Goal: Transaction & Acquisition: Download file/media

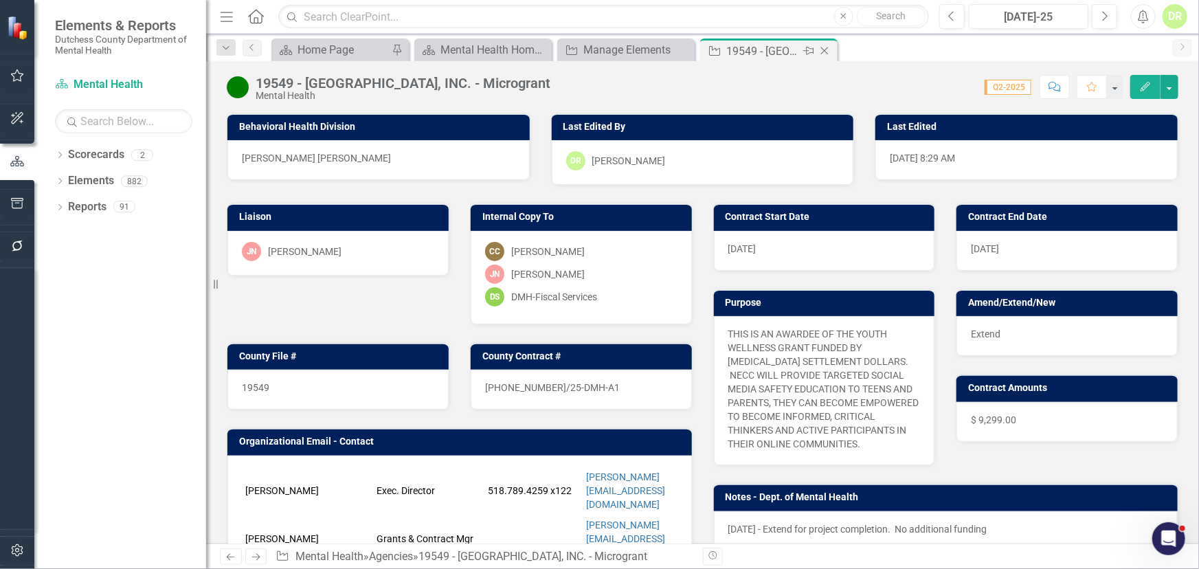
click at [824, 46] on icon "Close" at bounding box center [825, 50] width 14 height 11
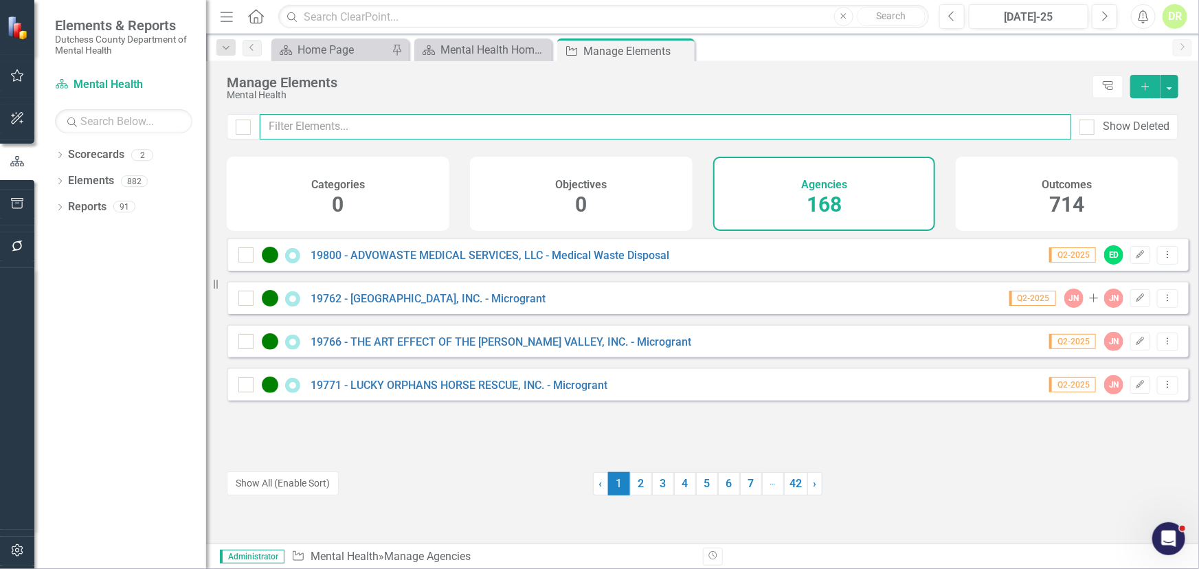
click at [535, 114] on input "text" at bounding box center [665, 126] width 811 height 25
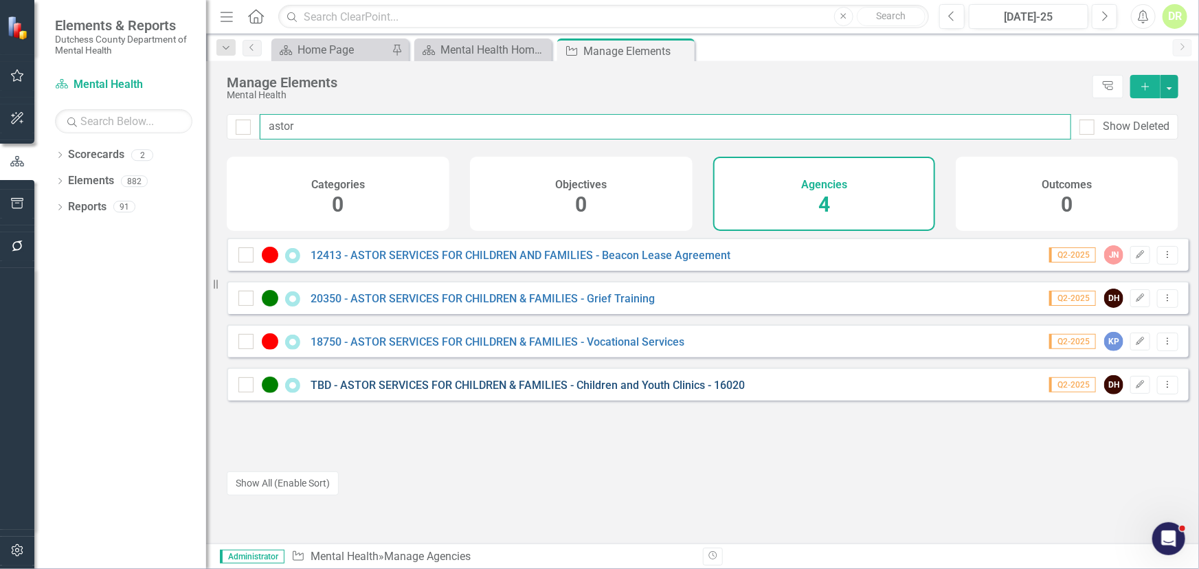
type input "astor"
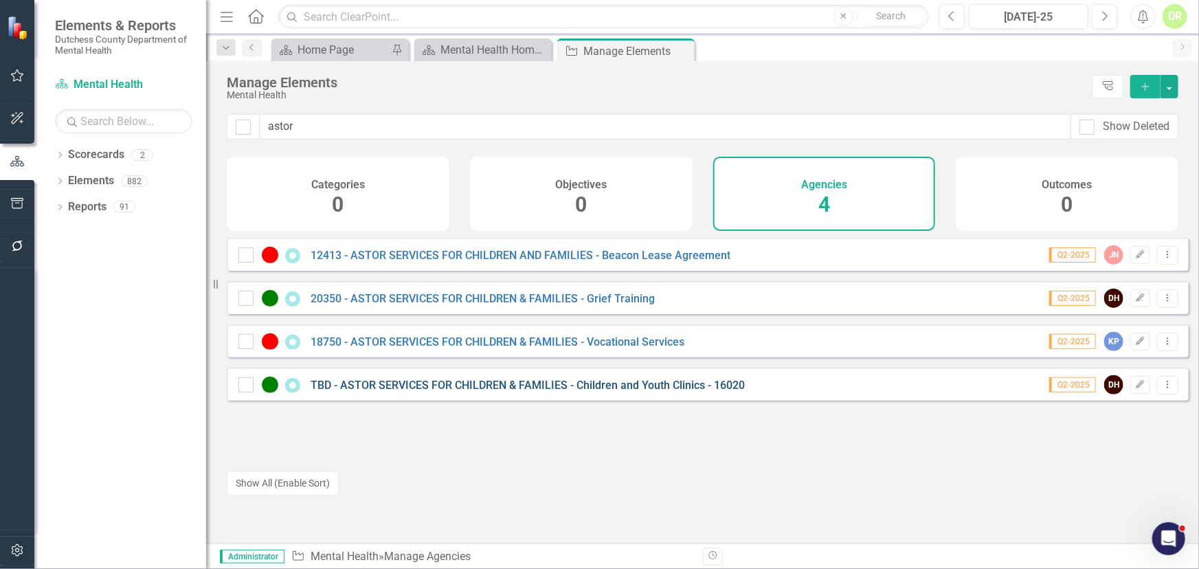
click at [429, 390] on link "TBD - ASTOR SERVICES FOR CHILDREN & FAMILIES - Children and Youth Clinics - 160…" at bounding box center [528, 385] width 434 height 13
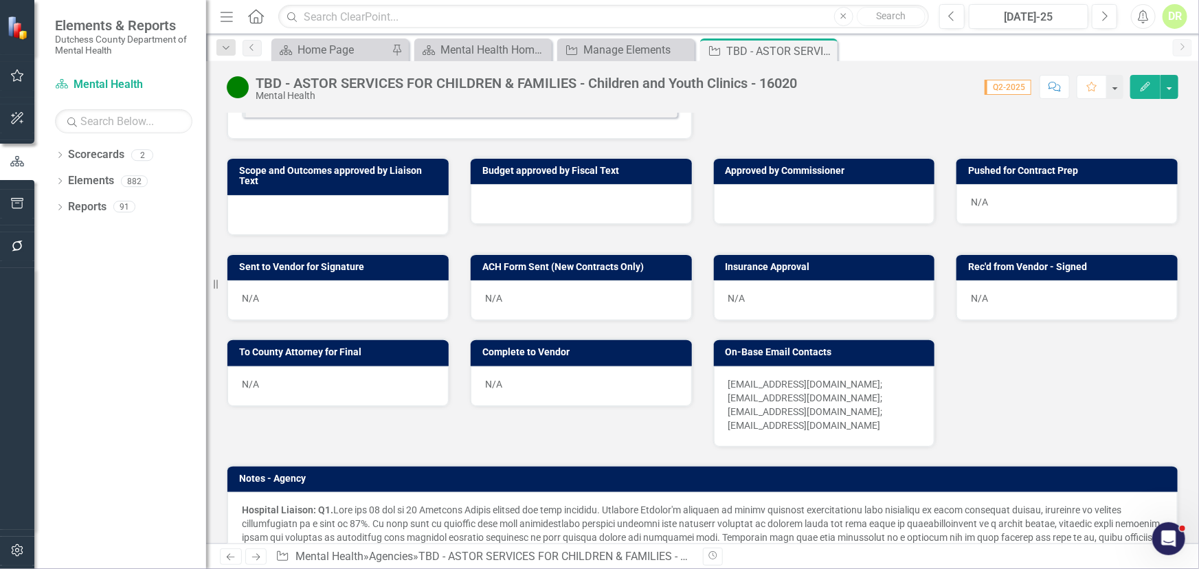
scroll to position [374, 0]
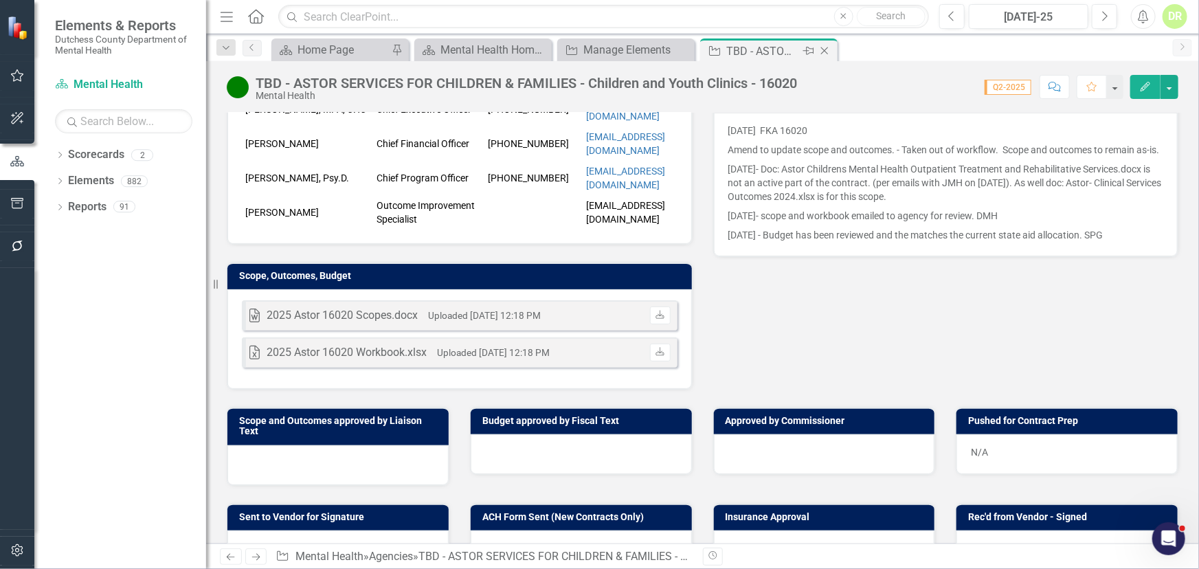
click at [825, 49] on icon "Close" at bounding box center [825, 50] width 14 height 11
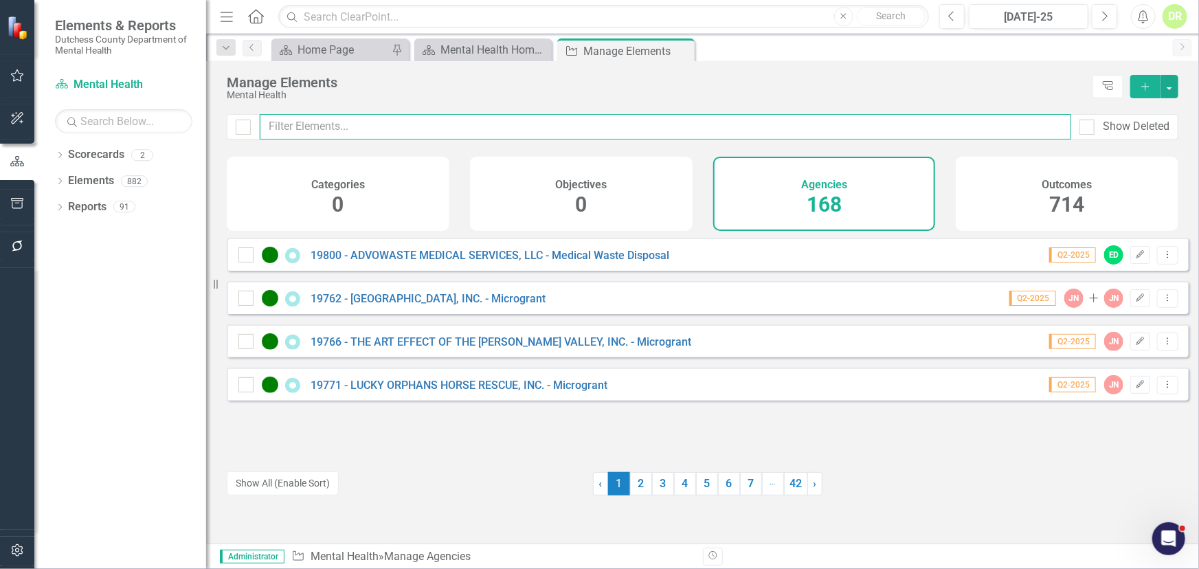
click at [333, 125] on input "text" at bounding box center [665, 126] width 811 height 25
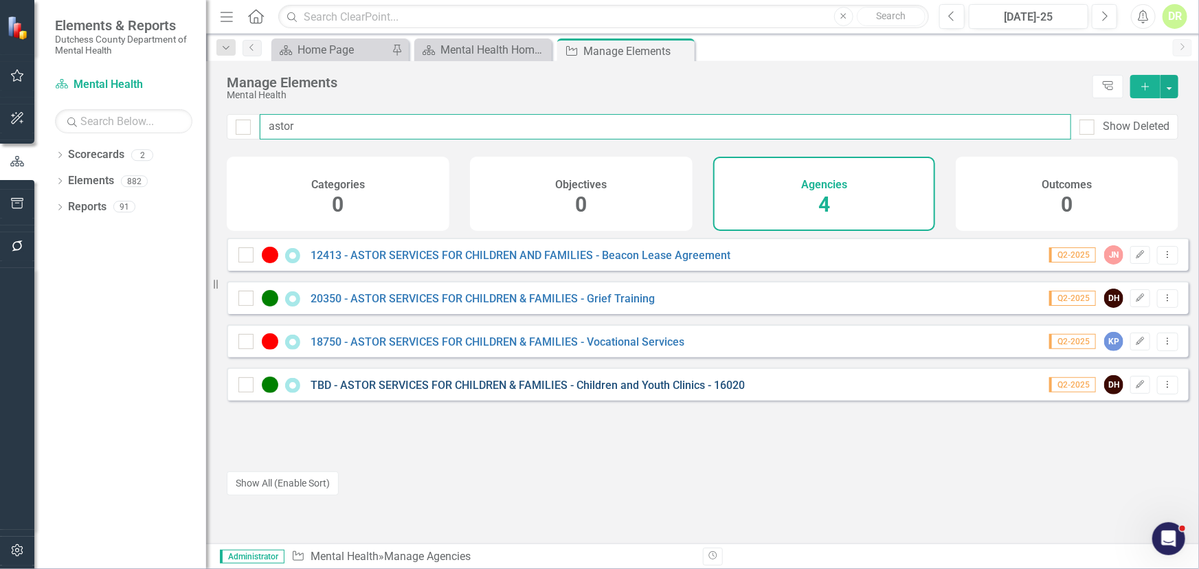
type input "astor"
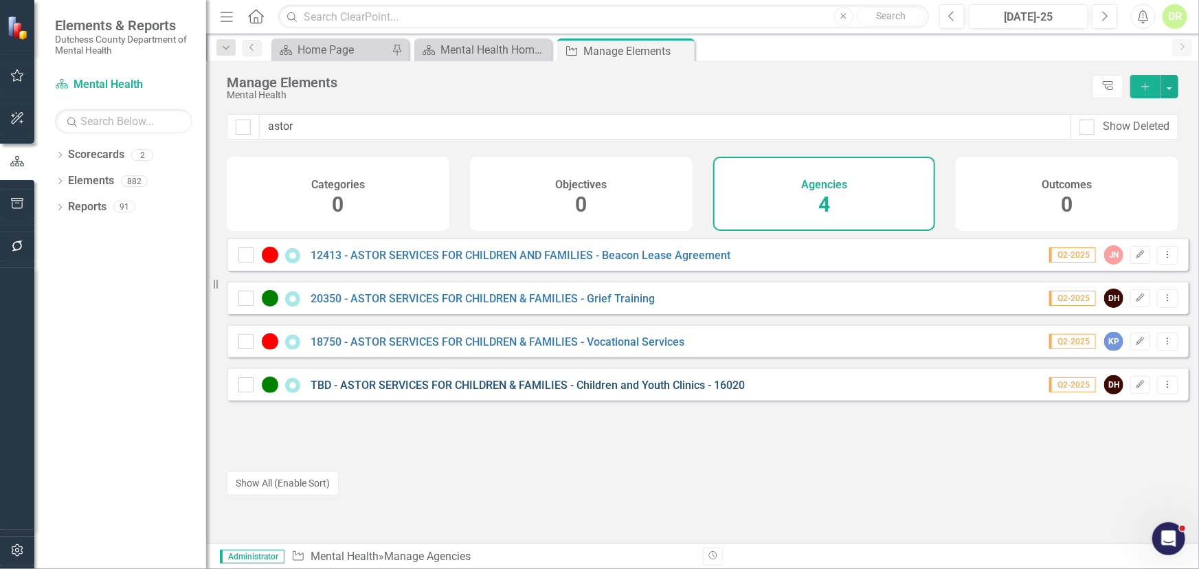
click at [515, 392] on link "TBD - ASTOR SERVICES FOR CHILDREN & FAMILIES - Children and Youth Clinics - 160…" at bounding box center [528, 385] width 434 height 13
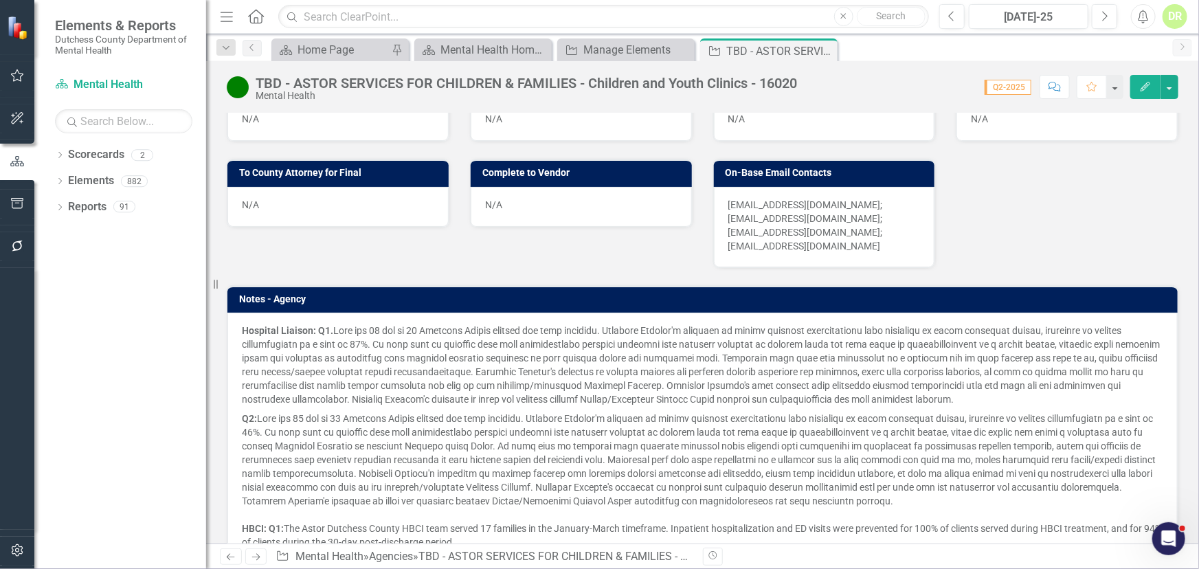
scroll to position [811, 0]
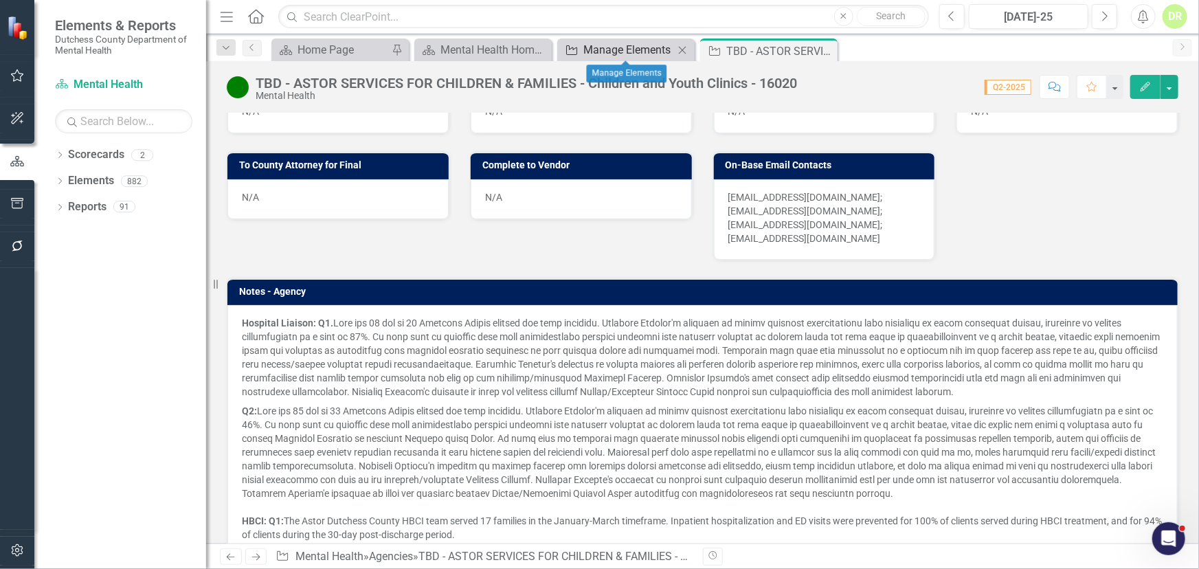
click at [614, 49] on div "Manage Elements" at bounding box center [628, 49] width 91 height 17
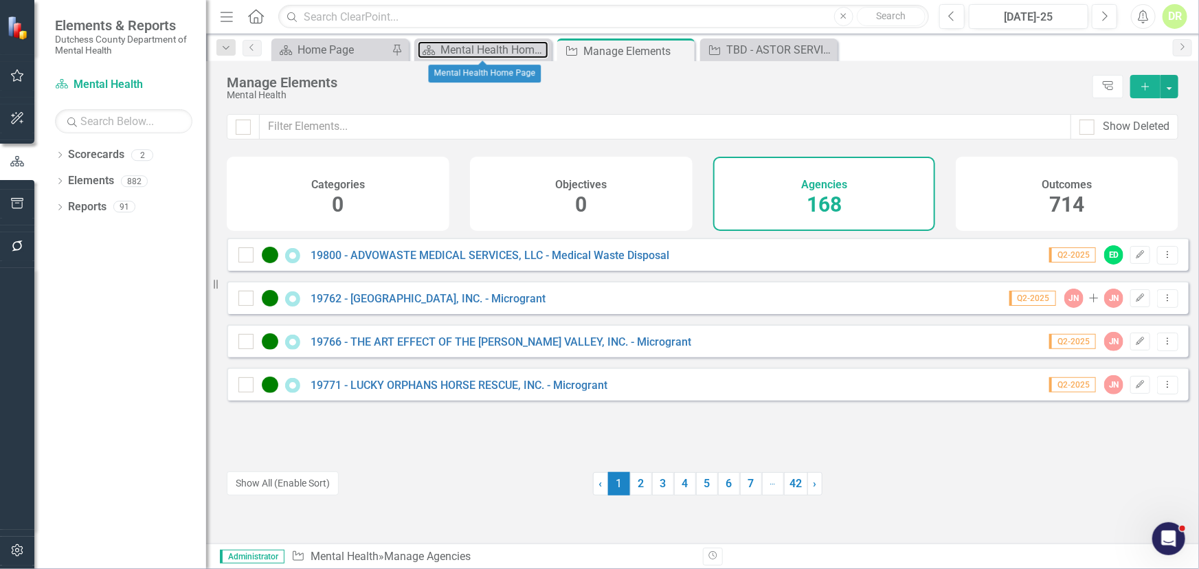
drag, startPoint x: 508, startPoint y: 49, endPoint x: 161, endPoint y: 234, distance: 393.4
click at [508, 49] on div "Mental Health Home Page" at bounding box center [494, 49] width 108 height 17
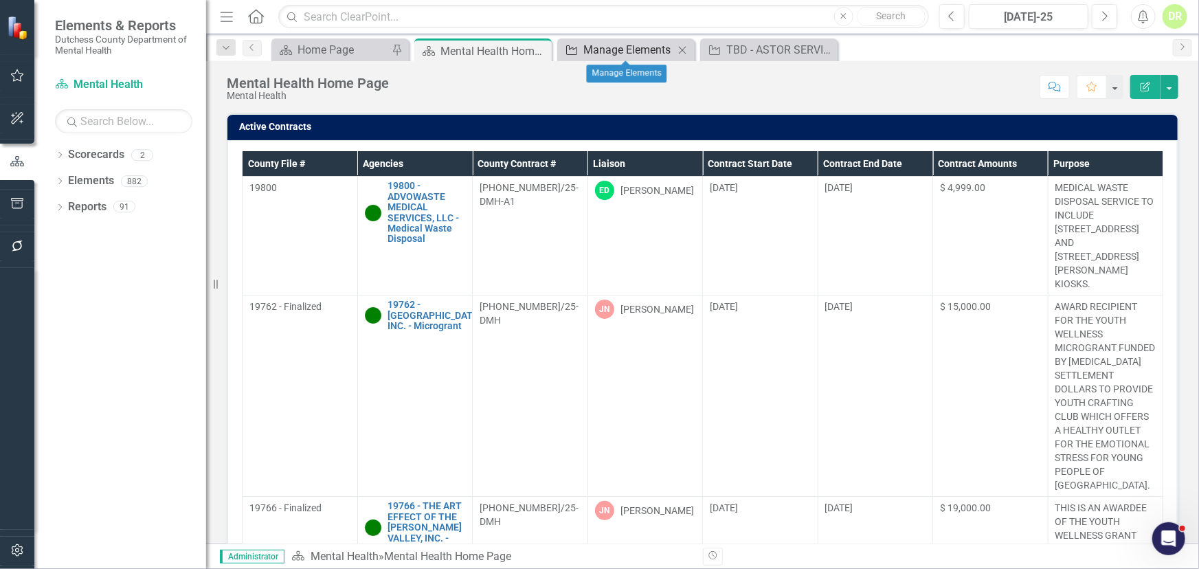
click at [638, 51] on div "Manage Elements" at bounding box center [628, 49] width 91 height 17
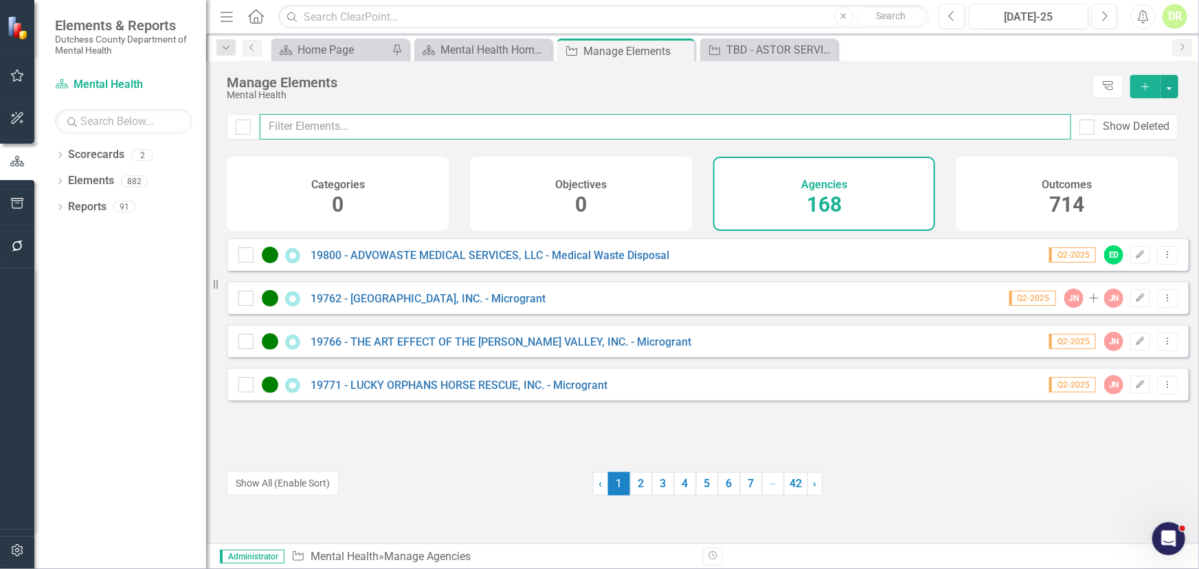
click at [330, 126] on input "text" at bounding box center [665, 126] width 811 height 25
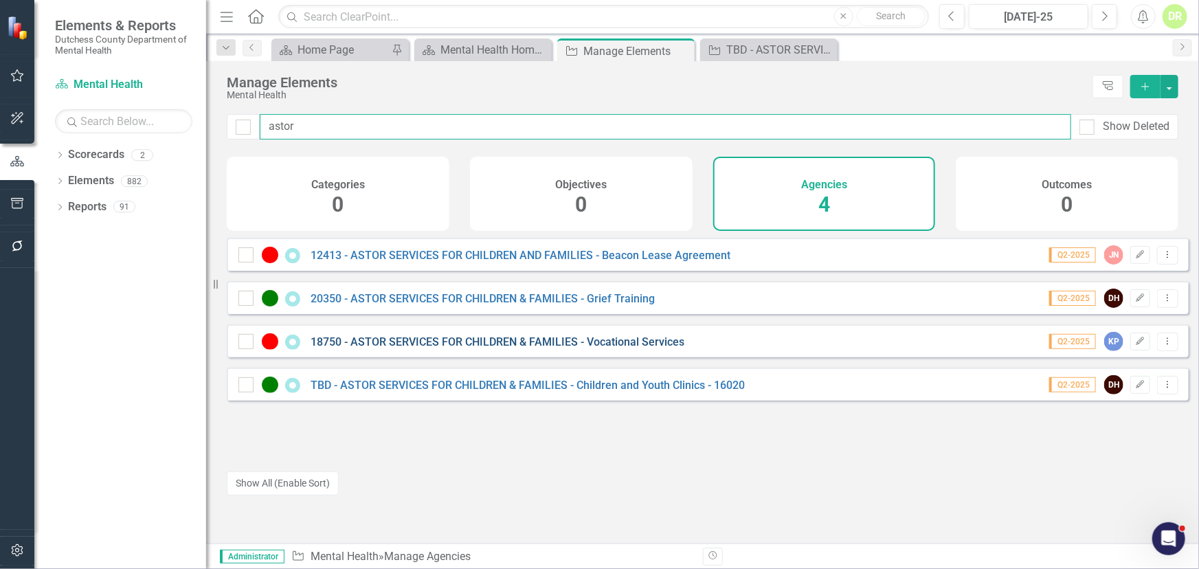
type input "astor"
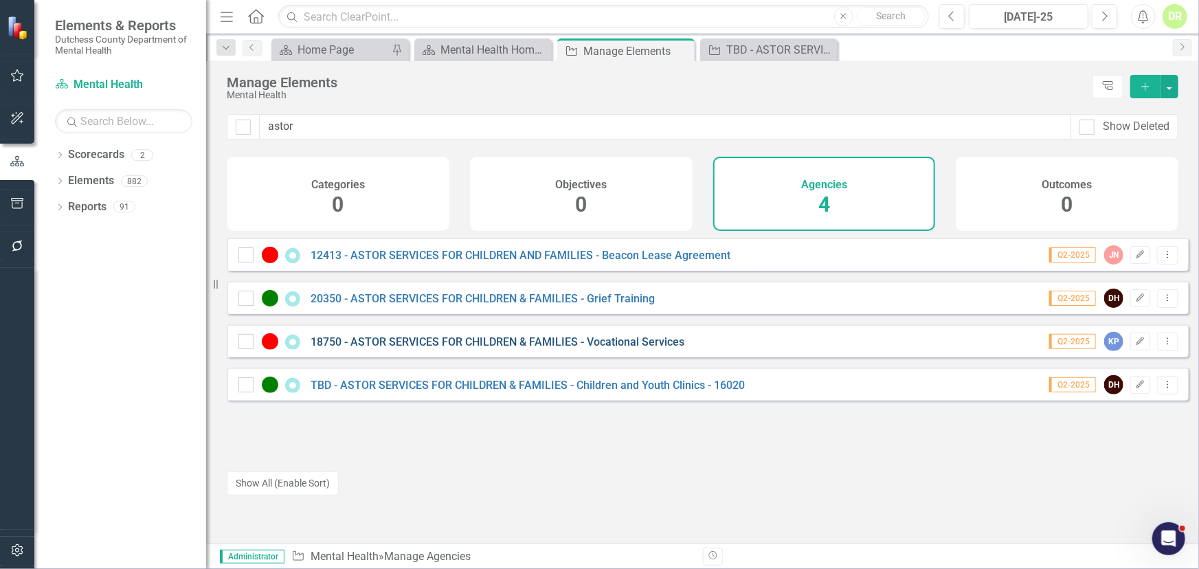
click at [384, 345] on link "18750 - ASTOR SERVICES FOR CHILDREN & FAMILIES - Vocational Services" at bounding box center [498, 341] width 374 height 13
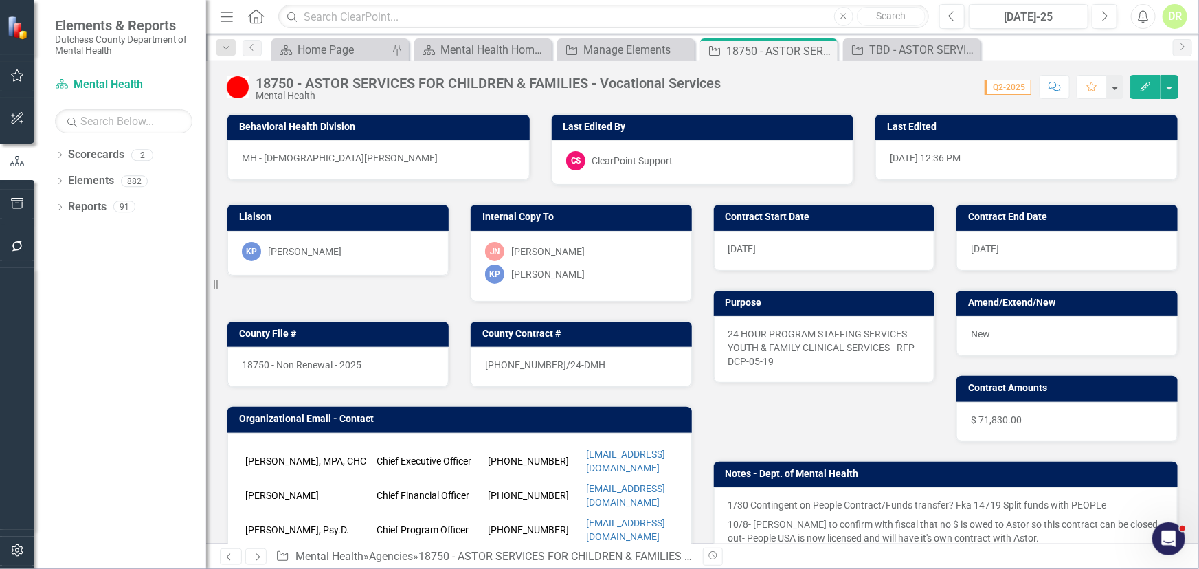
click at [244, 449] on td "[PERSON_NAME], MPA, CHC" at bounding box center [307, 461] width 131 height 34
drag, startPoint x: 246, startPoint y: 449, endPoint x: 299, endPoint y: 442, distance: 53.3
click at [299, 444] on td "[PERSON_NAME], MPA, CHC" at bounding box center [307, 461] width 131 height 34
click at [302, 453] on td "[PERSON_NAME], MPA, CHC" at bounding box center [307, 461] width 131 height 34
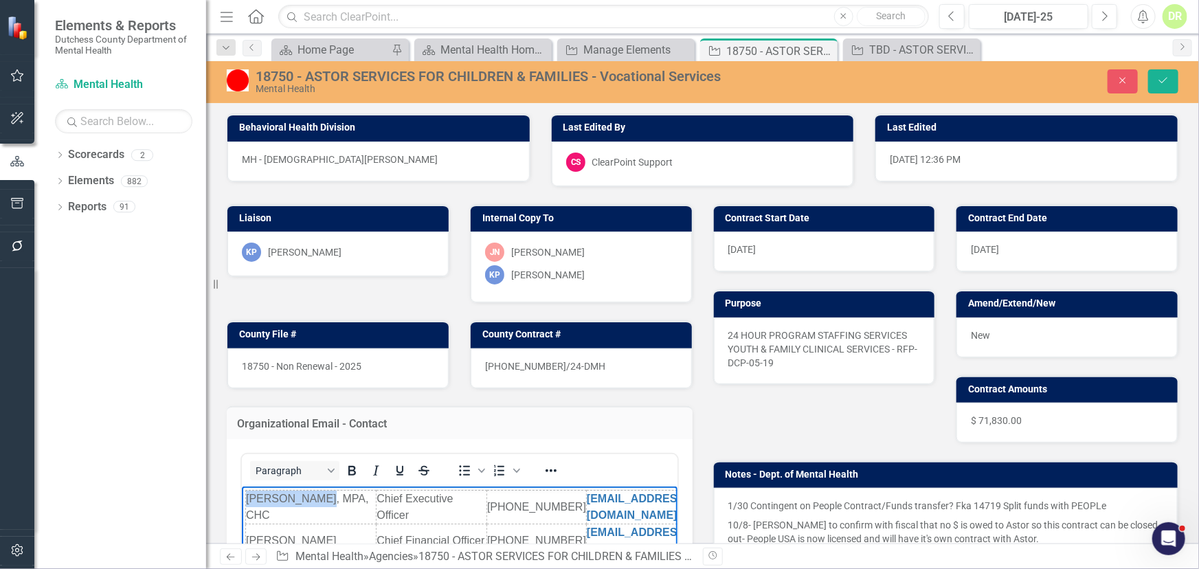
drag, startPoint x: 304, startPoint y: 506, endPoint x: 203, endPoint y: 486, distance: 102.9
copy table "[PERSON_NAME]"
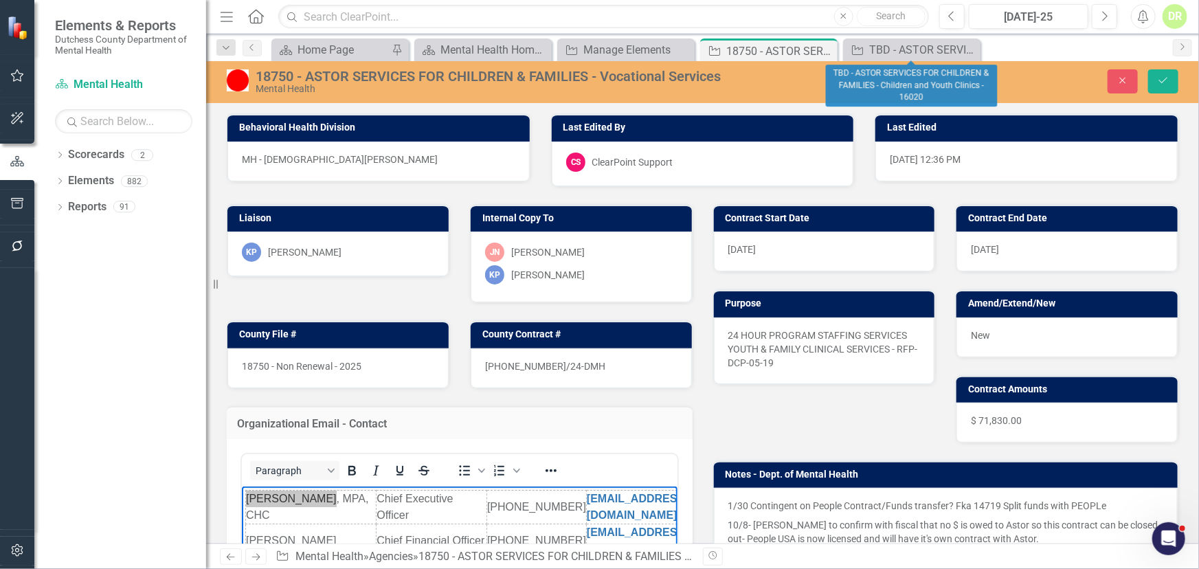
drag, startPoint x: 967, startPoint y: 48, endPoint x: 932, endPoint y: 93, distance: 56.9
click at [0, 0] on icon "Close" at bounding box center [0, 0] width 0 height 0
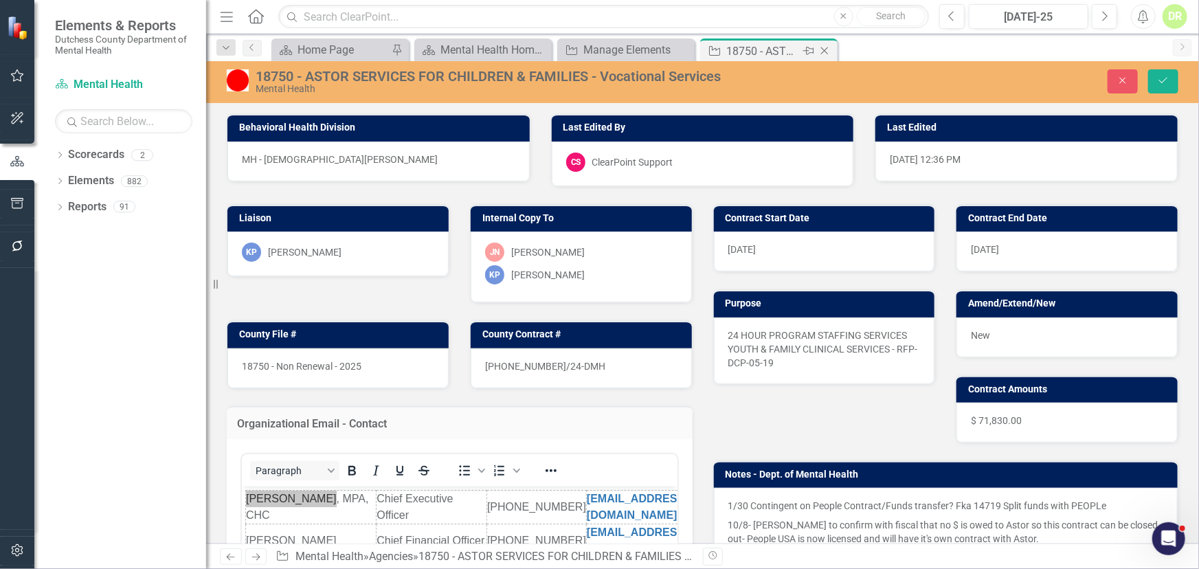
click at [828, 45] on icon "Close" at bounding box center [825, 50] width 14 height 11
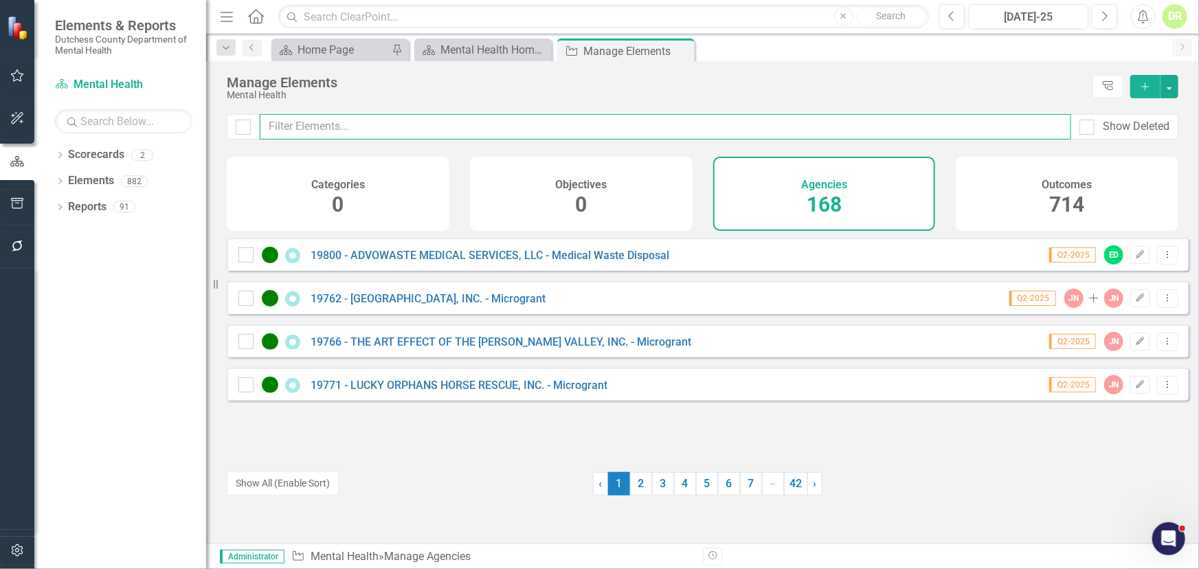
click at [481, 130] on input "text" at bounding box center [665, 126] width 811 height 25
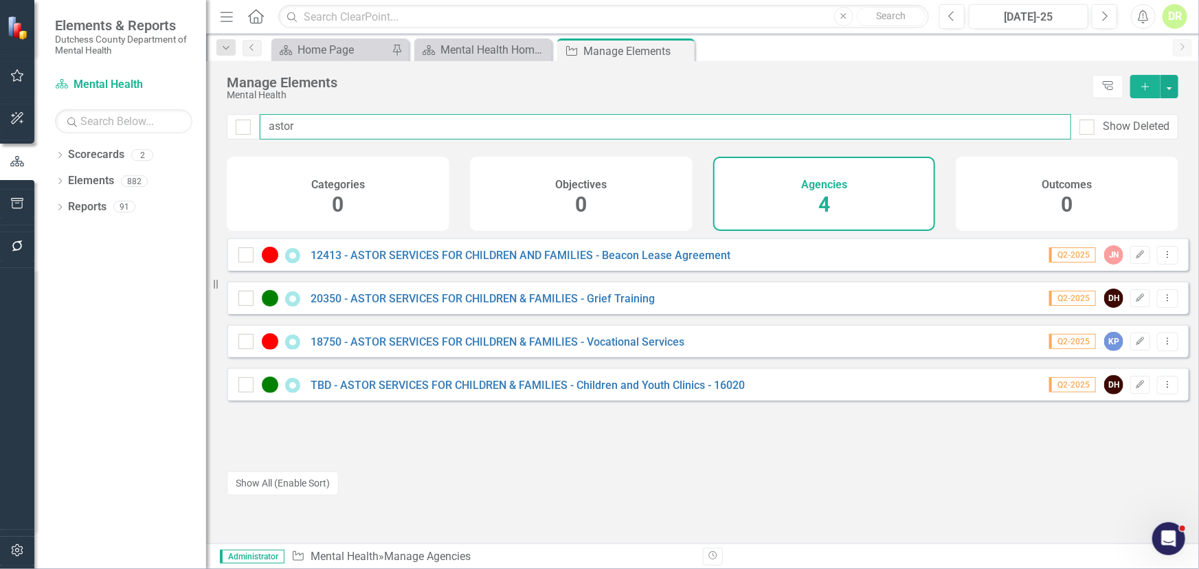
drag, startPoint x: 333, startPoint y: 131, endPoint x: 150, endPoint y: 128, distance: 182.1
click at [150, 128] on div "Elements & Reports Dutchess County Department of Mental Health Scorecard Mental…" at bounding box center [599, 284] width 1199 height 569
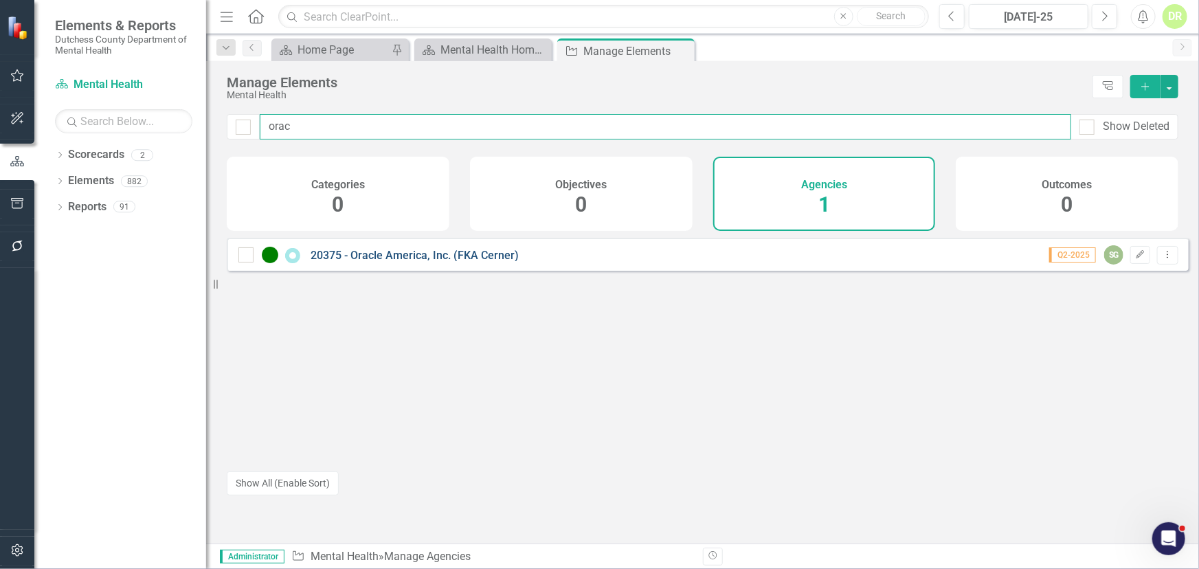
type input "orac"
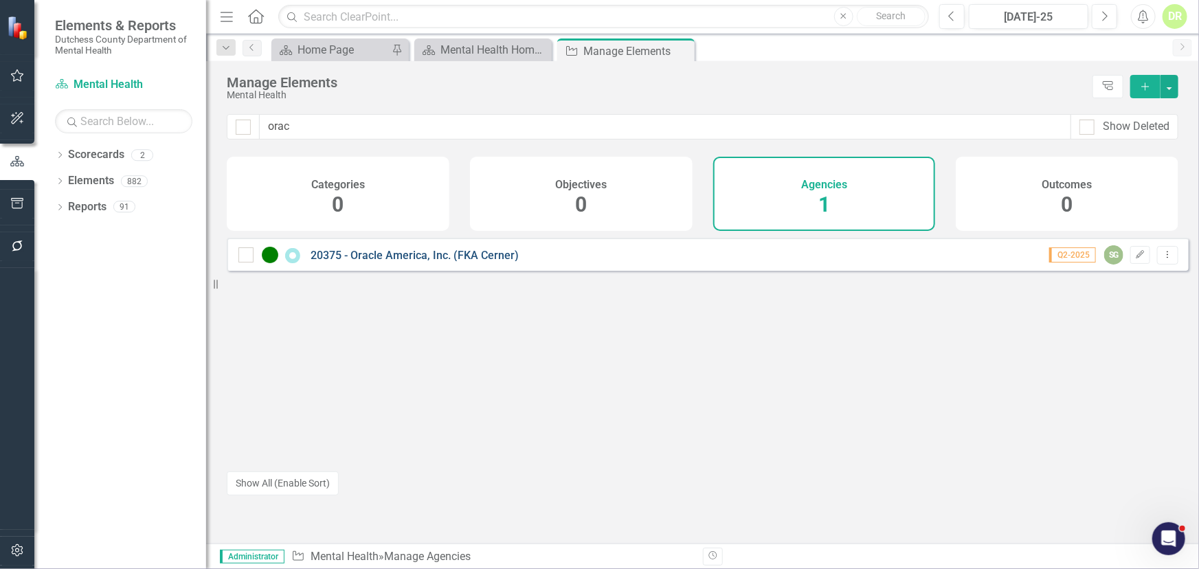
click at [367, 262] on link "20375 - Oracle America, Inc. (FKA Cerner)" at bounding box center [415, 255] width 208 height 13
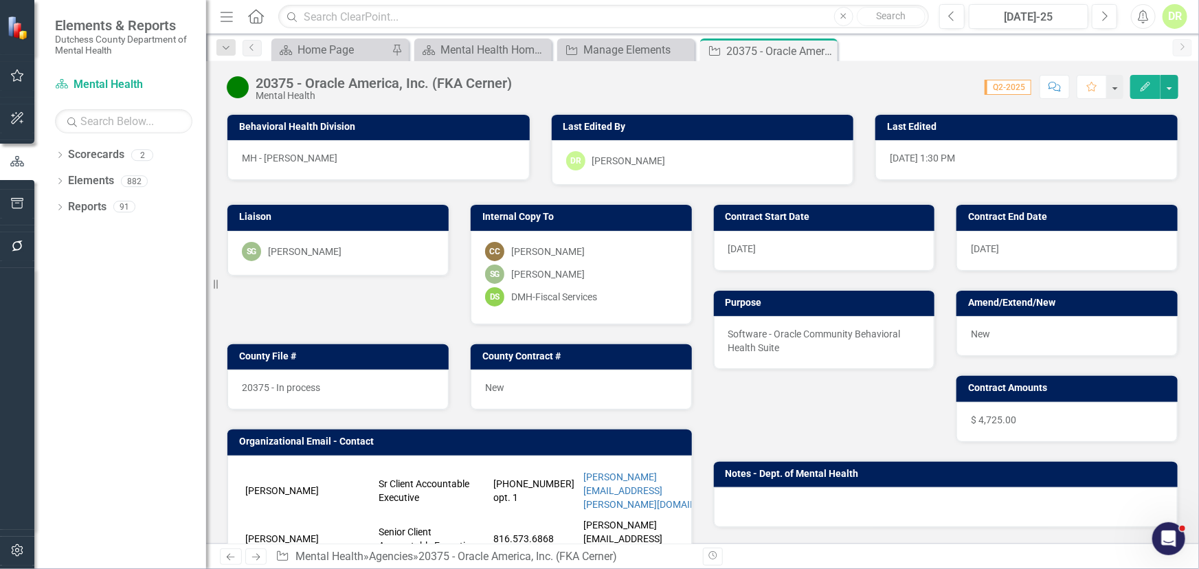
scroll to position [374, 0]
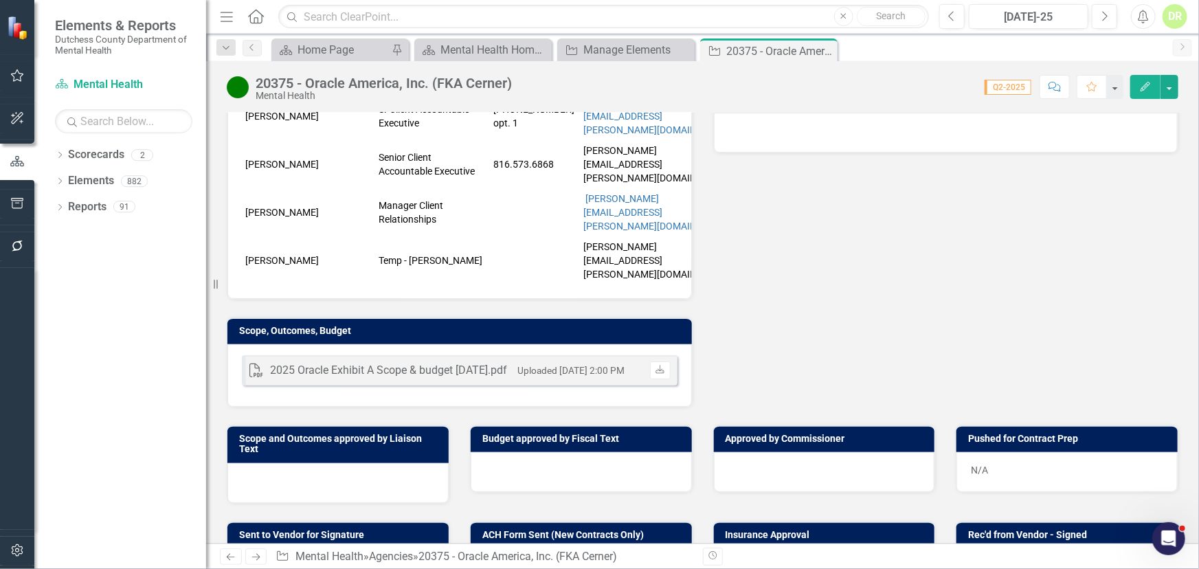
click at [295, 463] on div at bounding box center [337, 483] width 221 height 40
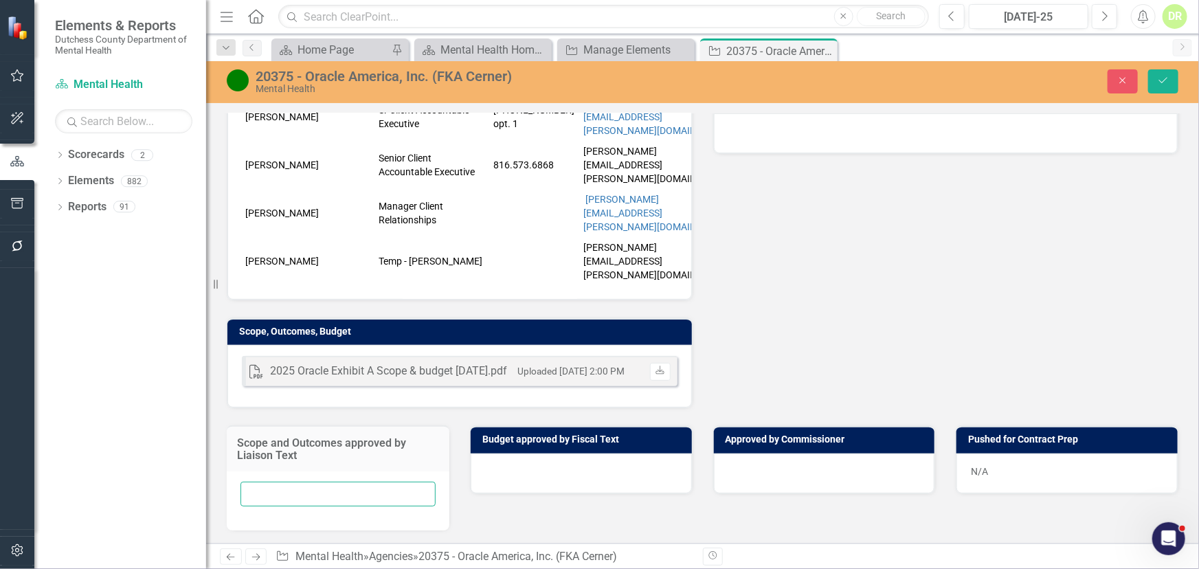
click at [269, 482] on input "text" at bounding box center [337, 494] width 195 height 25
type input "[DATE] via Email"
click at [528, 453] on div at bounding box center [581, 473] width 221 height 40
click at [526, 453] on div at bounding box center [581, 473] width 221 height 40
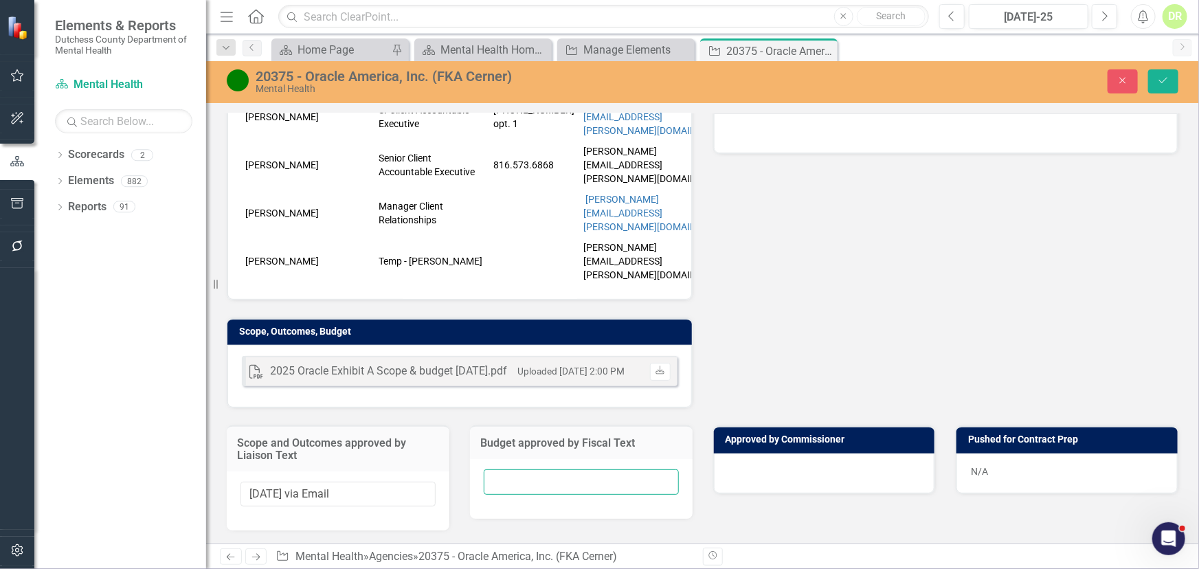
click at [497, 469] on input "text" at bounding box center [581, 481] width 195 height 25
type input "[DATE] via Email"
click at [287, 482] on input "[DATE] via Email" at bounding box center [337, 494] width 195 height 25
type input "[DATE] via Email"
drag, startPoint x: 1162, startPoint y: 84, endPoint x: 987, endPoint y: 195, distance: 207.0
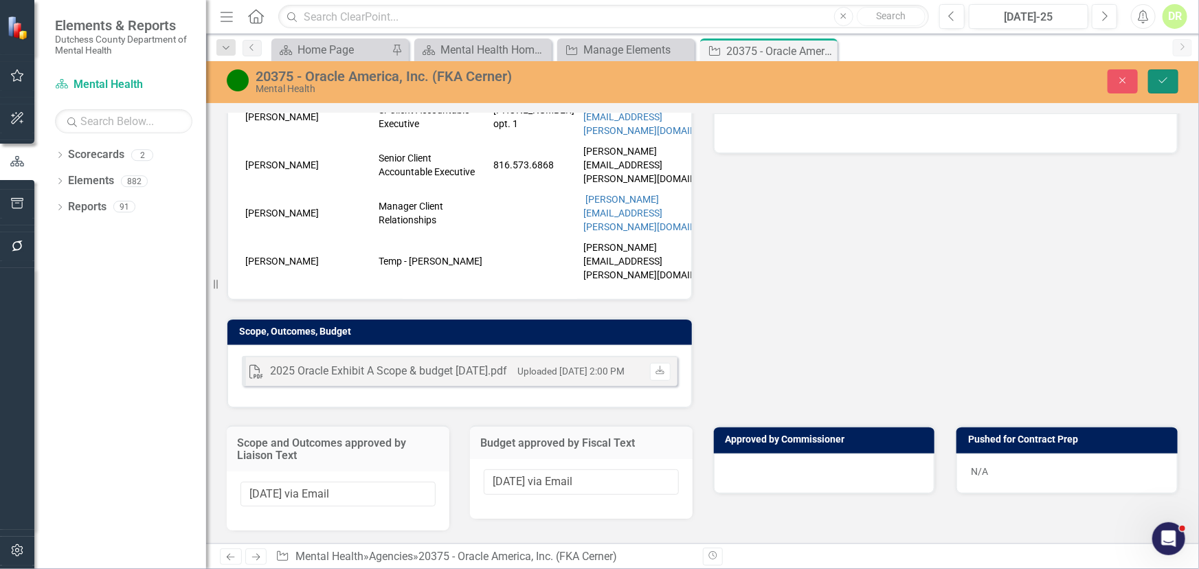
click at [1162, 84] on icon "Save" at bounding box center [1163, 81] width 12 height 10
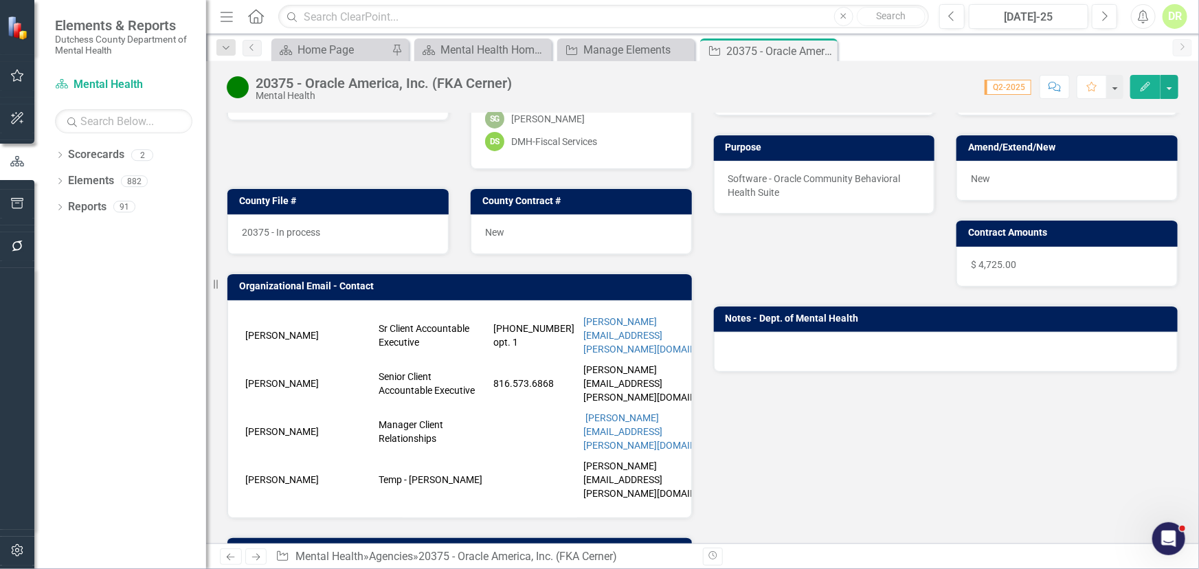
scroll to position [312, 0]
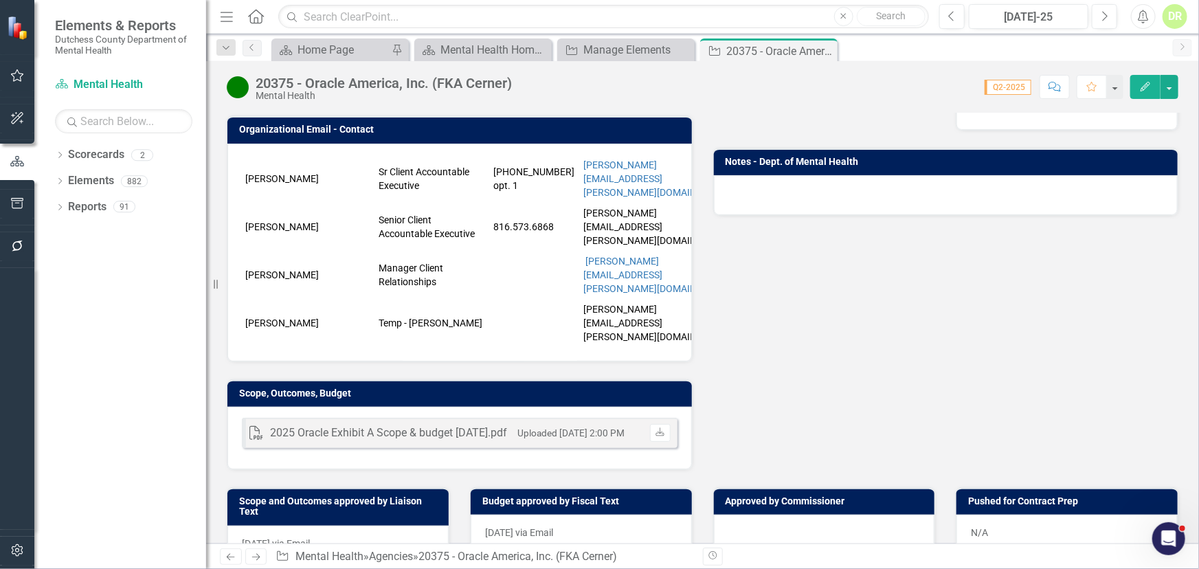
click at [783, 515] on div at bounding box center [824, 535] width 221 height 40
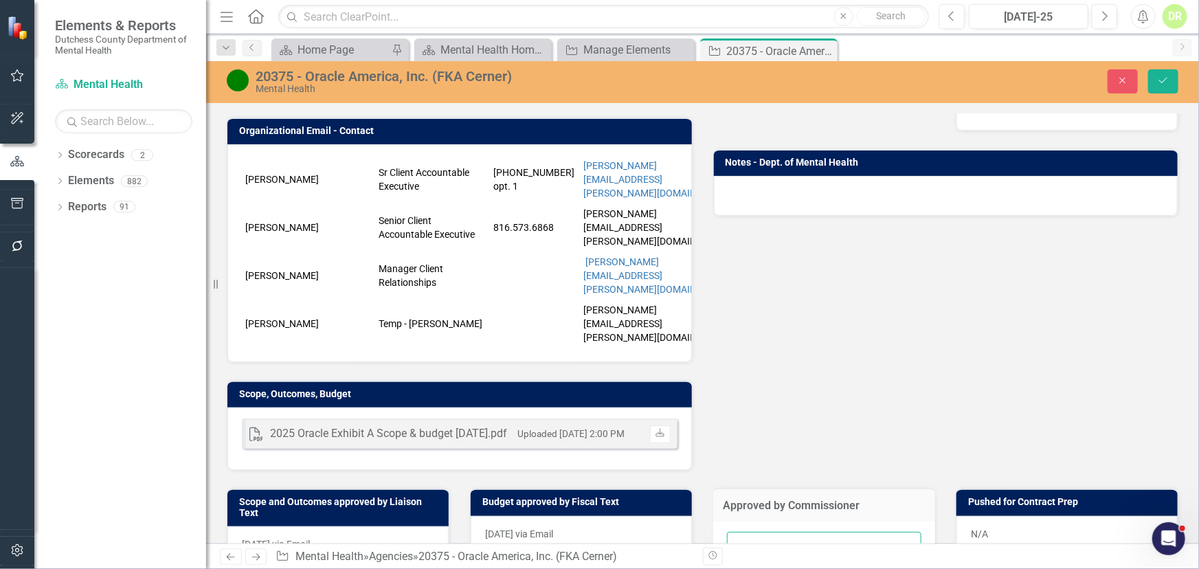
click at [745, 532] on input "text" at bounding box center [824, 544] width 195 height 25
click at [739, 192] on div at bounding box center [946, 196] width 464 height 40
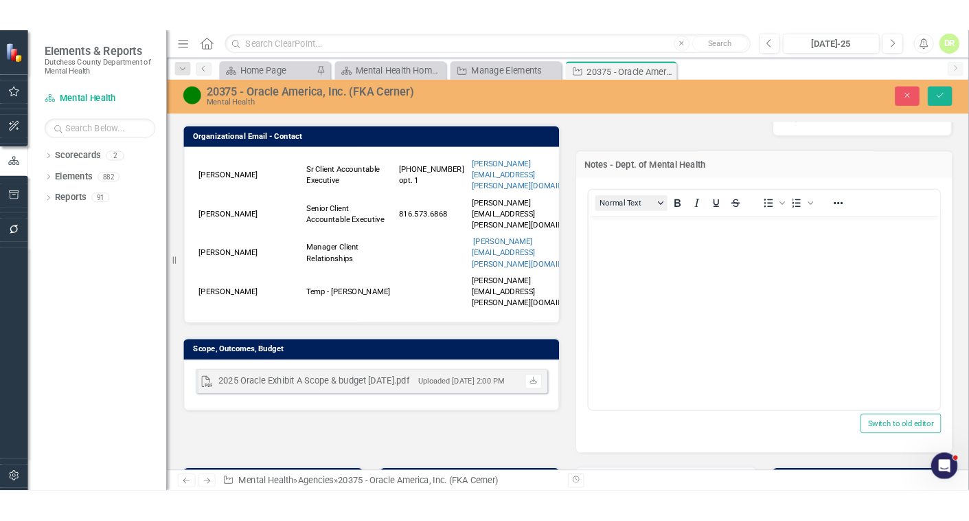
scroll to position [0, 0]
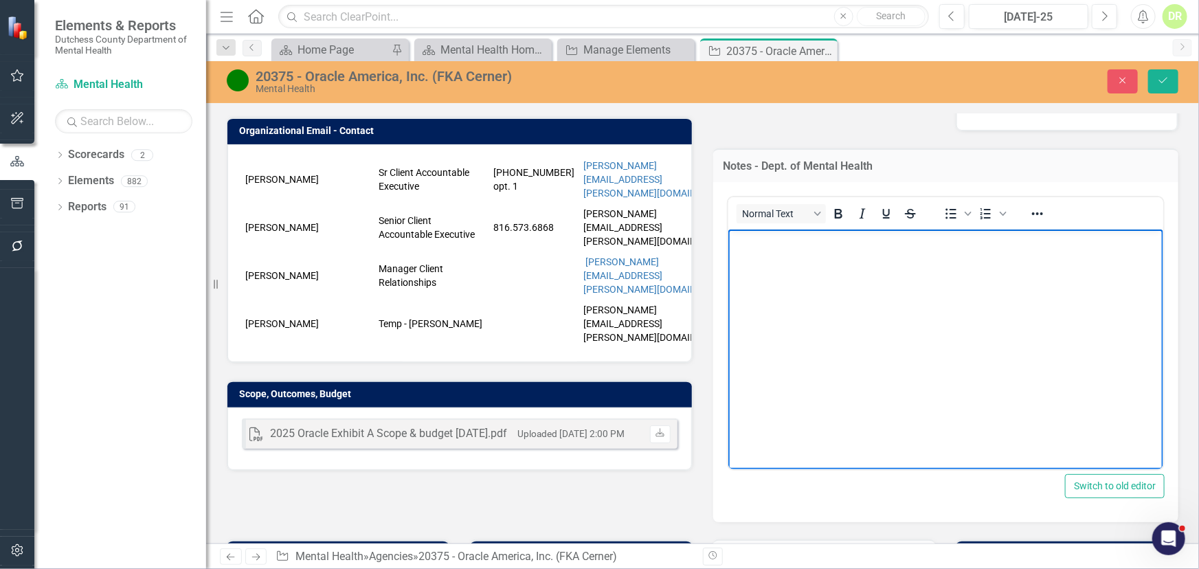
click at [739, 249] on body "Rich Text Area. Press ALT-0 for help." at bounding box center [946, 332] width 436 height 206
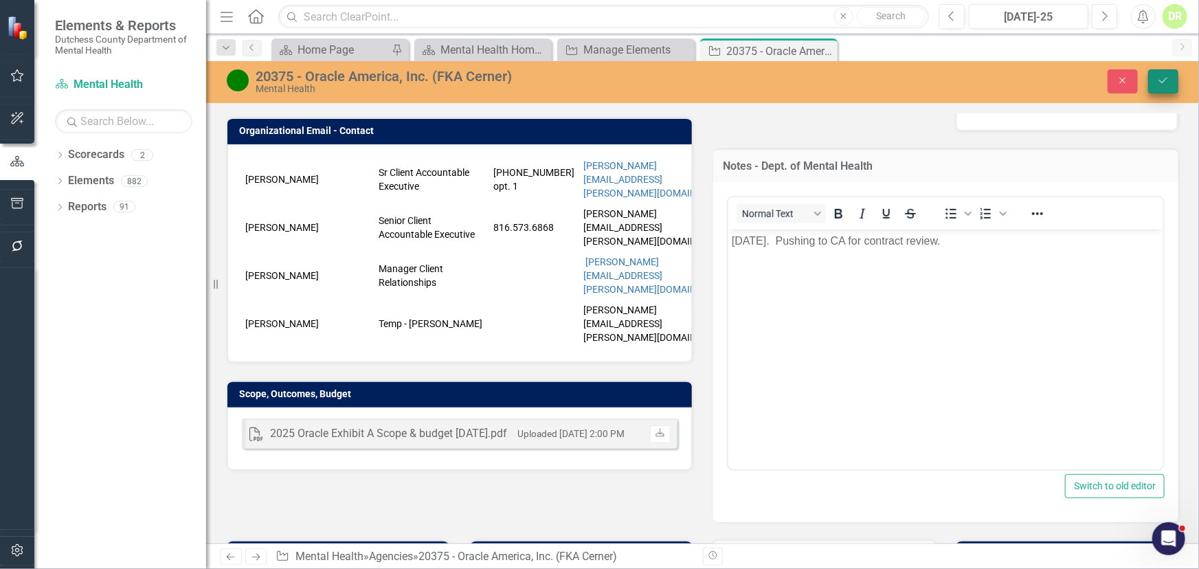
click at [1161, 76] on icon "Save" at bounding box center [1163, 81] width 12 height 10
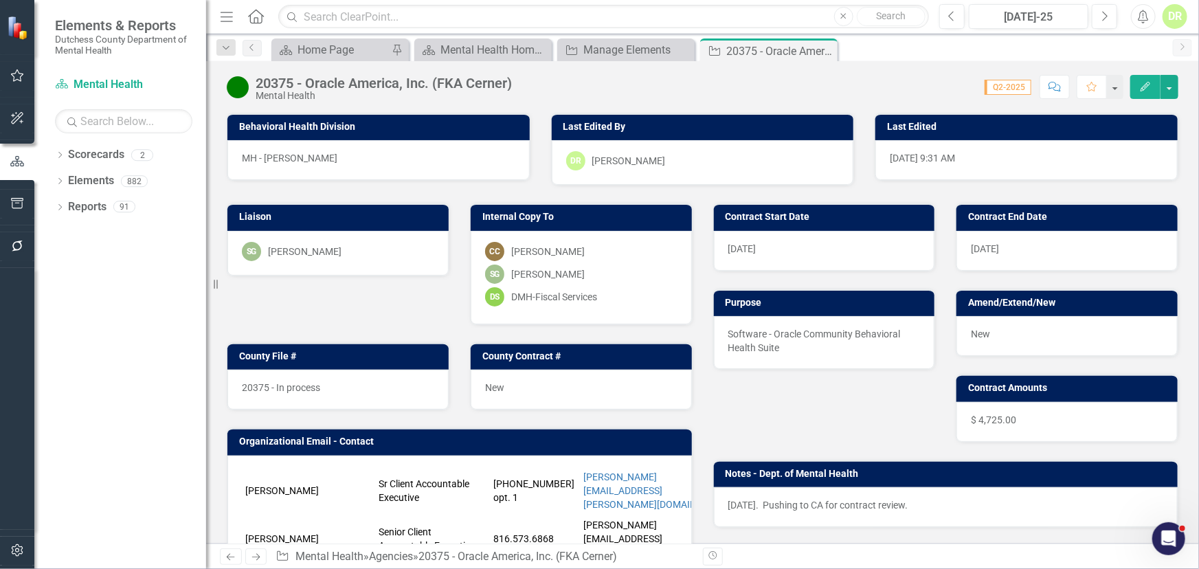
click at [1005, 416] on span "$ 4,725.00" at bounding box center [993, 419] width 45 height 11
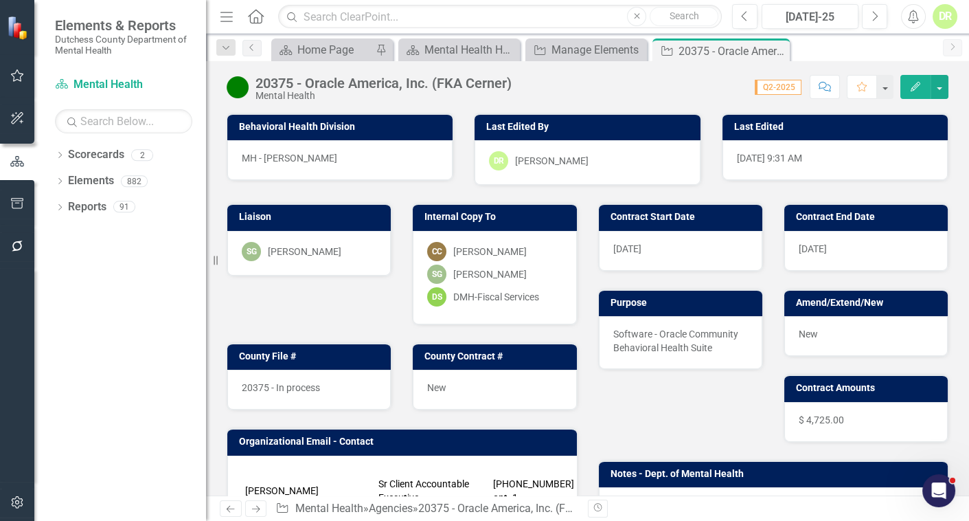
click at [680, 254] on div "[DATE]" at bounding box center [681, 251] width 164 height 40
click at [835, 416] on span "$ 4,725.00" at bounding box center [821, 419] width 45 height 11
click at [833, 416] on span "$ 4,725.00" at bounding box center [821, 419] width 45 height 11
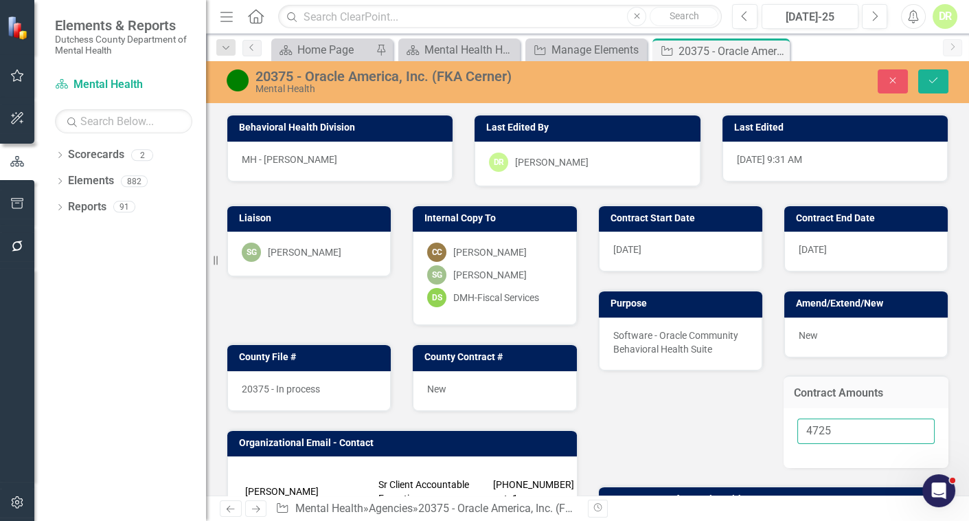
drag, startPoint x: 854, startPoint y: 439, endPoint x: 660, endPoint y: 445, distance: 194.5
click at [666, 445] on div "Contract Start Date [DATE] Contract End Date [DATE] Purpose Software - Oracle C…" at bounding box center [774, 370] width 372 height 367
type input "56700"
click at [930, 78] on icon "Save" at bounding box center [934, 81] width 12 height 10
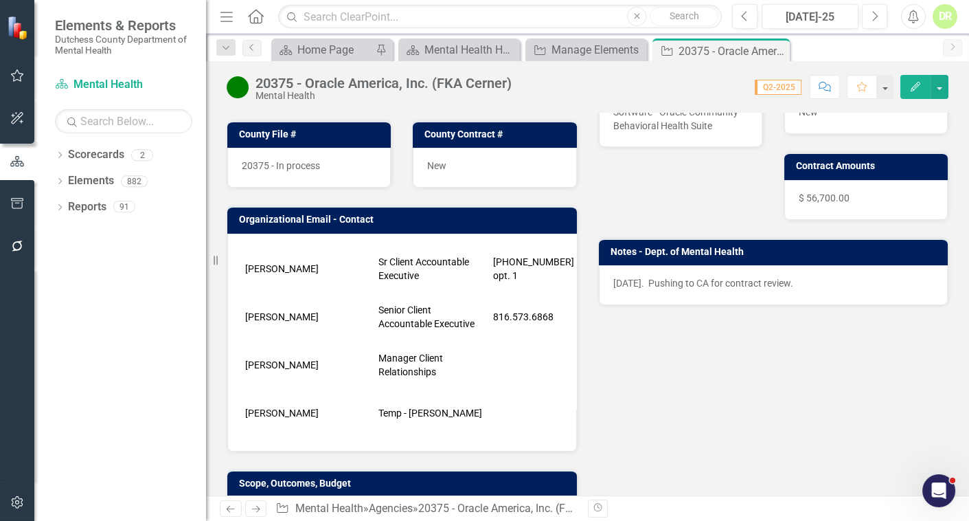
scroll to position [62, 0]
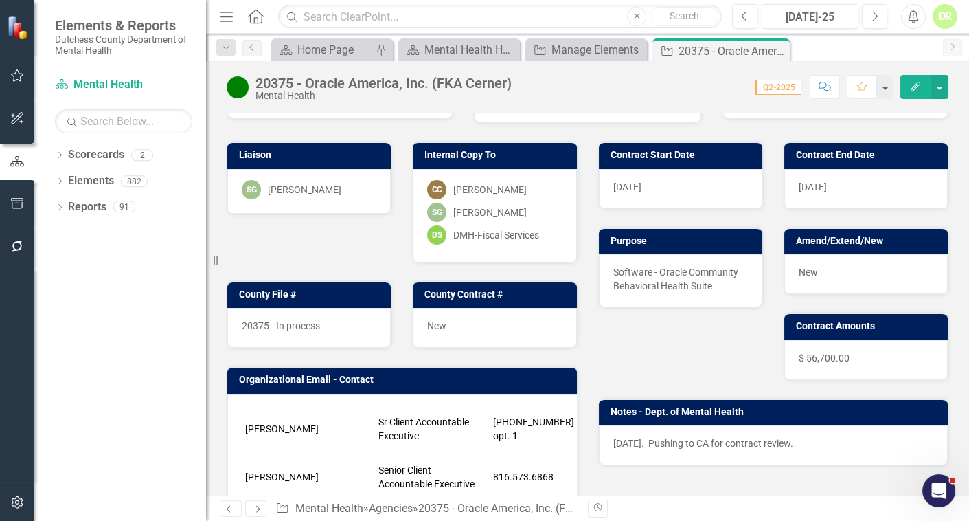
click at [831, 87] on icon "Comment" at bounding box center [825, 87] width 12 height 10
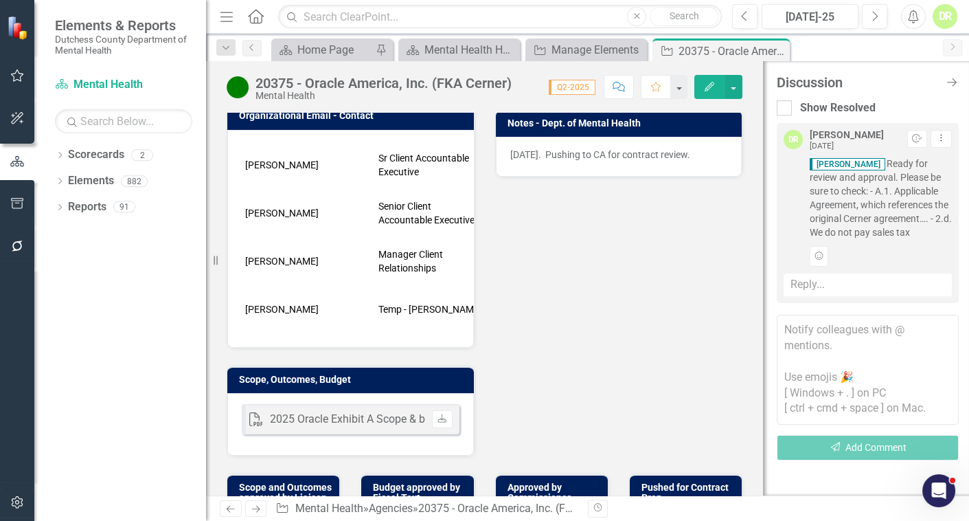
scroll to position [312, 0]
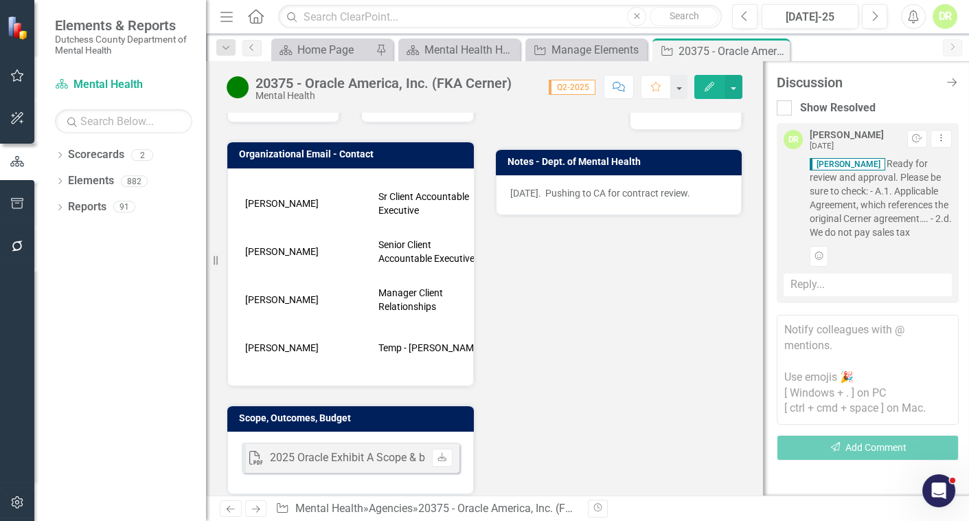
click at [791, 327] on textarea at bounding box center [868, 370] width 182 height 110
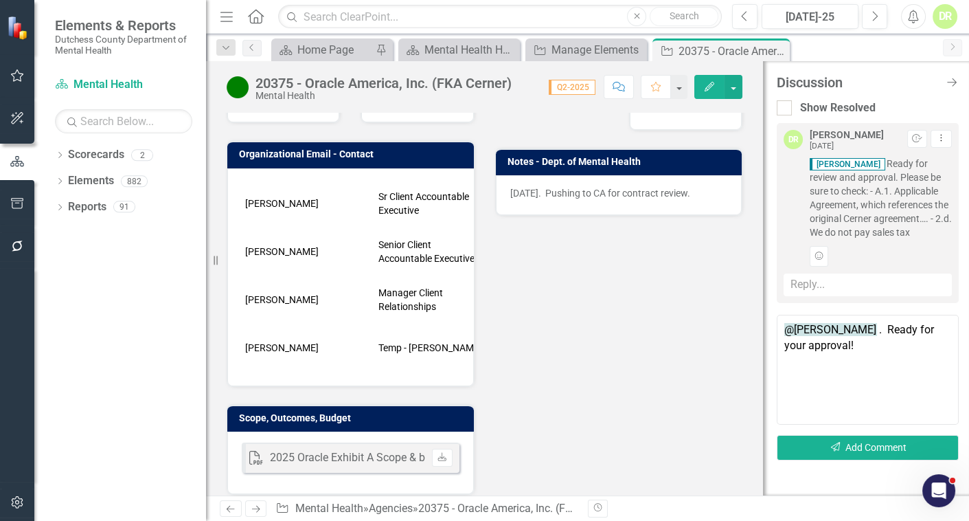
drag, startPoint x: 851, startPoint y: 351, endPoint x: 818, endPoint y: 356, distance: 32.6
click at [818, 356] on textarea "@[PERSON_NAME] . Ready for your approval!" at bounding box center [868, 370] width 182 height 110
drag, startPoint x: 809, startPoint y: 350, endPoint x: 864, endPoint y: 380, distance: 62.7
click at [813, 351] on textarea "@[PERSON_NAME] . Ready for your approval!" at bounding box center [868, 370] width 182 height 110
type textarea "@[PERSON_NAME] . Ready for your review and approval!"
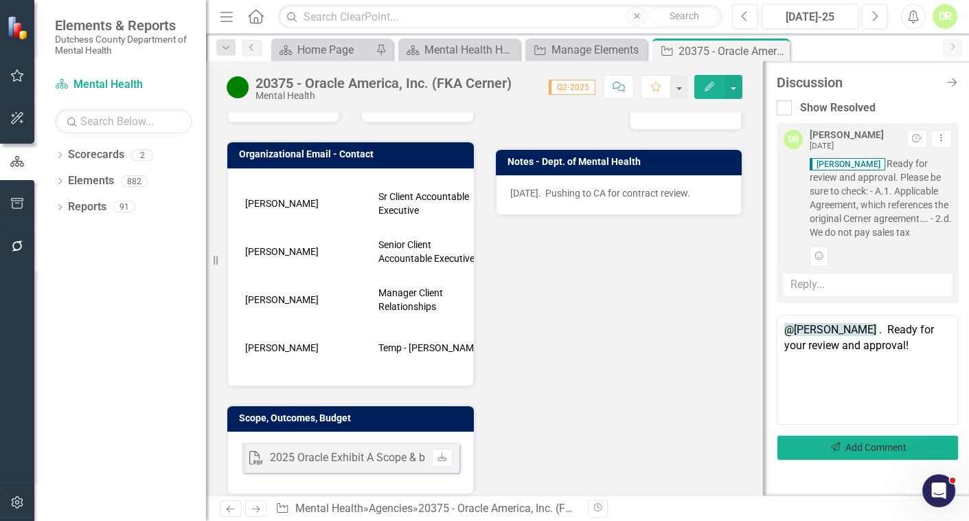
click at [886, 452] on button "Send Add Comment" at bounding box center [868, 447] width 182 height 25
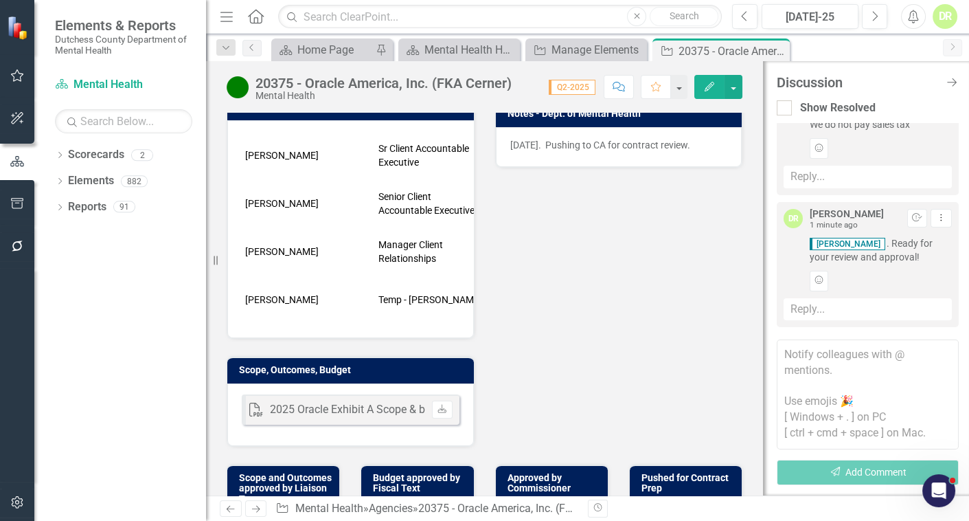
scroll to position [499, 0]
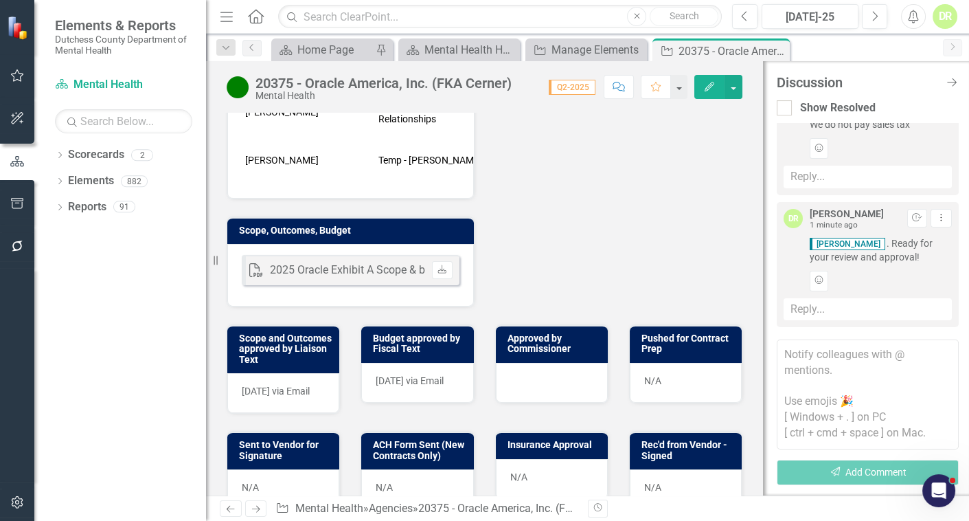
click at [680, 363] on div "N/A" at bounding box center [686, 383] width 112 height 40
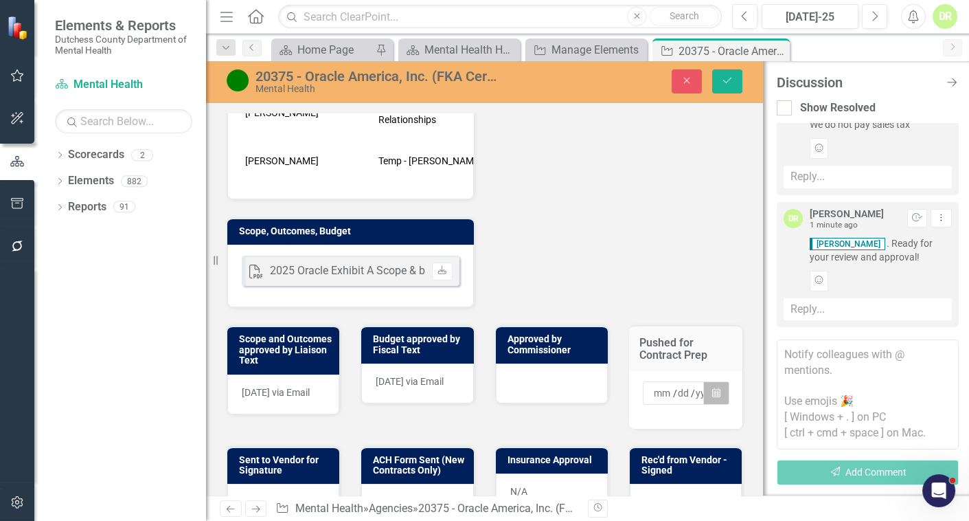
click at [712, 388] on icon "Calendar" at bounding box center [716, 393] width 8 height 10
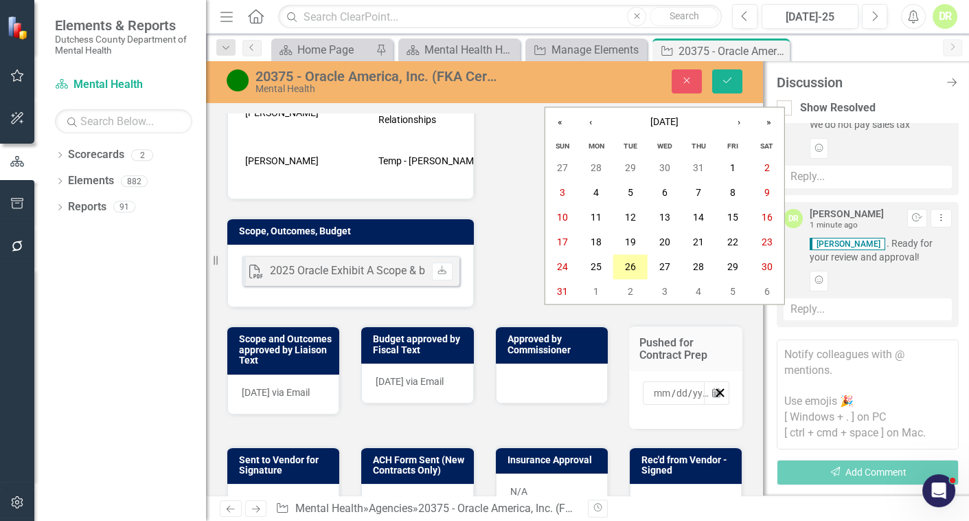
click at [626, 266] on abbr "26" at bounding box center [630, 267] width 11 height 11
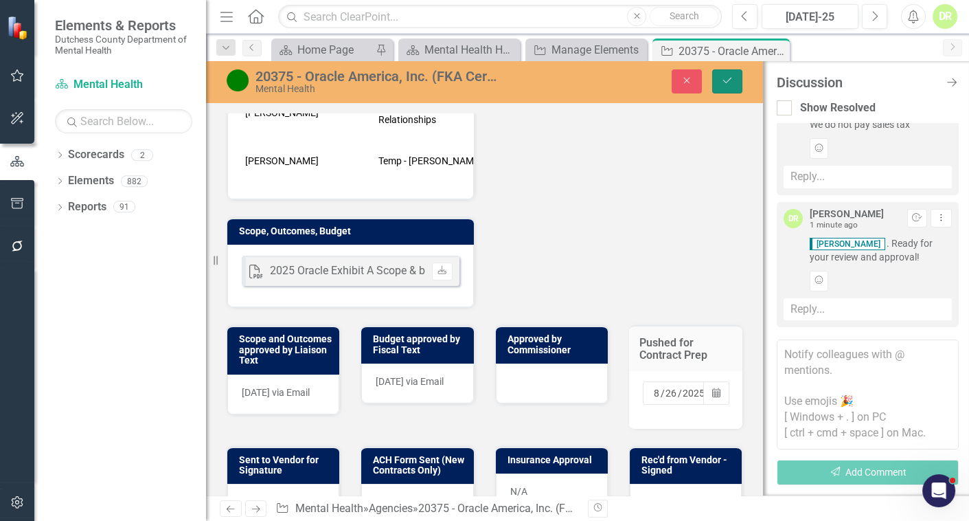
click at [719, 74] on button "Save" at bounding box center [727, 81] width 30 height 24
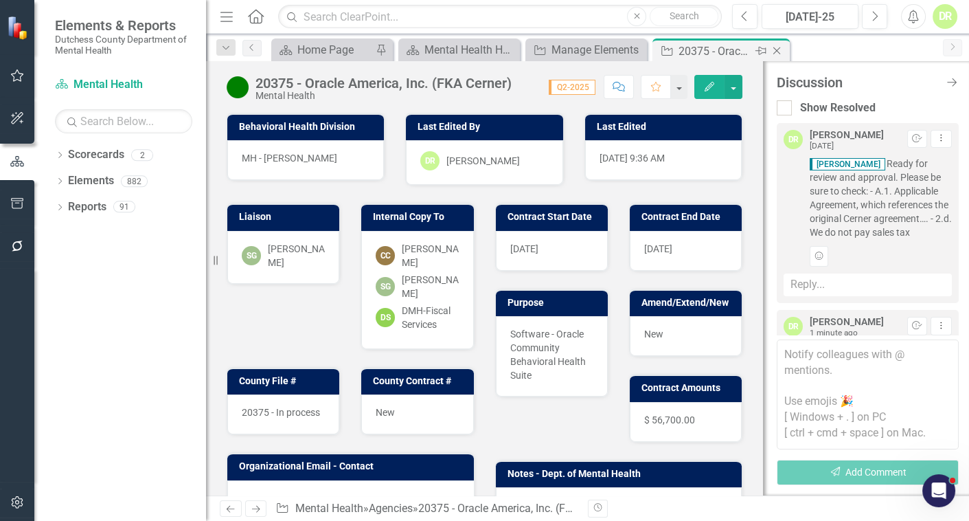
click at [776, 49] on icon "Close" at bounding box center [777, 50] width 14 height 11
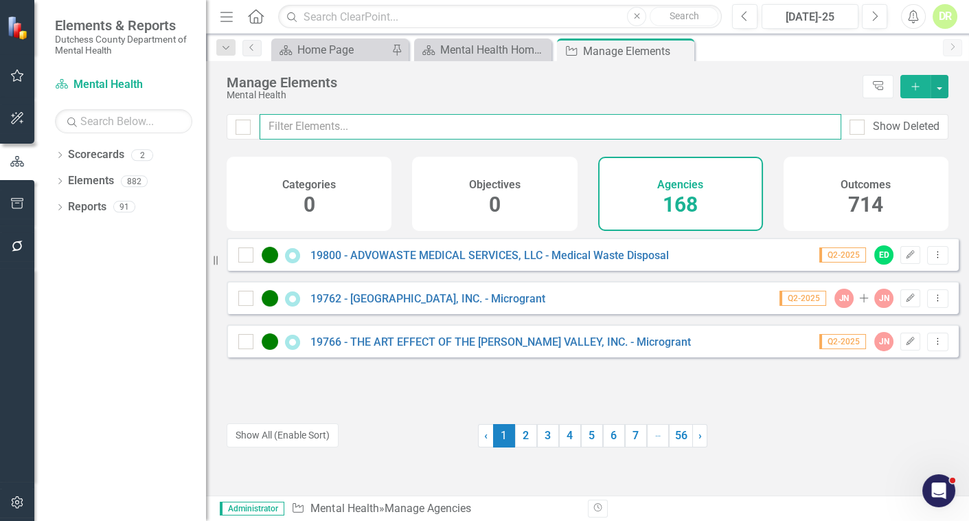
click at [296, 124] on input "text" at bounding box center [551, 126] width 582 height 25
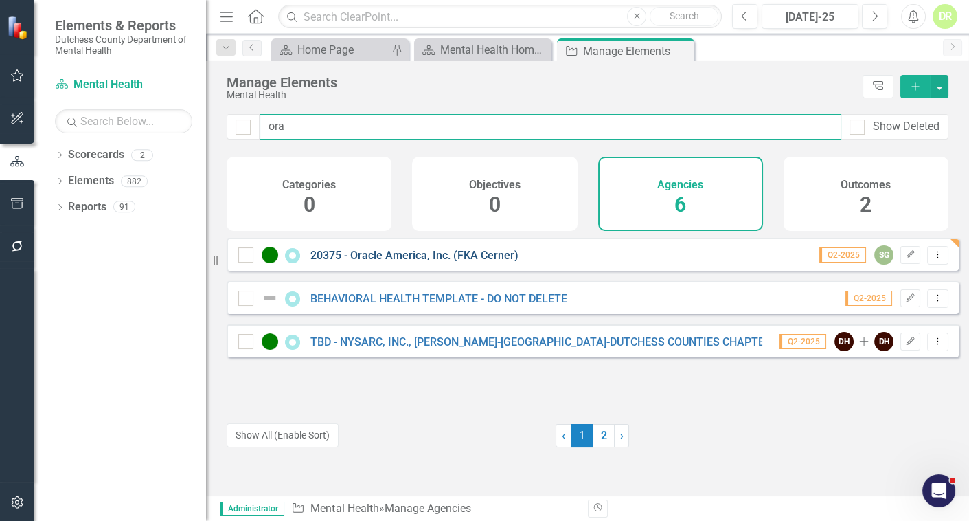
type input "ora"
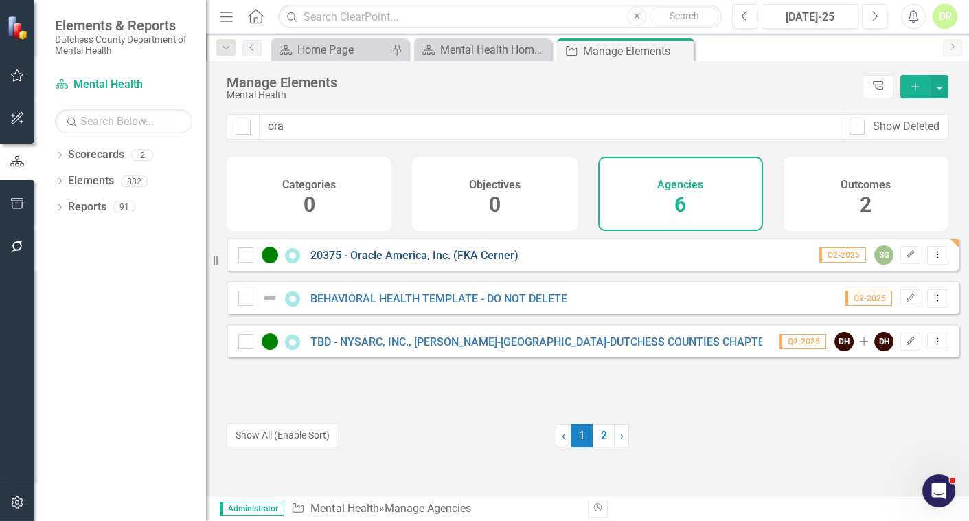
click at [408, 261] on link "20375 - Oracle America, Inc. (FKA Cerner)" at bounding box center [415, 255] width 208 height 13
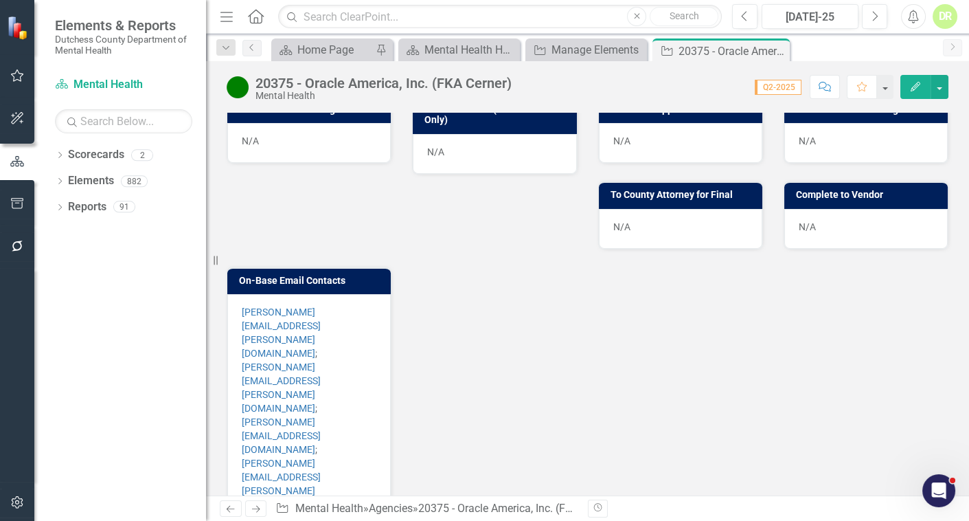
scroll to position [801, 0]
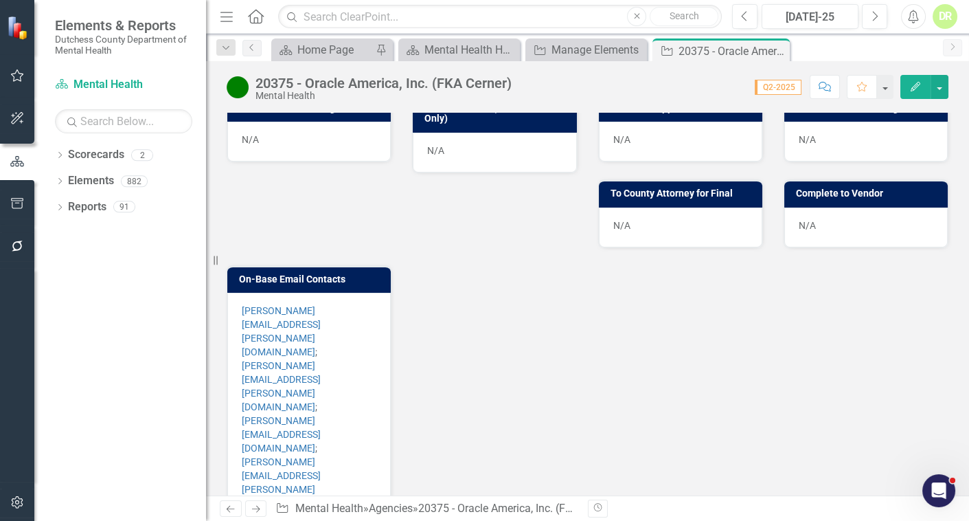
click at [372, 304] on p "[PERSON_NAME][EMAIL_ADDRESS][PERSON_NAME][DOMAIN_NAME] ; [PERSON_NAME][DOMAIN_N…" at bounding box center [309, 407] width 135 height 206
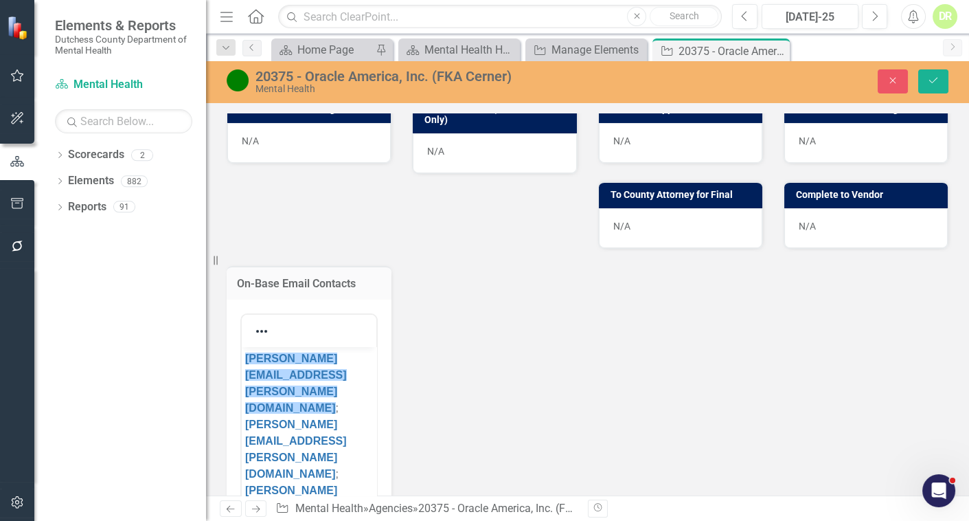
scroll to position [0, 0]
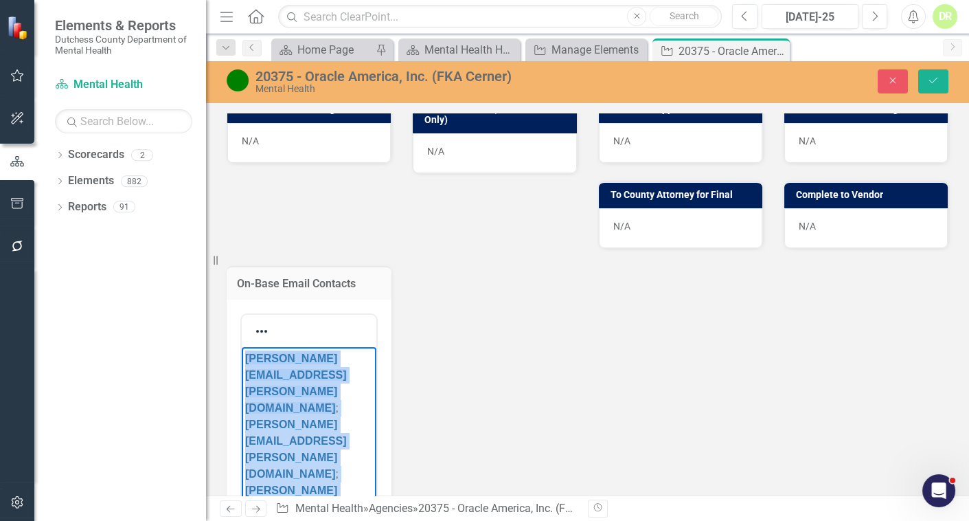
drag, startPoint x: 297, startPoint y: 491, endPoint x: 190, endPoint y: 284, distance: 232.6
click at [242, 346] on html "[PERSON_NAME][EMAIL_ADDRESS][PERSON_NAME][DOMAIN_NAME] ; [PERSON_NAME][DOMAIN_N…" at bounding box center [309, 478] width 135 height 265
copy p "[PERSON_NAME][EMAIL_ADDRESS][PERSON_NAME][DOMAIN_NAME] ; [PERSON_NAME][DOMAIN_N…"
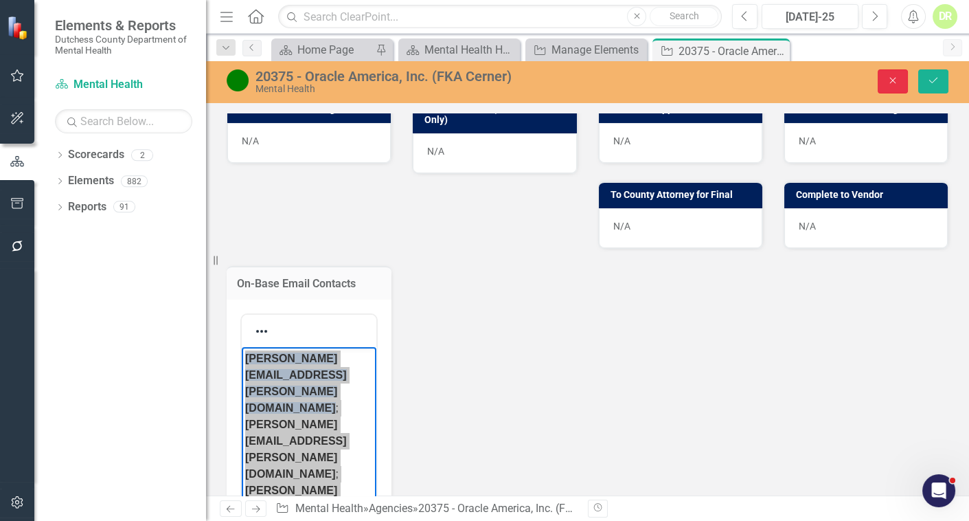
click at [890, 76] on icon "Close" at bounding box center [893, 81] width 12 height 10
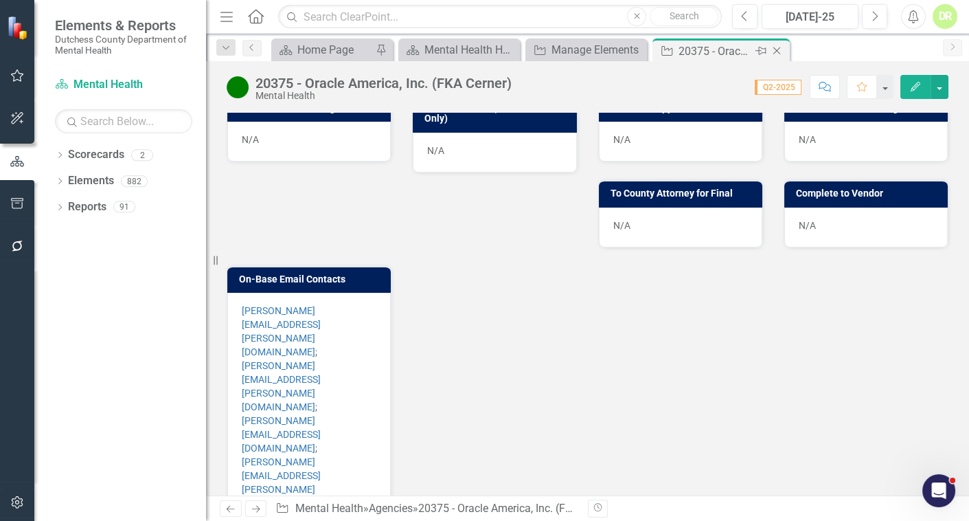
click at [778, 49] on icon "Close" at bounding box center [777, 50] width 14 height 11
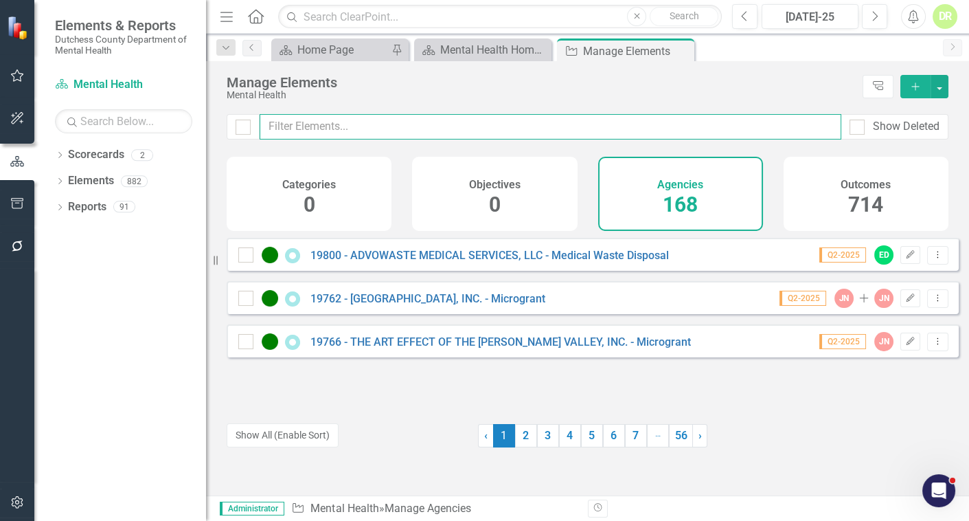
click at [426, 120] on input "text" at bounding box center [551, 126] width 582 height 25
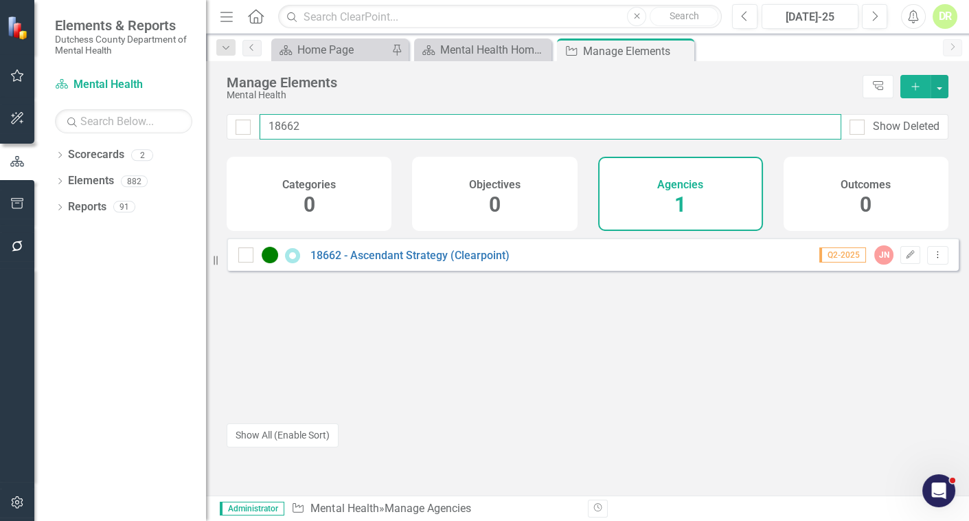
type input "18662"
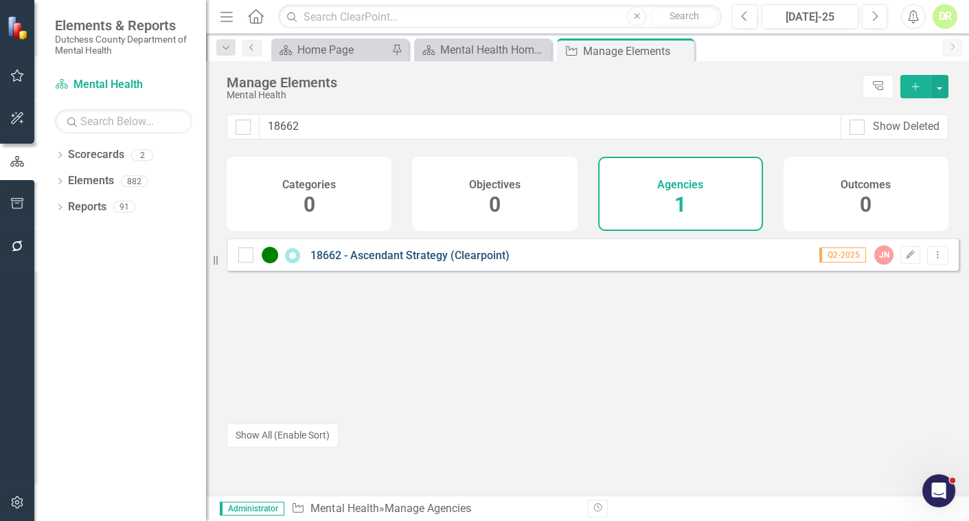
click at [414, 262] on link "18662 - Ascendant Strategy (Clearpoint)" at bounding box center [410, 255] width 199 height 13
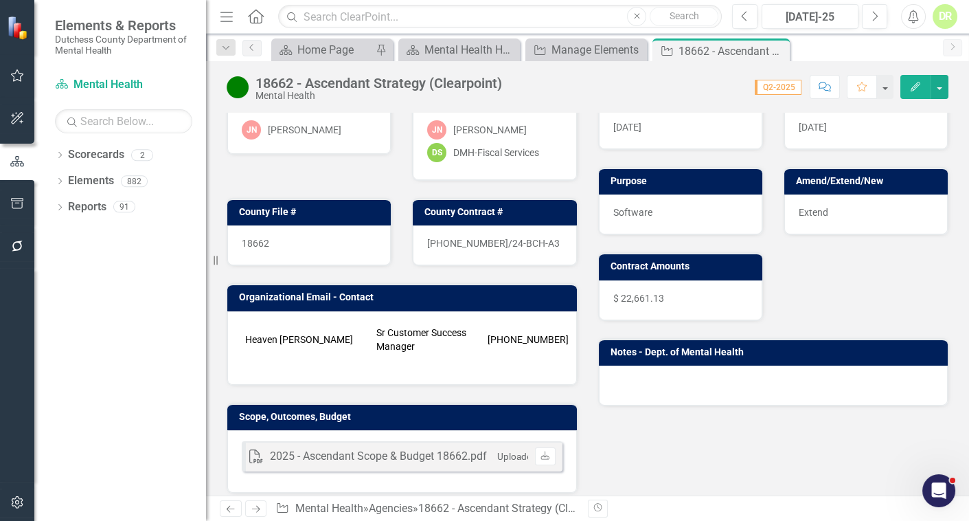
scroll to position [124, 0]
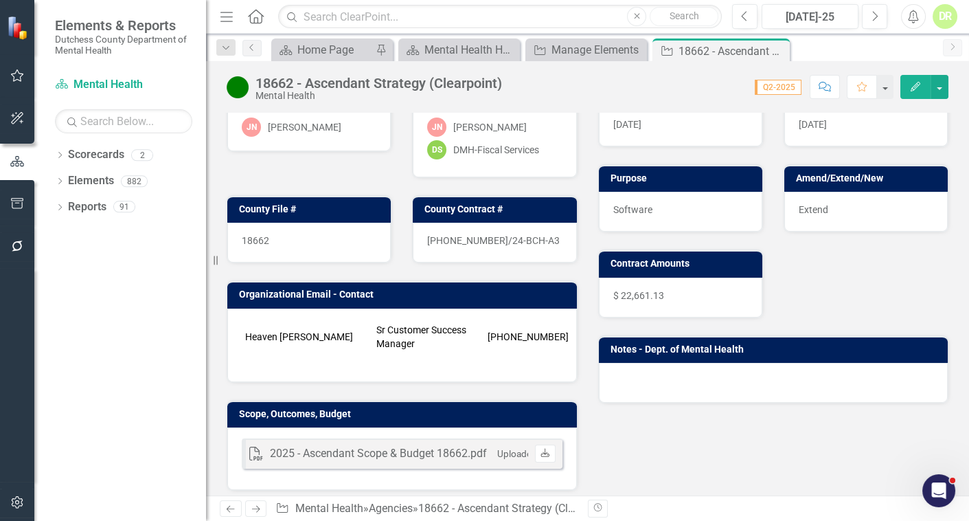
click at [545, 458] on icon "Download" at bounding box center [545, 453] width 10 height 8
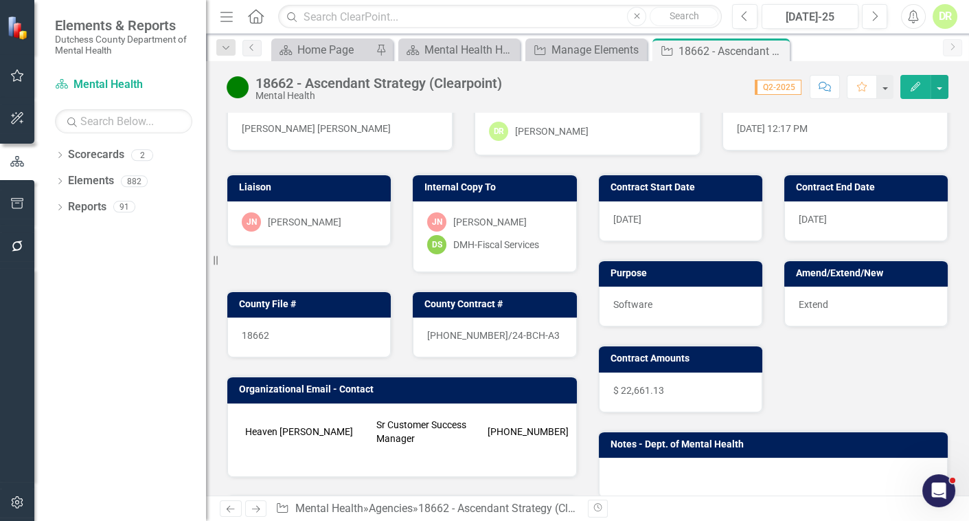
scroll to position [0, 0]
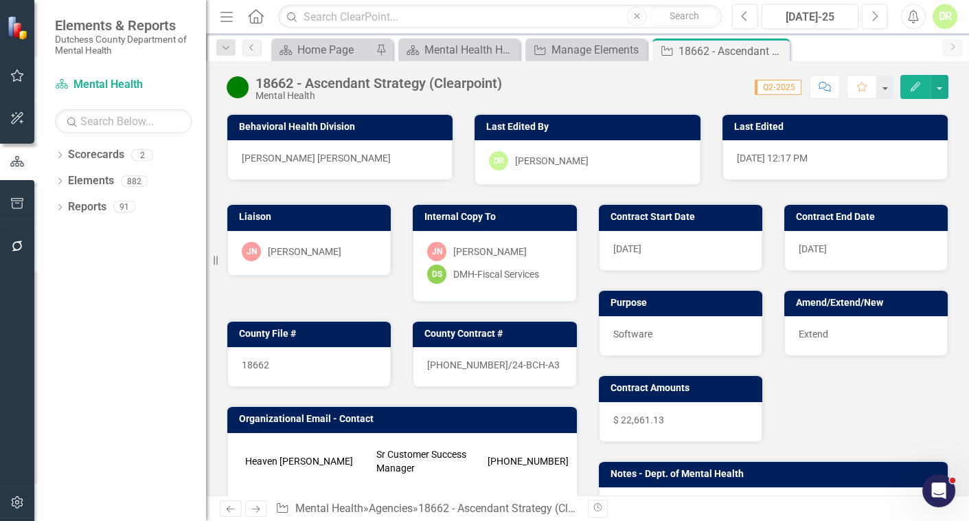
click at [820, 82] on icon "button" at bounding box center [825, 87] width 12 height 10
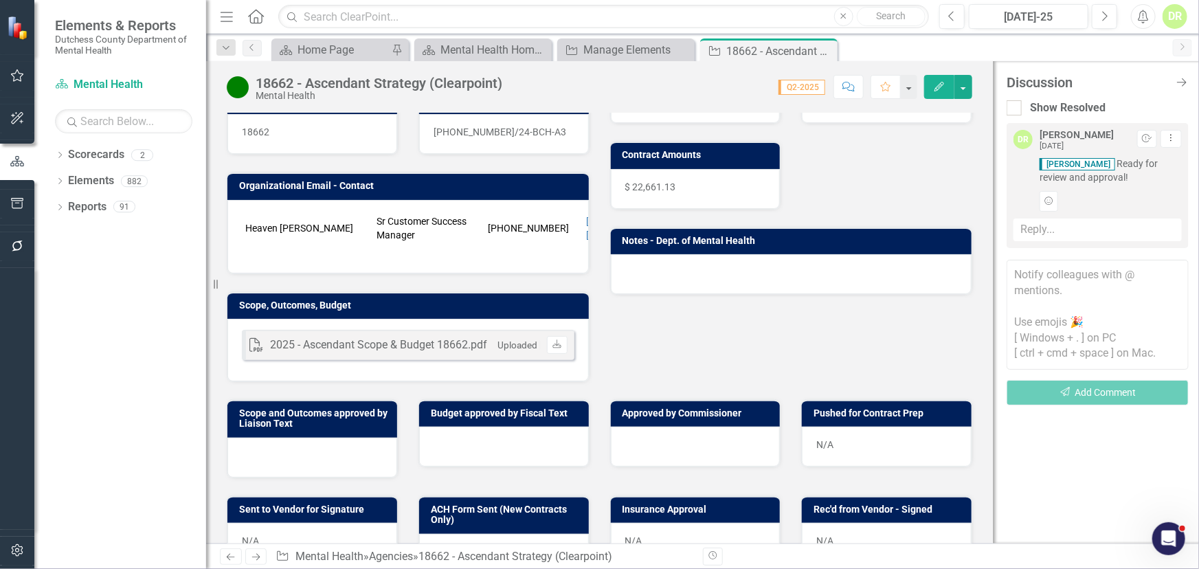
scroll to position [374, 0]
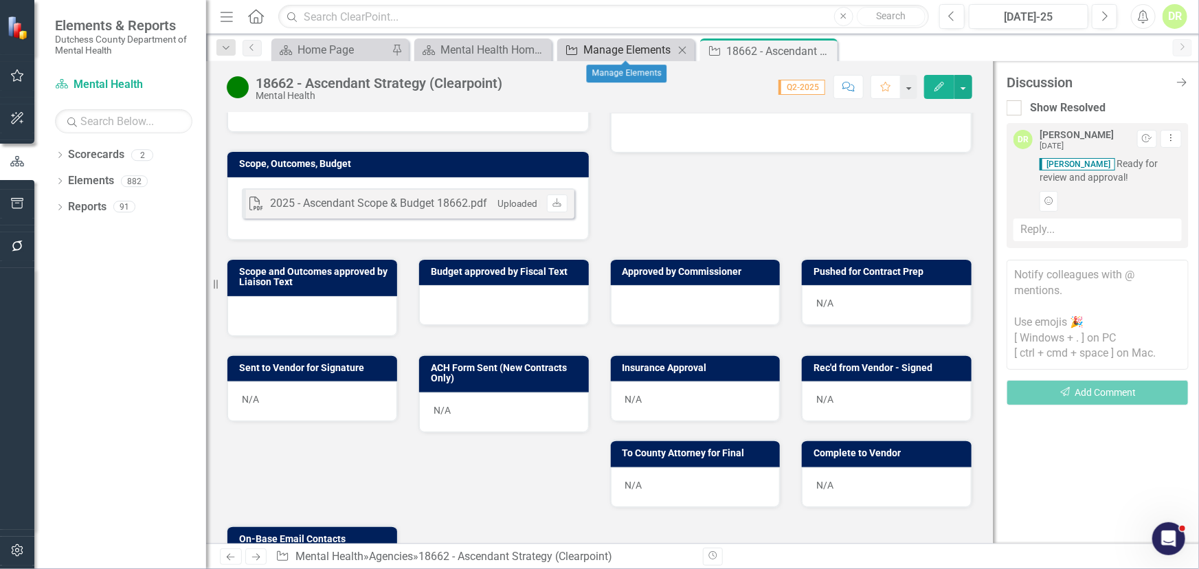
click at [629, 45] on div "Manage Elements" at bounding box center [628, 49] width 91 height 17
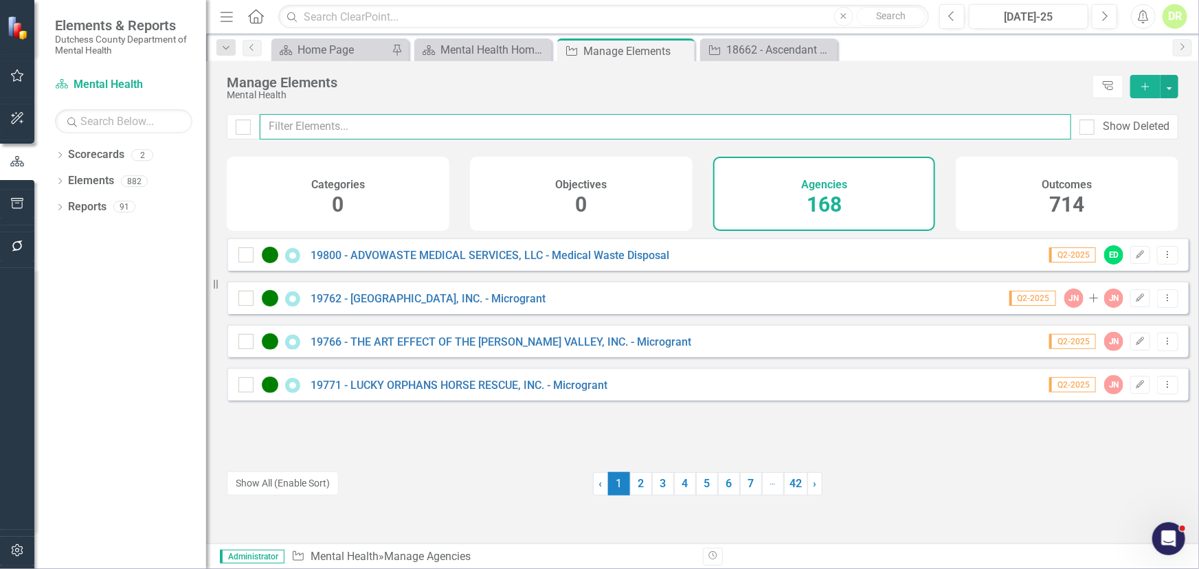
click at [344, 122] on input "text" at bounding box center [665, 126] width 811 height 25
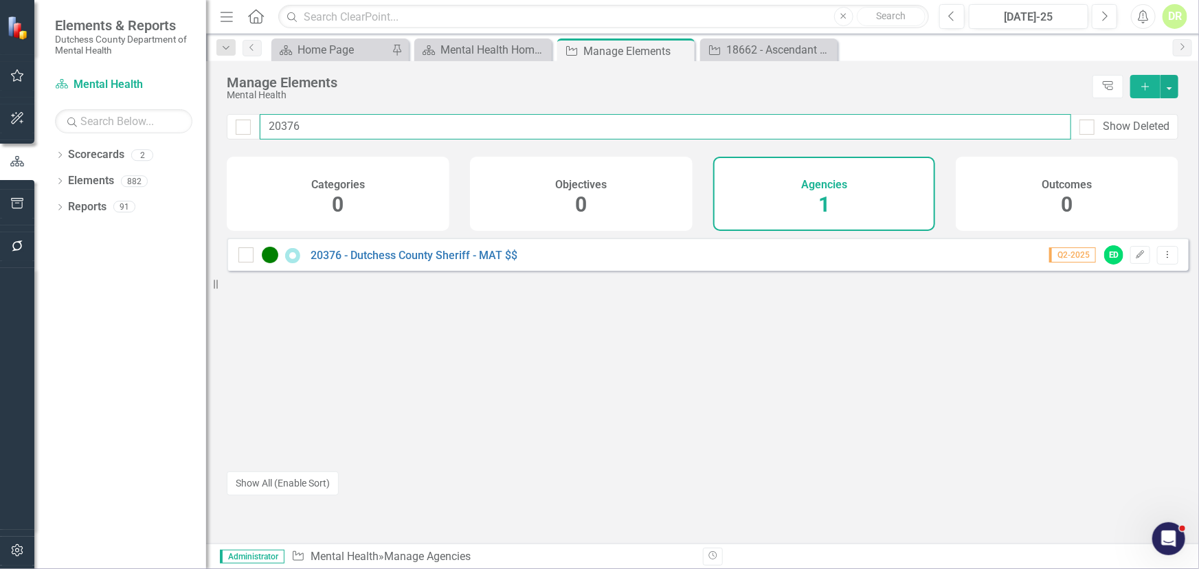
type input "20376"
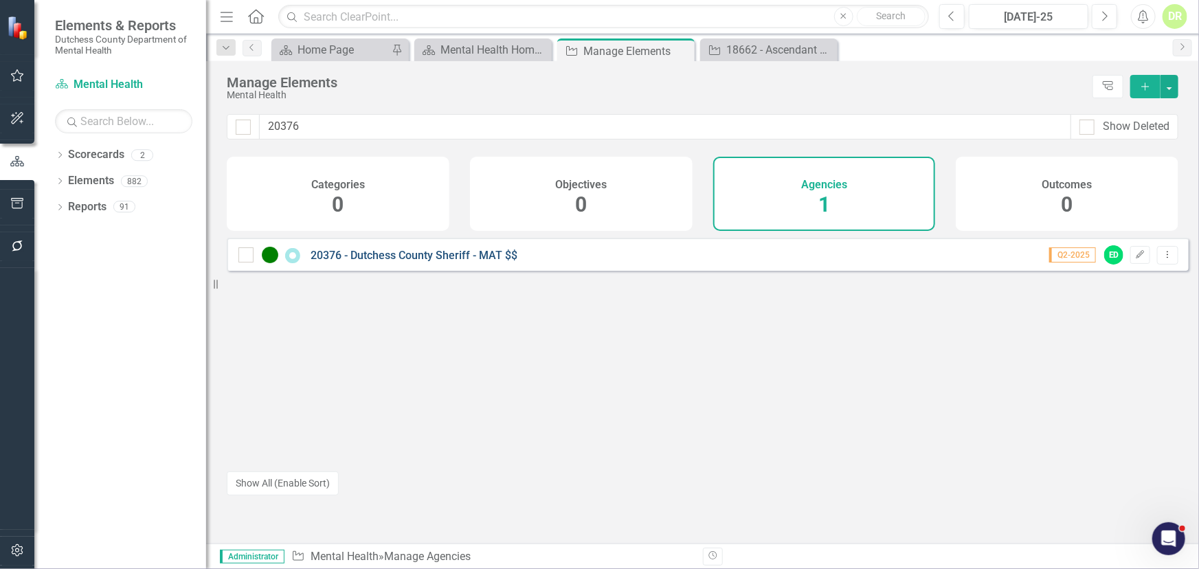
click at [371, 262] on link "20376 - Dutchess County Sheriff - MAT $$" at bounding box center [414, 255] width 207 height 13
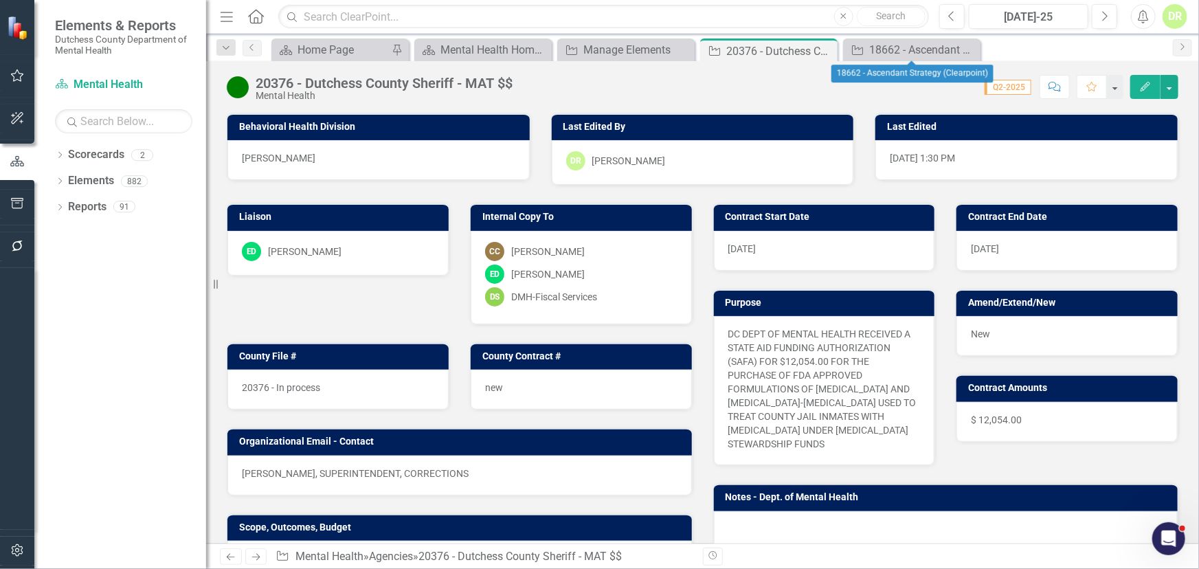
click at [0, 0] on icon "Close" at bounding box center [0, 0] width 0 height 0
click at [831, 47] on icon "Close" at bounding box center [825, 50] width 14 height 11
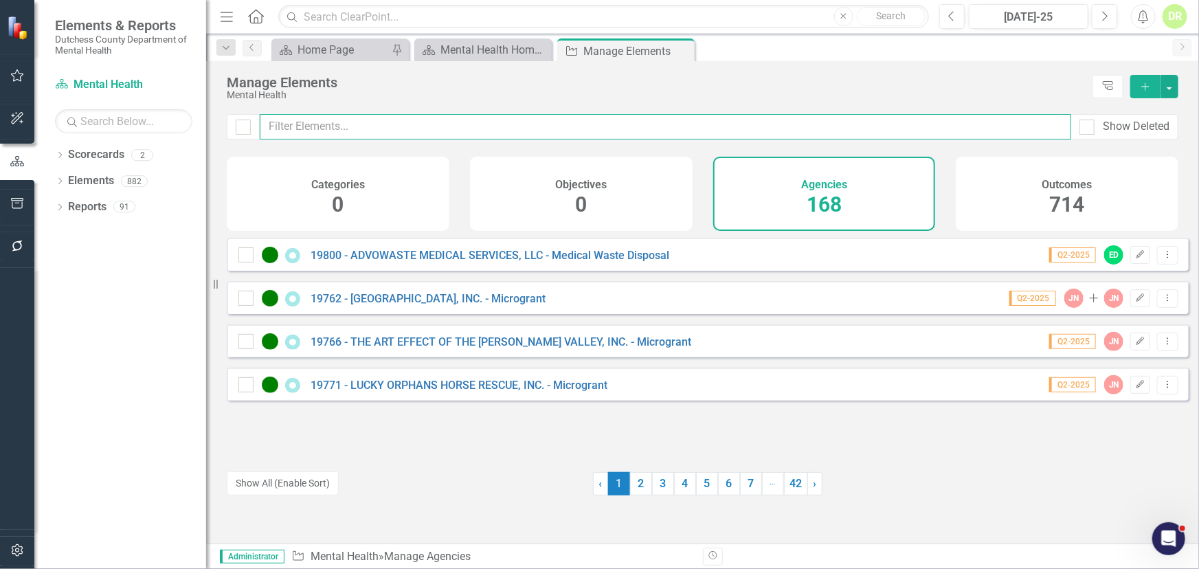
click at [330, 124] on input "text" at bounding box center [665, 126] width 811 height 25
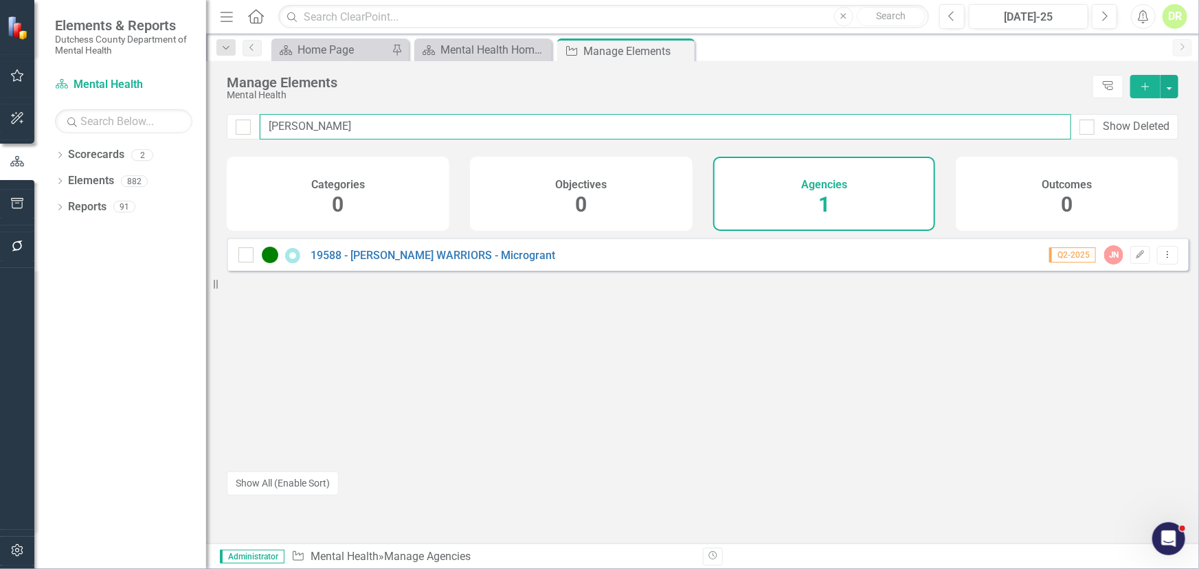
type input "[PERSON_NAME]"
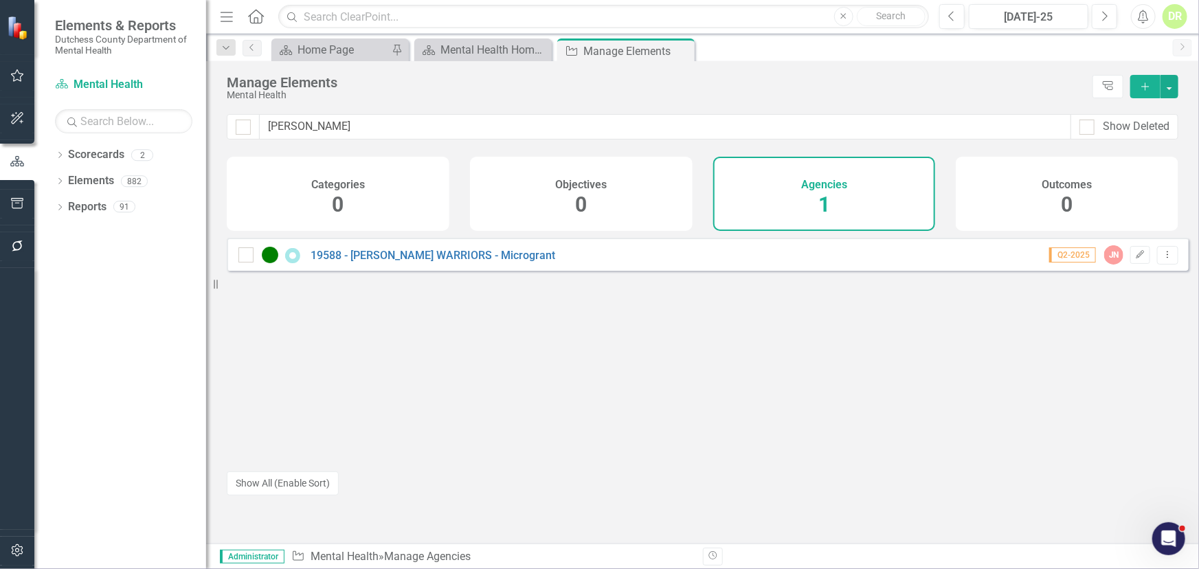
click at [418, 257] on div "19588 - [PERSON_NAME] WARRIORS - Microgrant" at bounding box center [398, 255] width 320 height 16
click at [421, 262] on link "19588 - [PERSON_NAME] WARRIORS - Microgrant" at bounding box center [433, 255] width 245 height 13
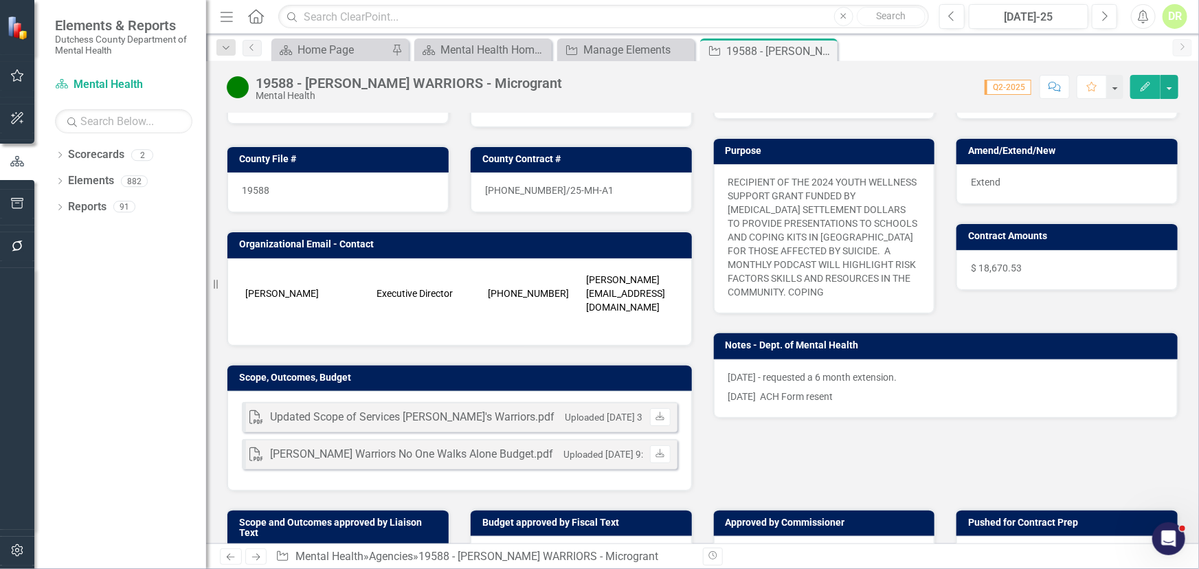
scroll to position [124, 0]
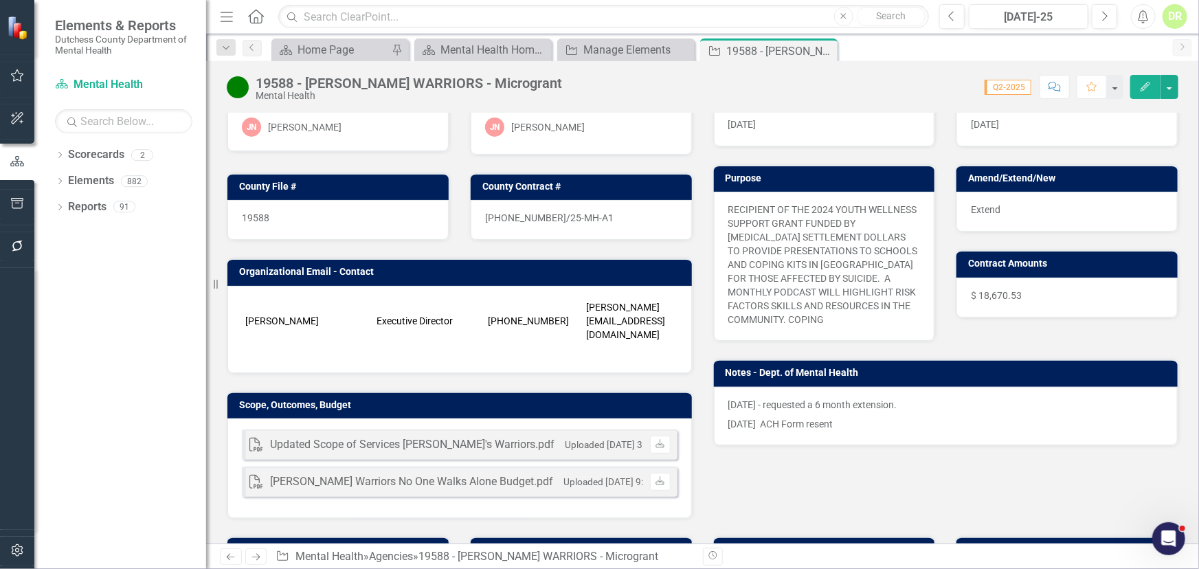
click at [944, 400] on p "[DATE] - requested a 6 month extension." at bounding box center [946, 406] width 436 height 16
click at [927, 401] on p "[DATE] - requested a 6 month extension." at bounding box center [946, 406] width 436 height 16
click at [907, 398] on p "[DATE] - requested a 6 month extension." at bounding box center [946, 406] width 436 height 16
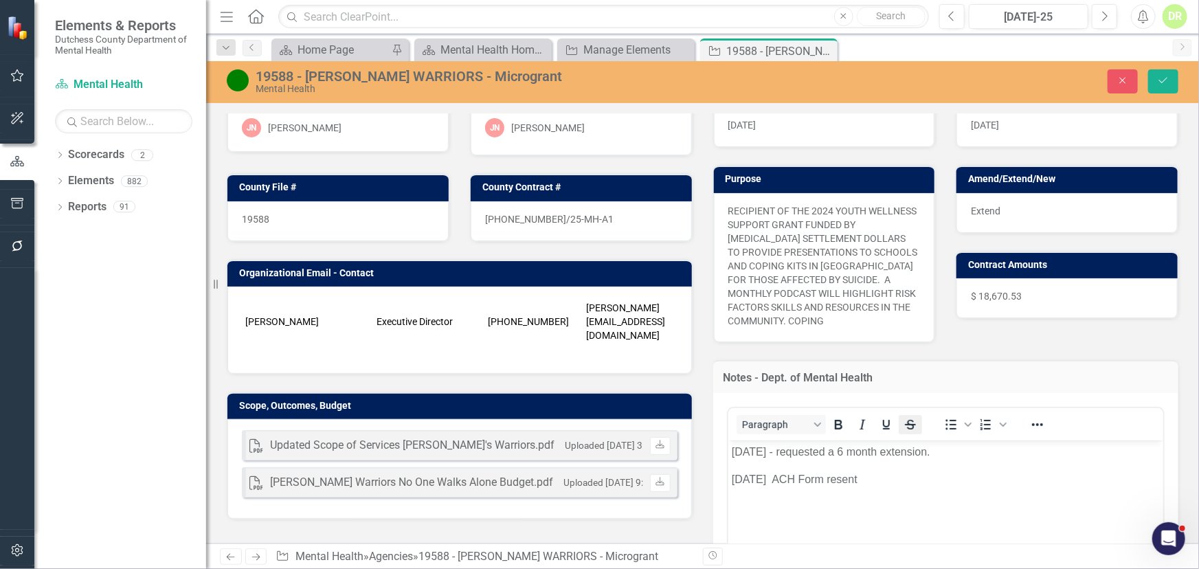
scroll to position [0, 0]
click at [879, 480] on p "[DATE] ACH Form resent" at bounding box center [945, 479] width 429 height 16
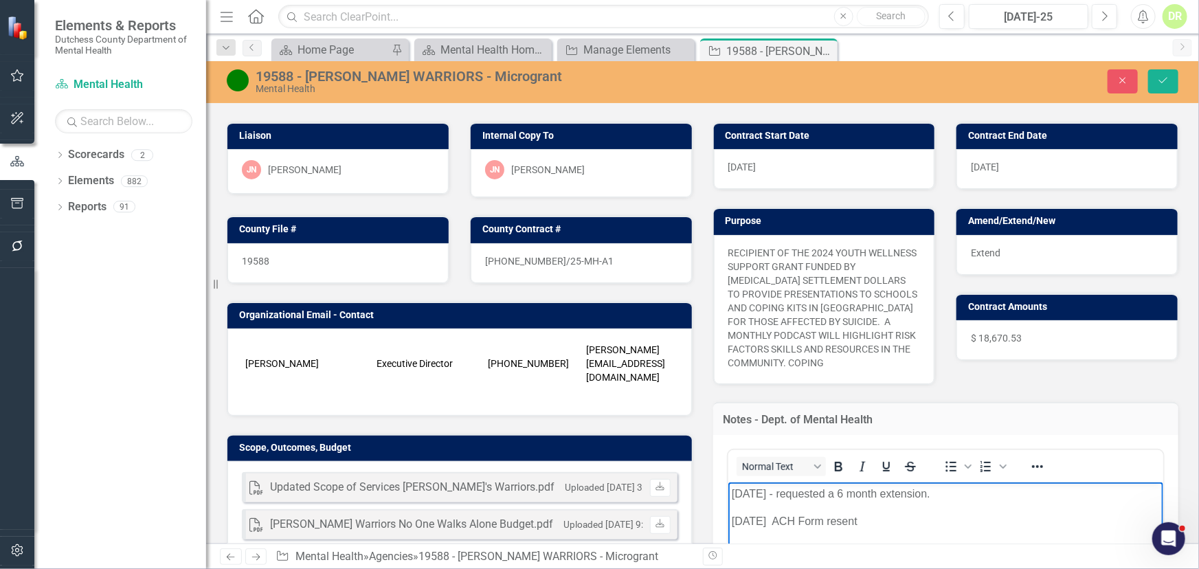
scroll to position [62, 0]
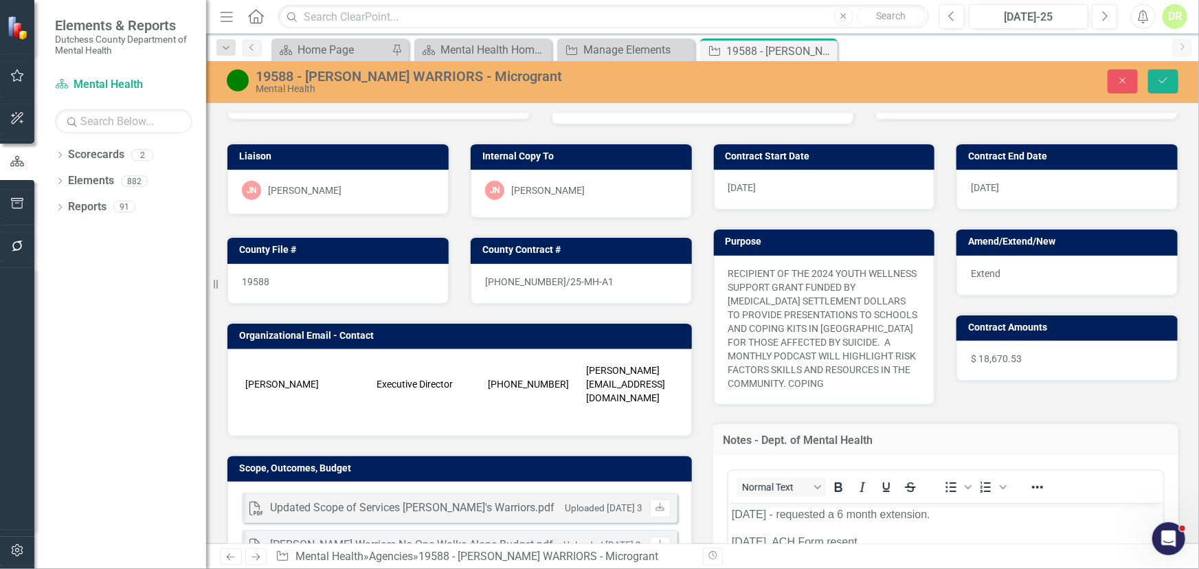
click at [1015, 350] on div "$ 18,670.53" at bounding box center [1066, 361] width 221 height 40
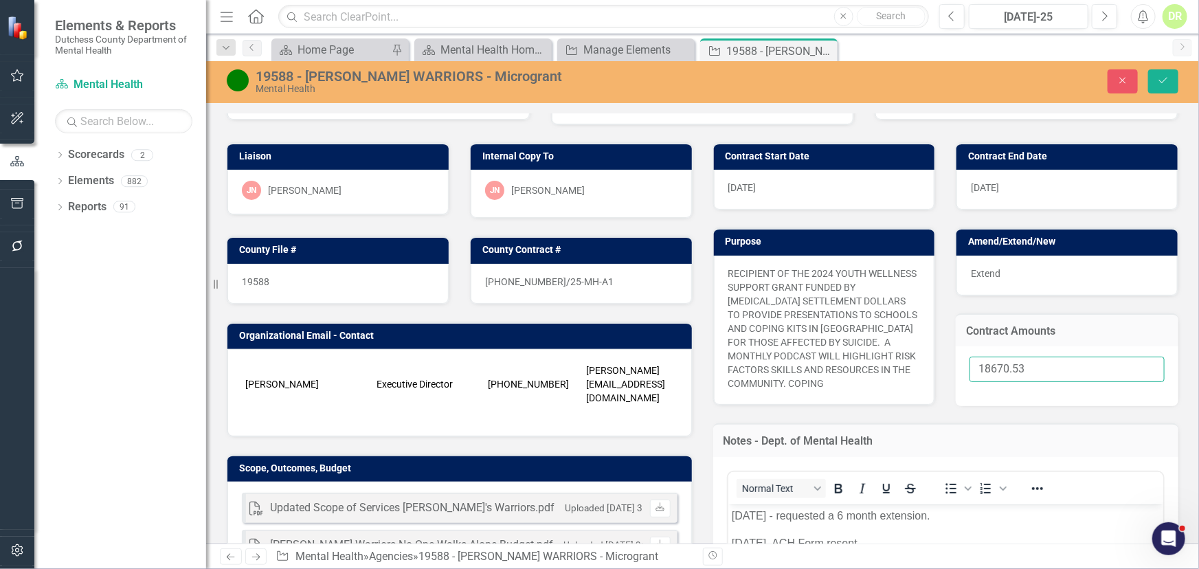
drag, startPoint x: 988, startPoint y: 370, endPoint x: 831, endPoint y: 393, distance: 159.1
click at [832, 394] on div "Contract Start Date [DATE] Contract End Date [DATE] Purpose RECIPIENT OF THE 20…" at bounding box center [946, 461] width 486 height 672
type input ".00"
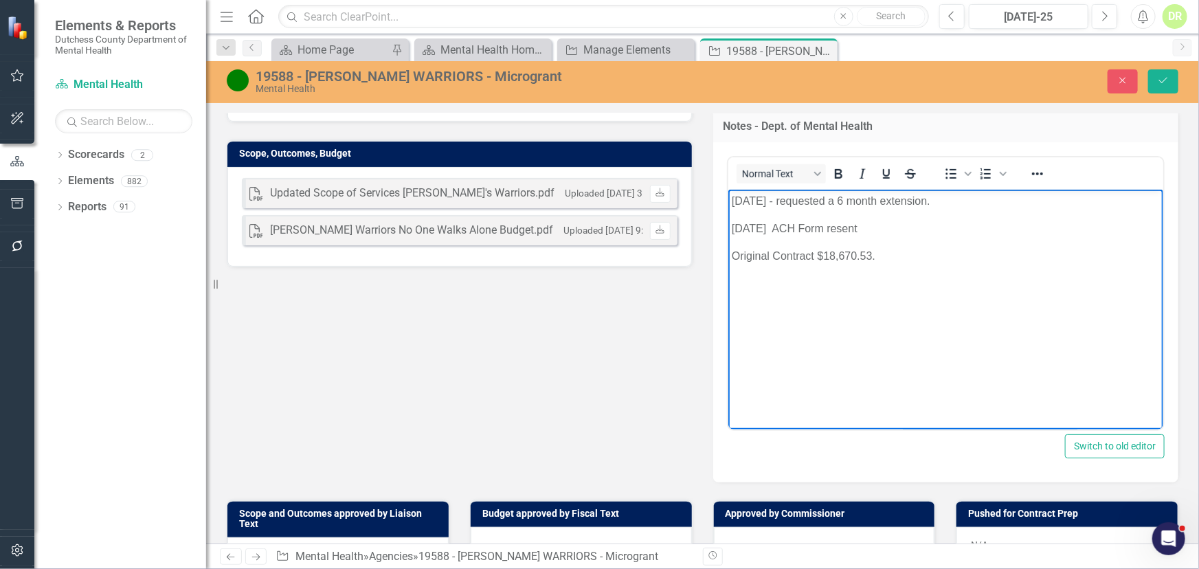
scroll to position [499, 0]
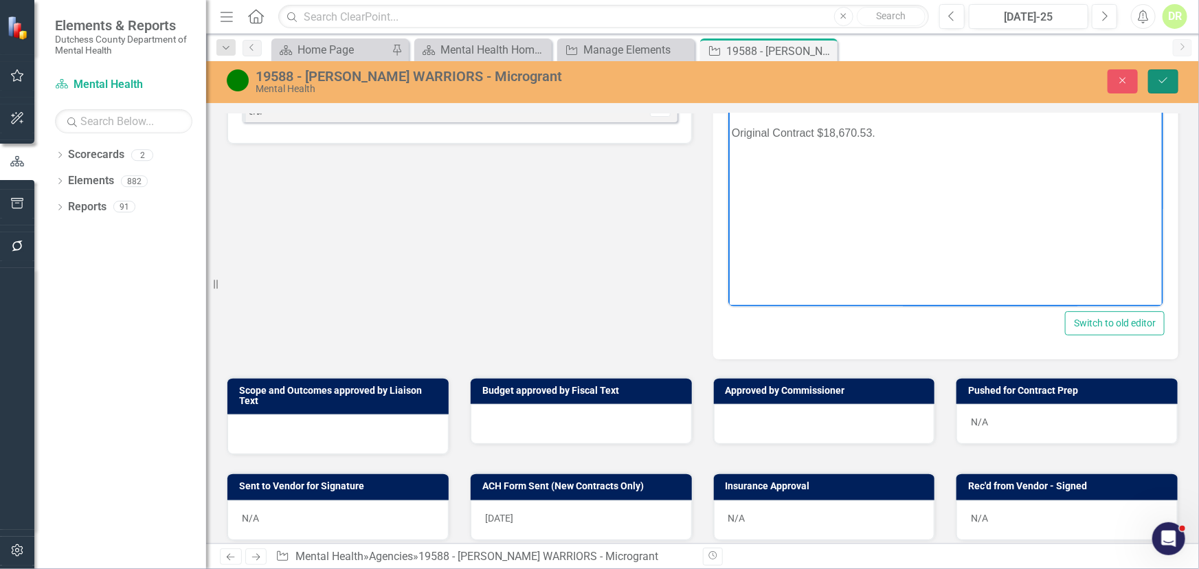
drag, startPoint x: 1171, startPoint y: 78, endPoint x: 1165, endPoint y: 76, distance: 7.0
click at [1171, 78] on button "Save" at bounding box center [1163, 81] width 30 height 24
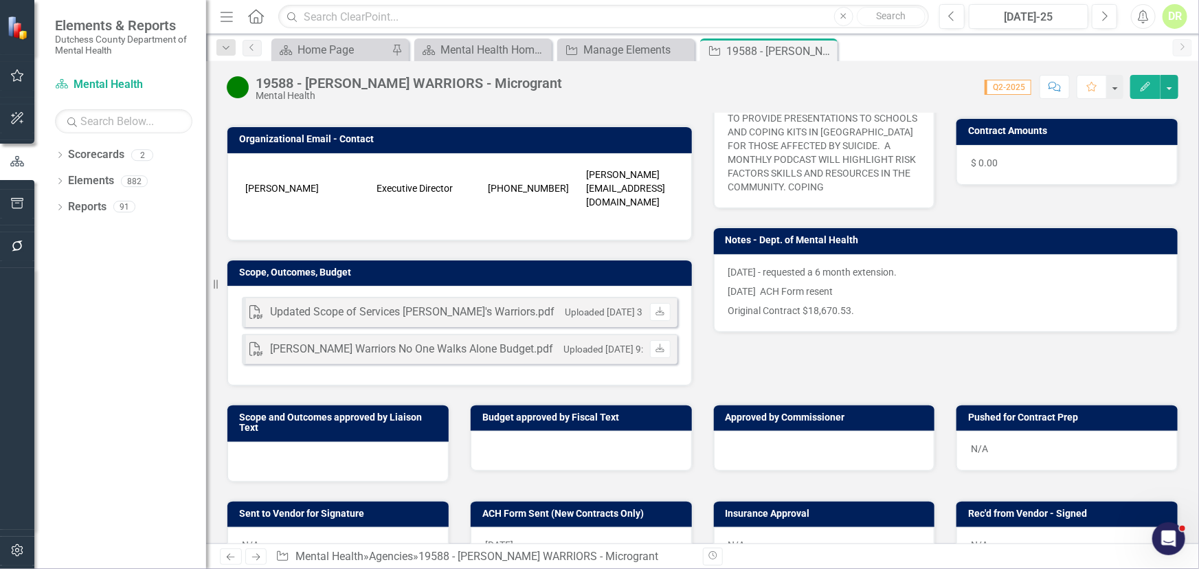
scroll to position [312, 0]
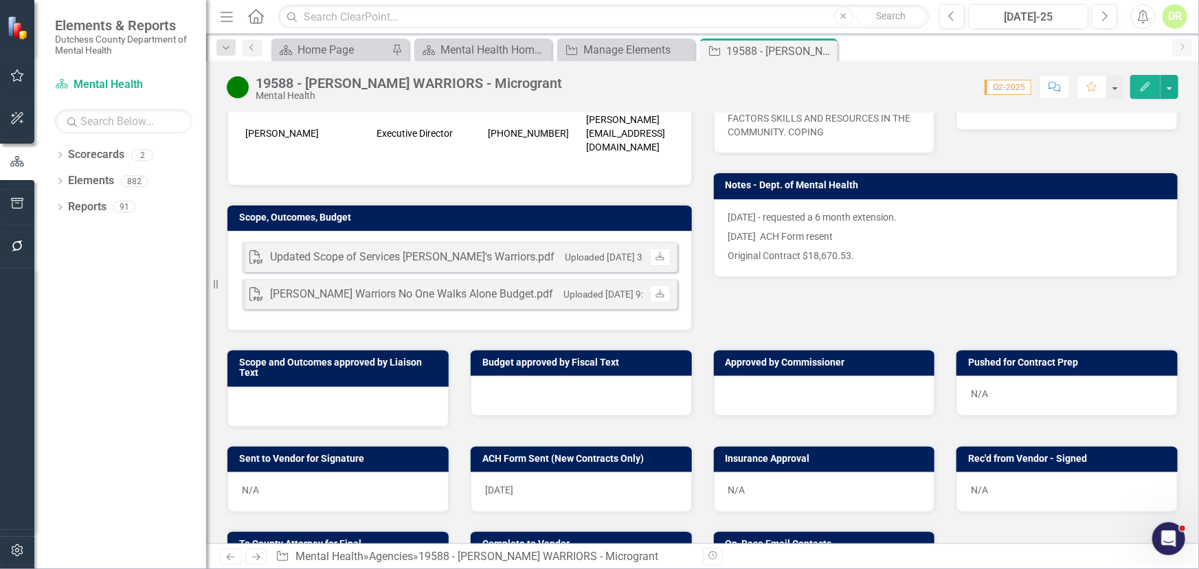
click at [522, 376] on div at bounding box center [581, 396] width 221 height 40
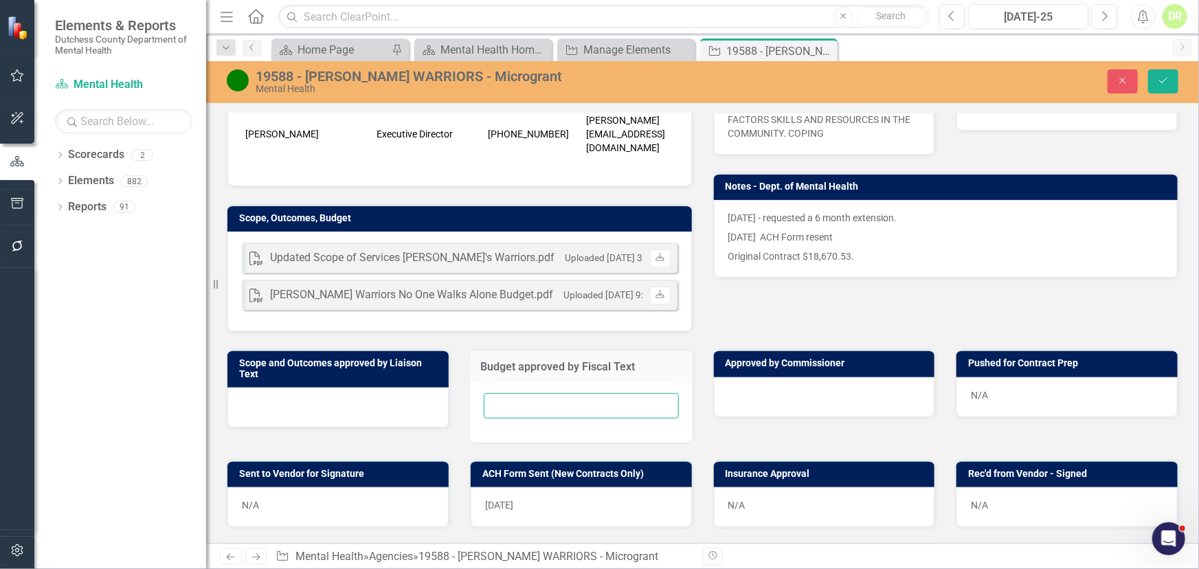
click at [517, 393] on input "text" at bounding box center [581, 405] width 195 height 25
type input "[DATE] via email"
click at [1169, 78] on button "Save" at bounding box center [1163, 81] width 30 height 24
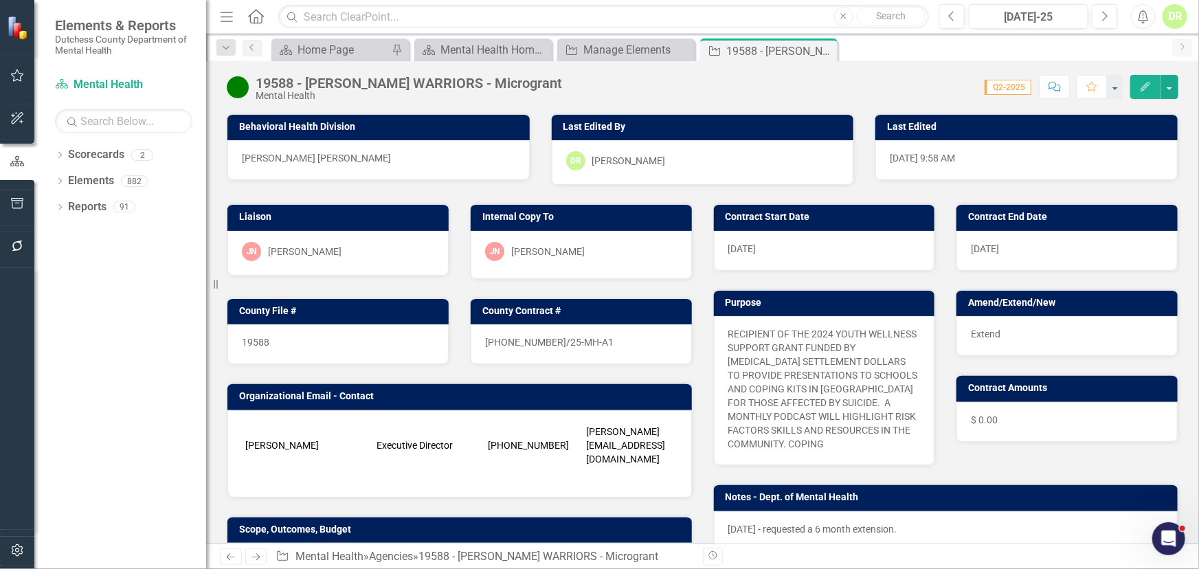
click at [1049, 83] on icon "Comment" at bounding box center [1054, 87] width 12 height 10
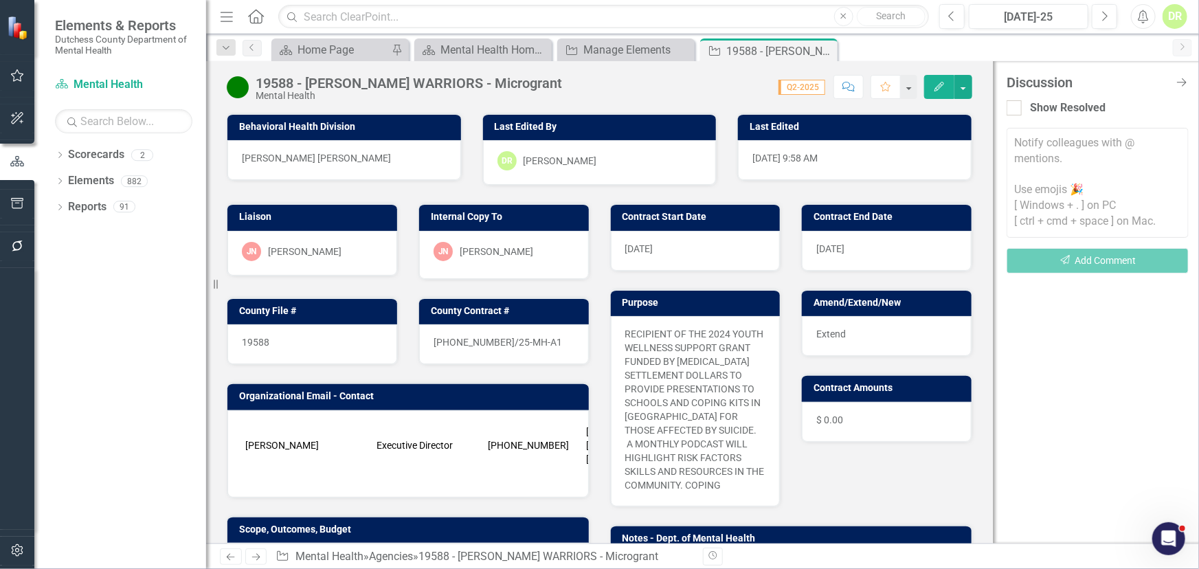
click at [1022, 139] on textarea at bounding box center [1098, 183] width 182 height 110
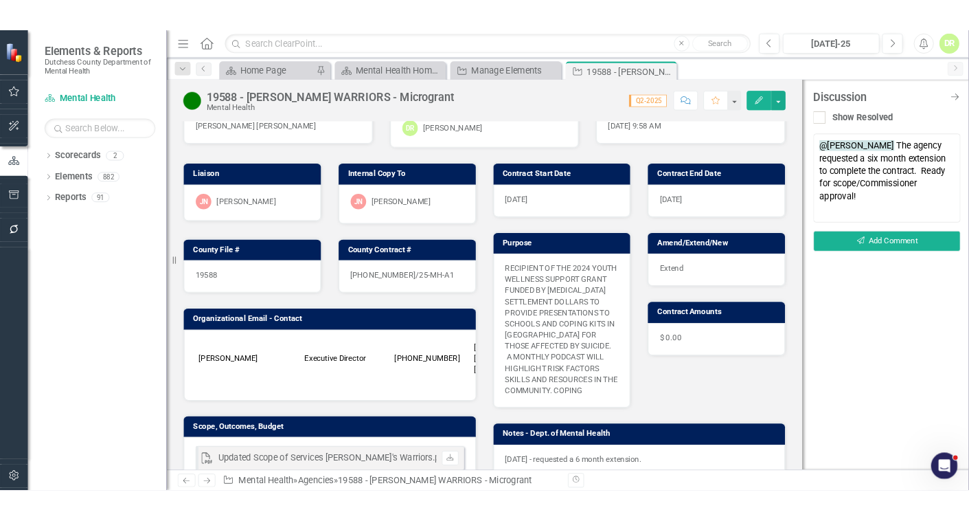
scroll to position [249, 0]
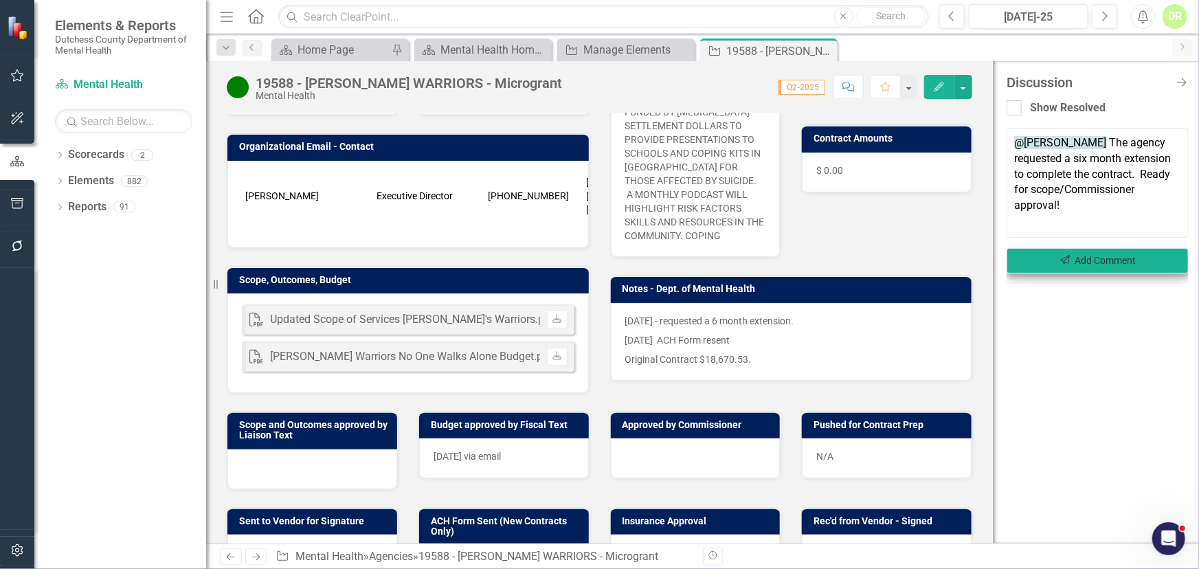
type textarea "@[PERSON_NAME] The agency requested a six month extension to complete the contr…"
click at [1110, 260] on button "Send Add Comment" at bounding box center [1098, 260] width 182 height 25
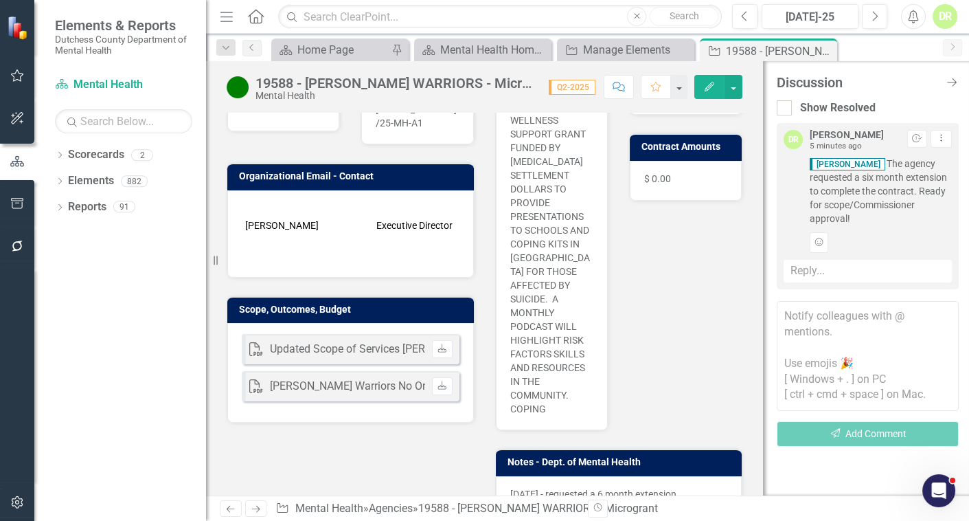
scroll to position [258, 0]
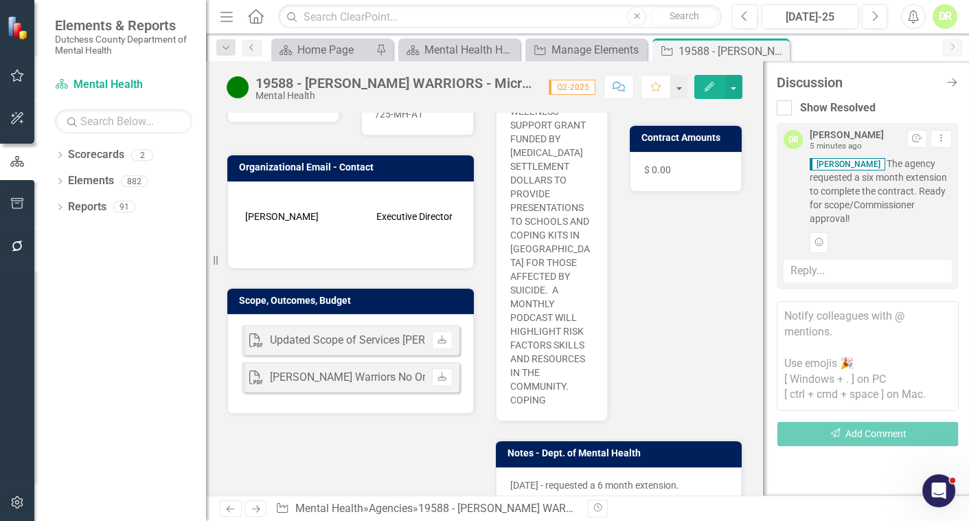
drag, startPoint x: 954, startPoint y: 77, endPoint x: 813, endPoint y: 135, distance: 152.2
click at [954, 77] on icon "Close Discussion Bar" at bounding box center [952, 82] width 14 height 11
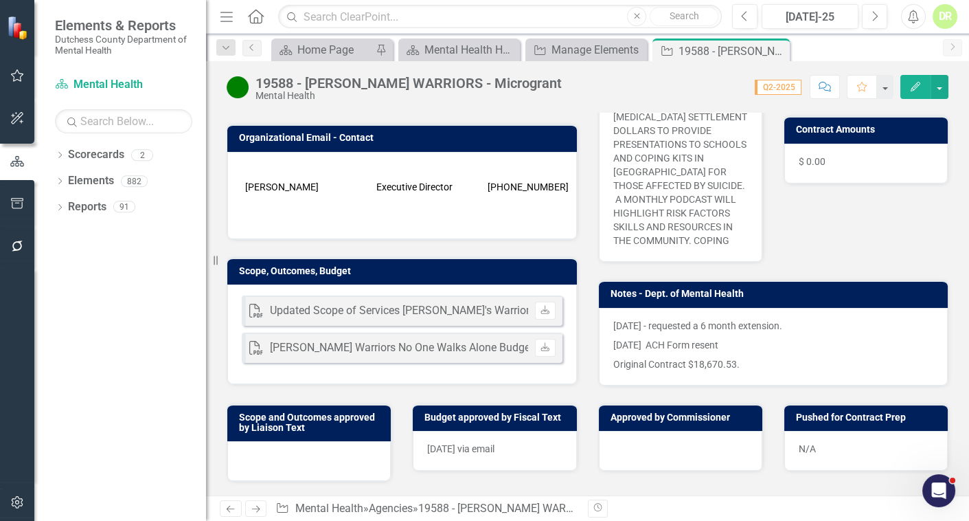
scroll to position [249, 0]
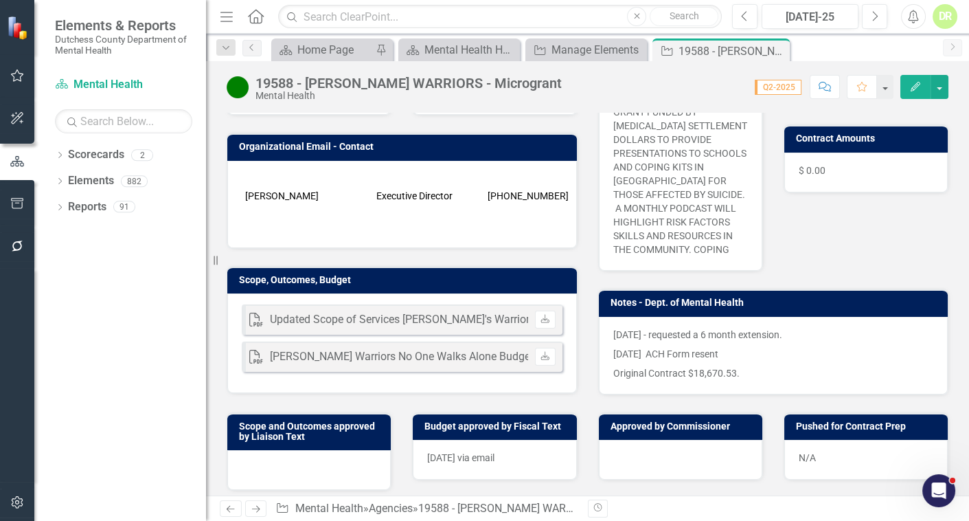
click at [786, 330] on p "[DATE] - requested a 6 month extension." at bounding box center [774, 336] width 321 height 16
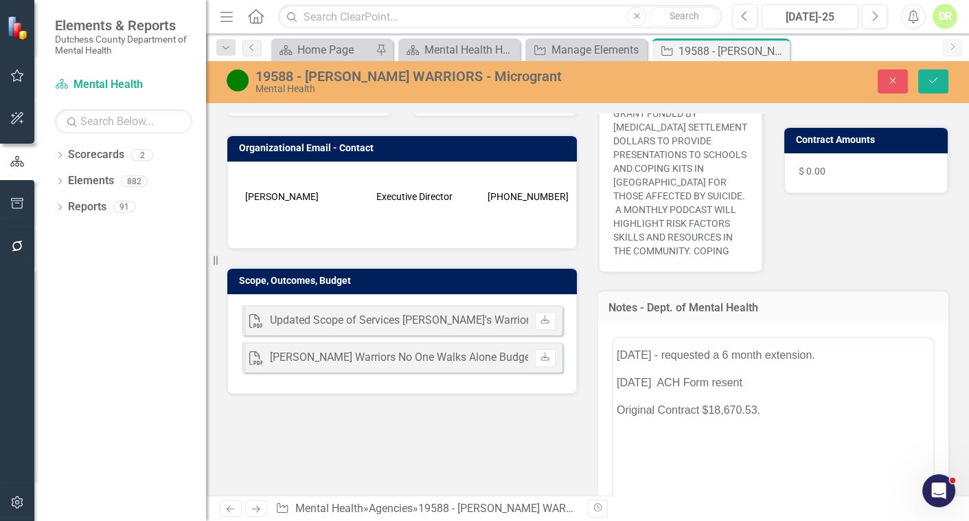
scroll to position [0, 0]
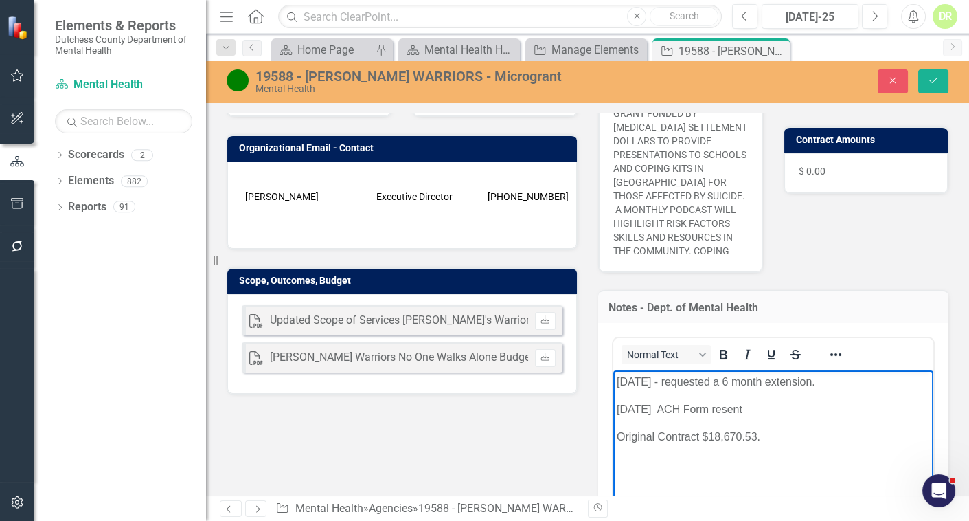
click at [814, 381] on p "[DATE] - requested a 6 month extension." at bounding box center [773, 382] width 314 height 16
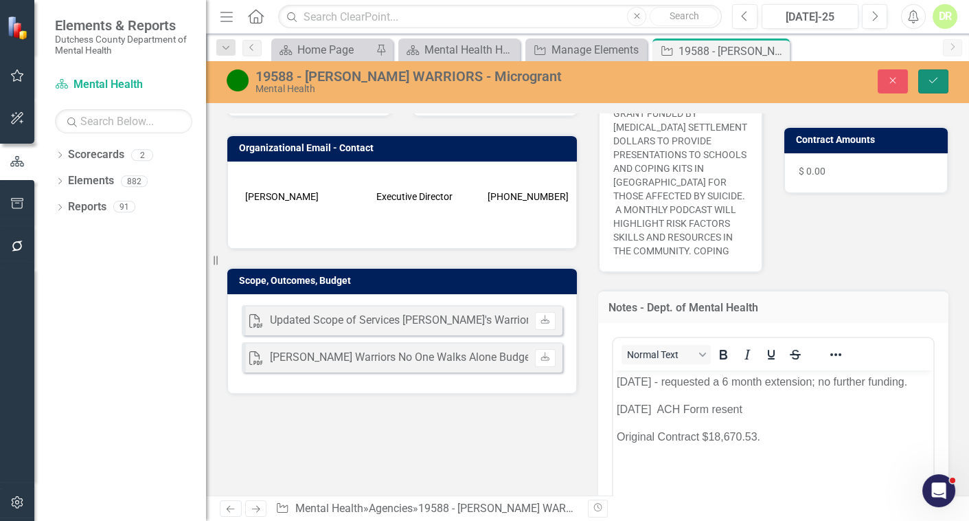
click at [928, 82] on icon "Save" at bounding box center [934, 81] width 12 height 10
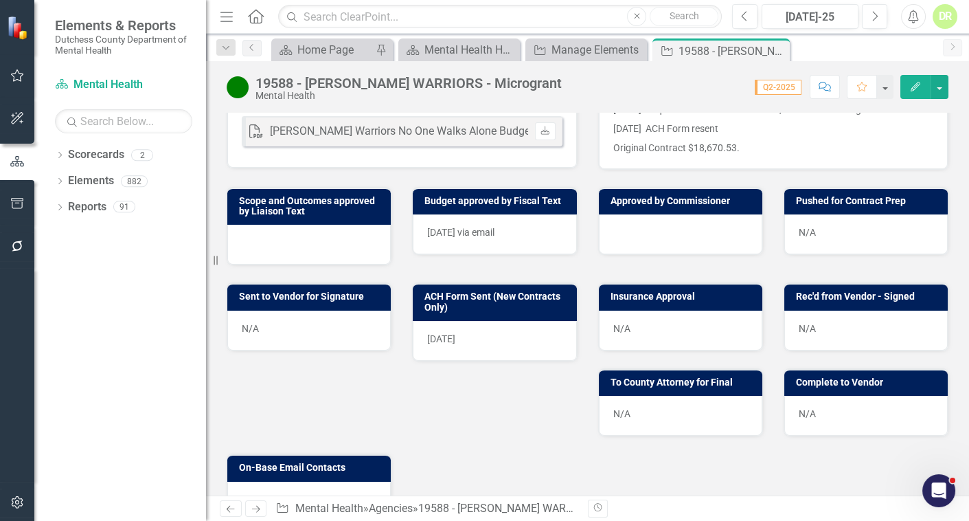
scroll to position [499, 0]
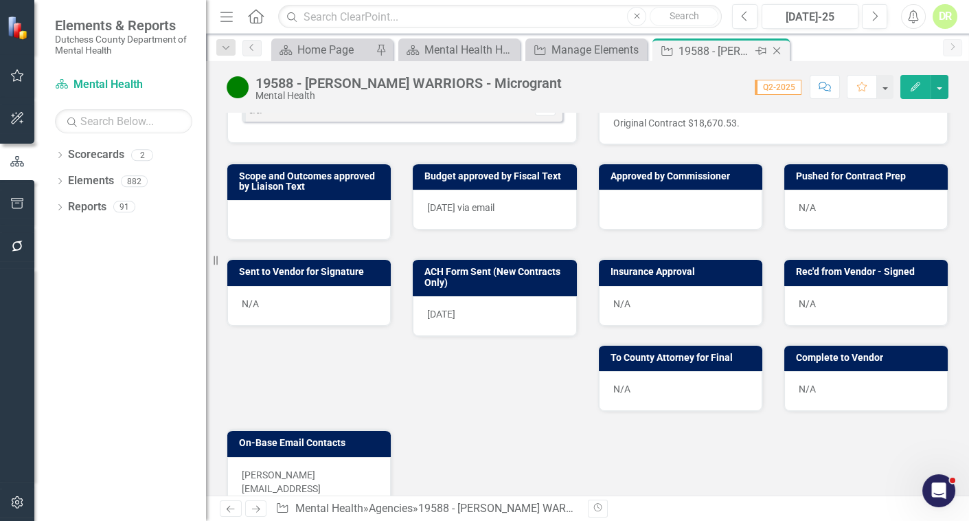
click at [774, 49] on icon "Close" at bounding box center [777, 50] width 14 height 11
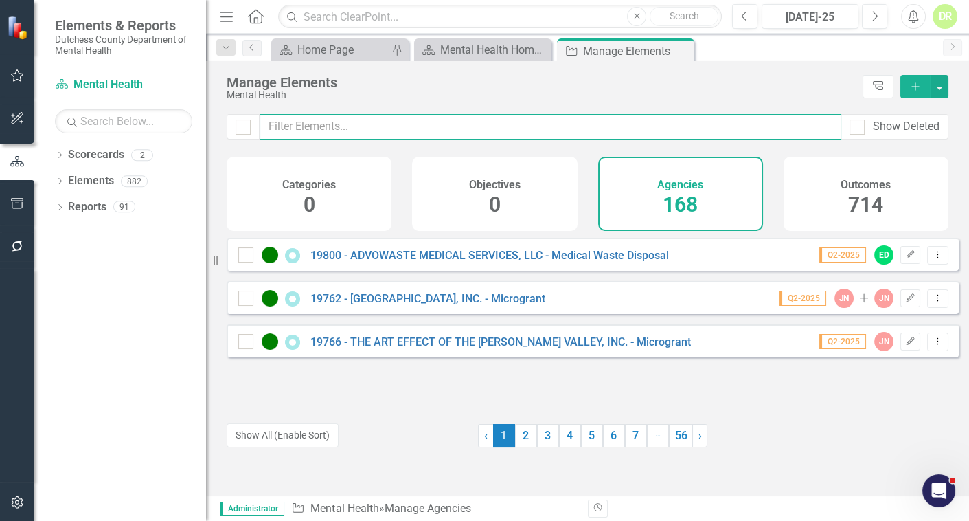
click at [292, 124] on input "text" at bounding box center [551, 126] width 582 height 25
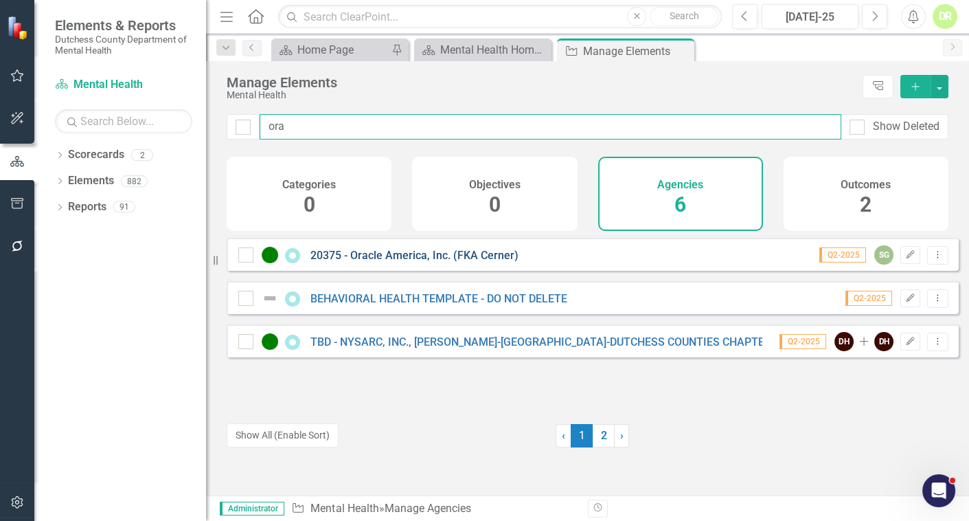
type input "ora"
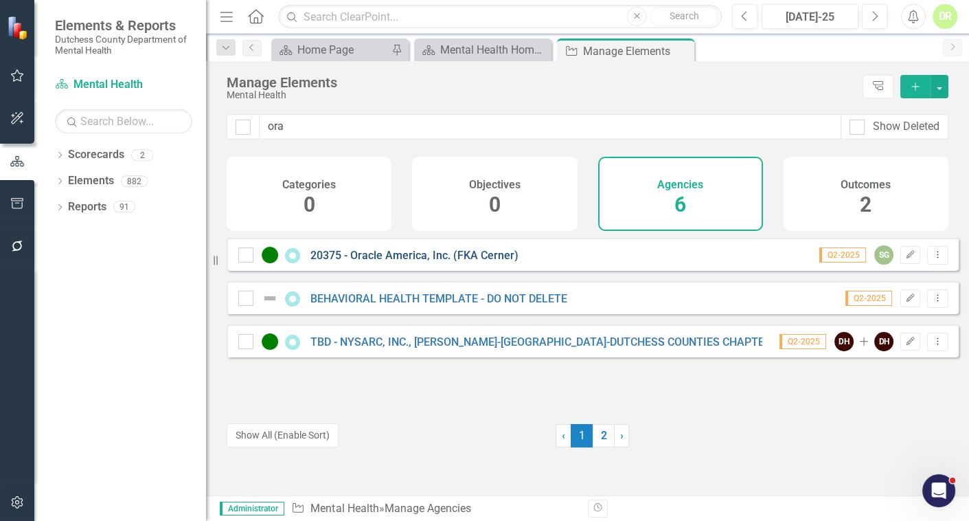
click at [420, 262] on link "20375 - Oracle America, Inc. (FKA Cerner)" at bounding box center [415, 255] width 208 height 13
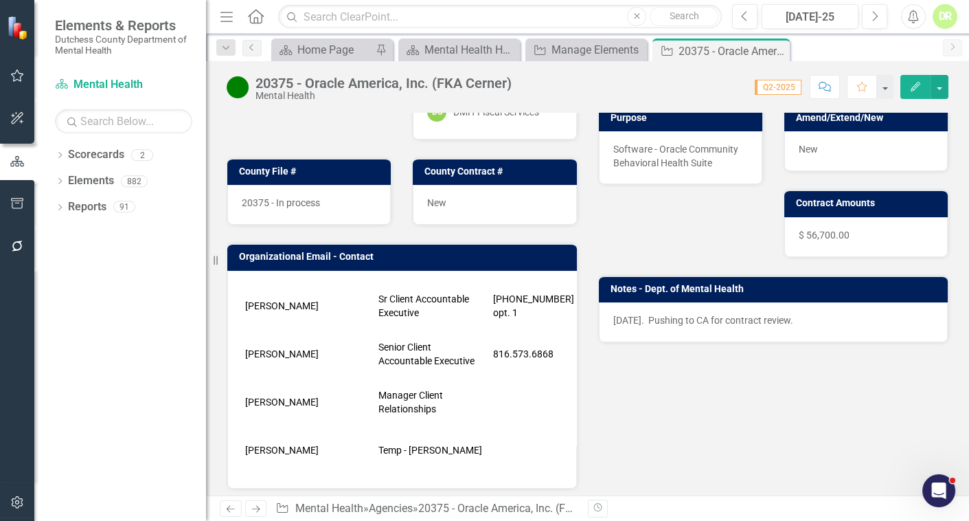
scroll to position [187, 0]
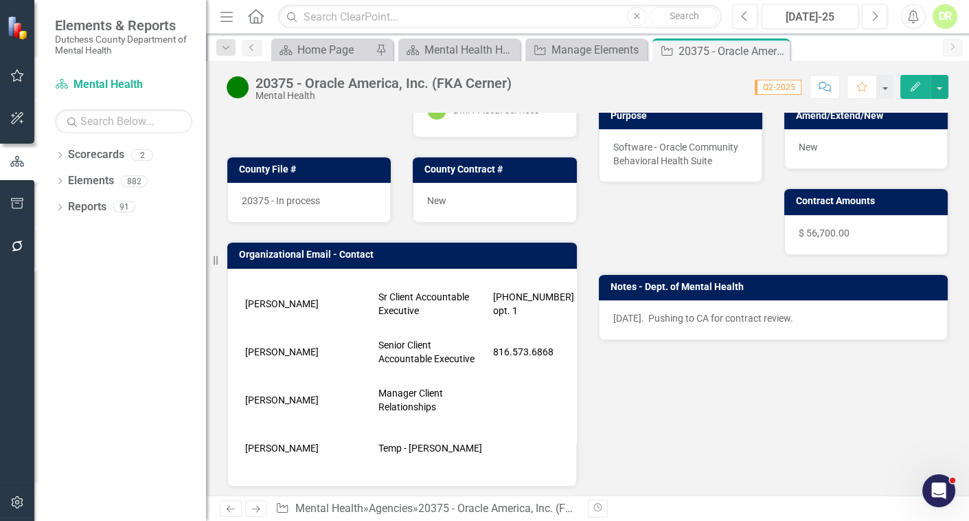
click at [818, 311] on p "[DATE]. Pushing to CA for contract review." at bounding box center [774, 318] width 321 height 14
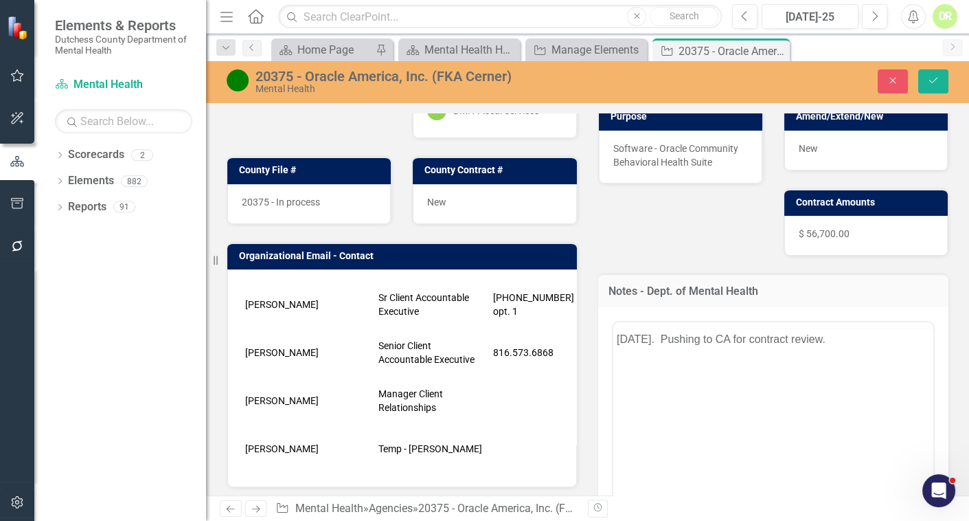
scroll to position [0, 0]
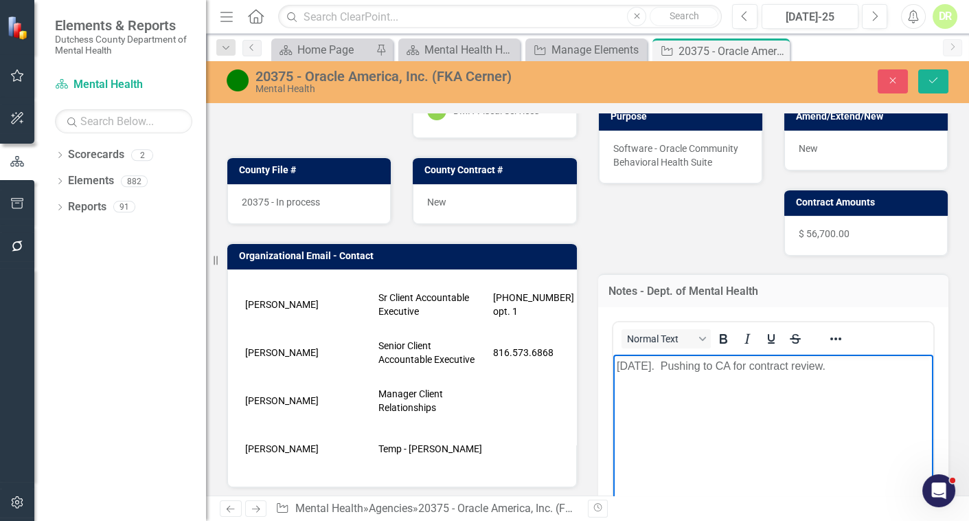
click at [616, 377] on body "[DATE]. Pushing to CA for contract review." at bounding box center [773, 457] width 321 height 206
click at [835, 366] on p "[DATE]. Pushing to CA for contract review." at bounding box center [773, 365] width 314 height 16
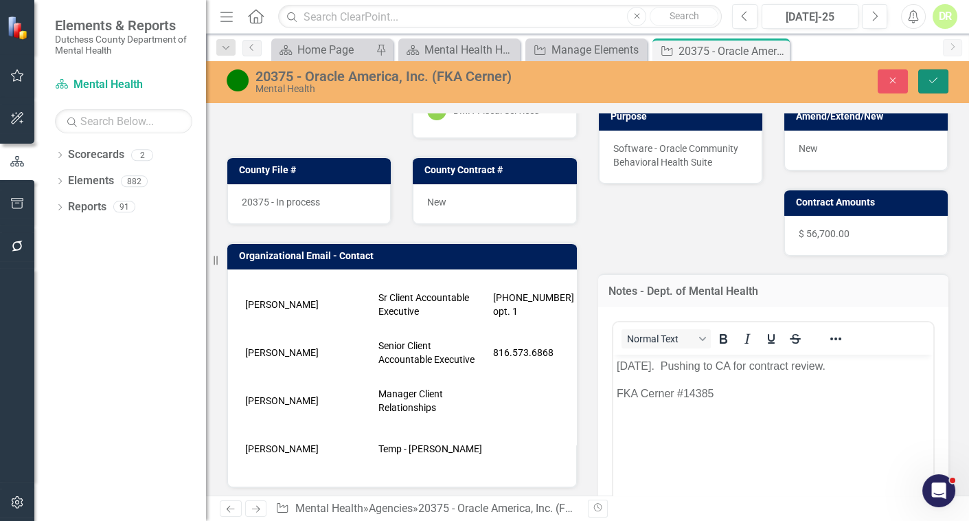
click at [936, 72] on button "Save" at bounding box center [934, 81] width 30 height 24
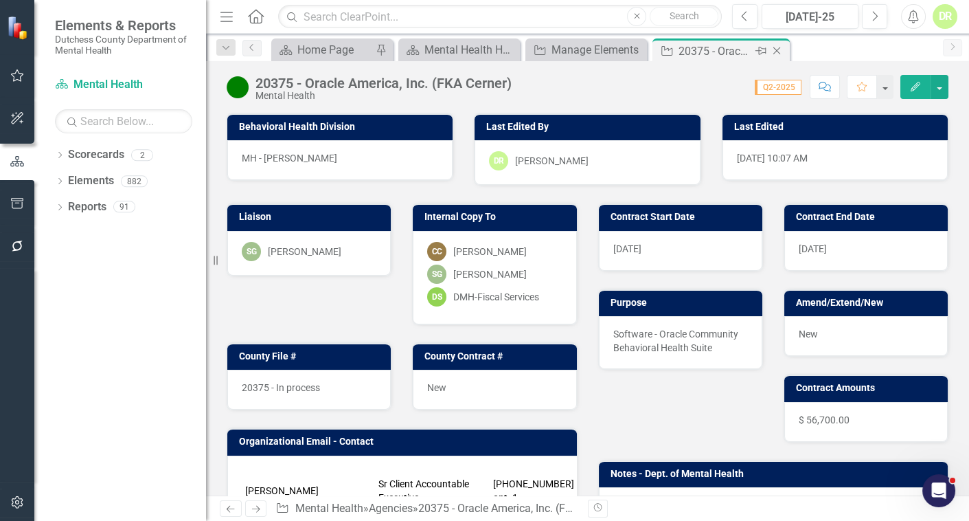
click at [774, 49] on icon "Close" at bounding box center [777, 50] width 14 height 11
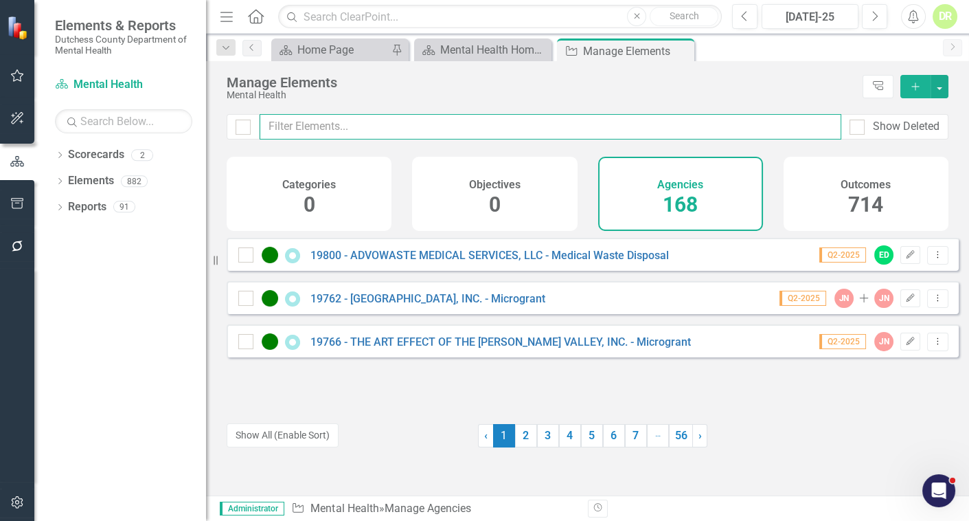
click at [458, 126] on input "text" at bounding box center [551, 126] width 582 height 25
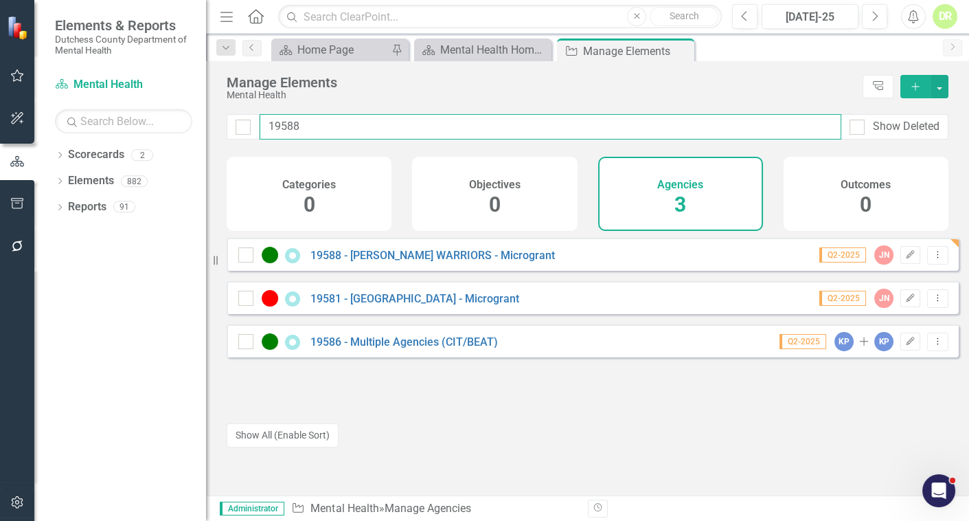
type input "19588"
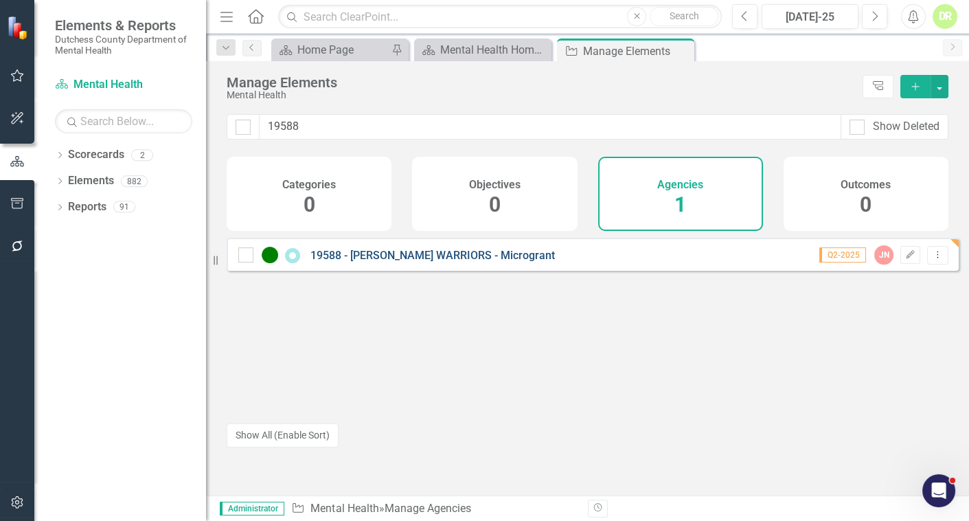
click at [385, 262] on link "19588 - [PERSON_NAME] WARRIORS - Microgrant" at bounding box center [433, 255] width 245 height 13
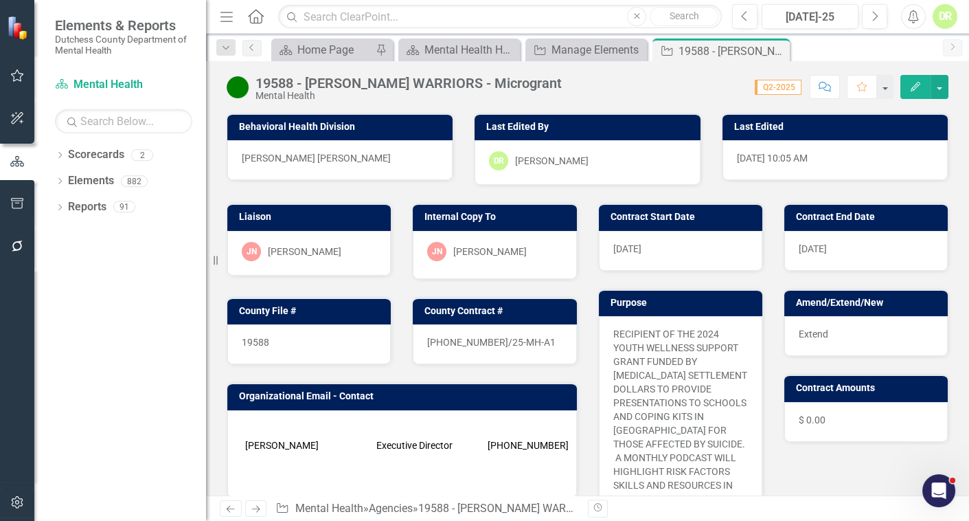
click at [291, 335] on div "19588" at bounding box center [309, 344] width 164 height 40
click at [292, 337] on div "19588" at bounding box center [309, 344] width 164 height 40
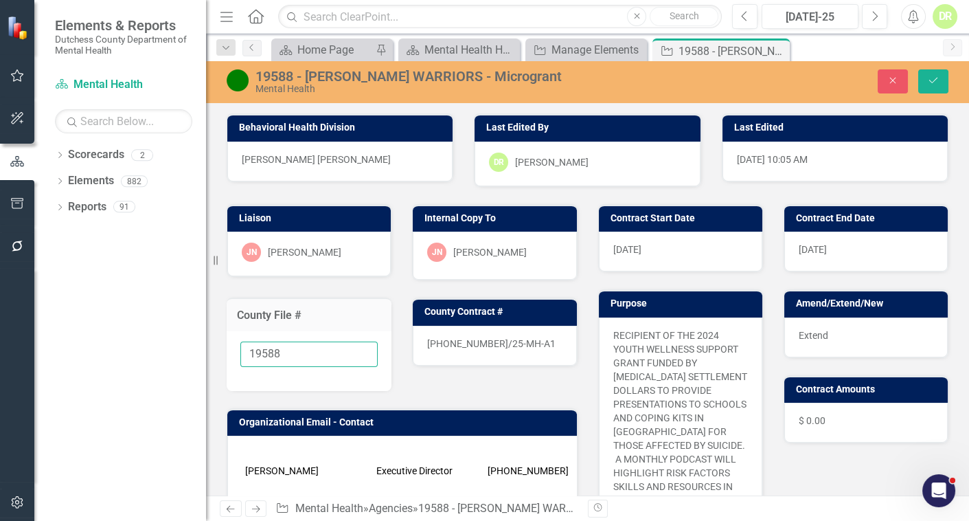
click at [284, 352] on input "19588" at bounding box center [308, 353] width 137 height 25
click at [932, 82] on icon "Save" at bounding box center [934, 81] width 12 height 10
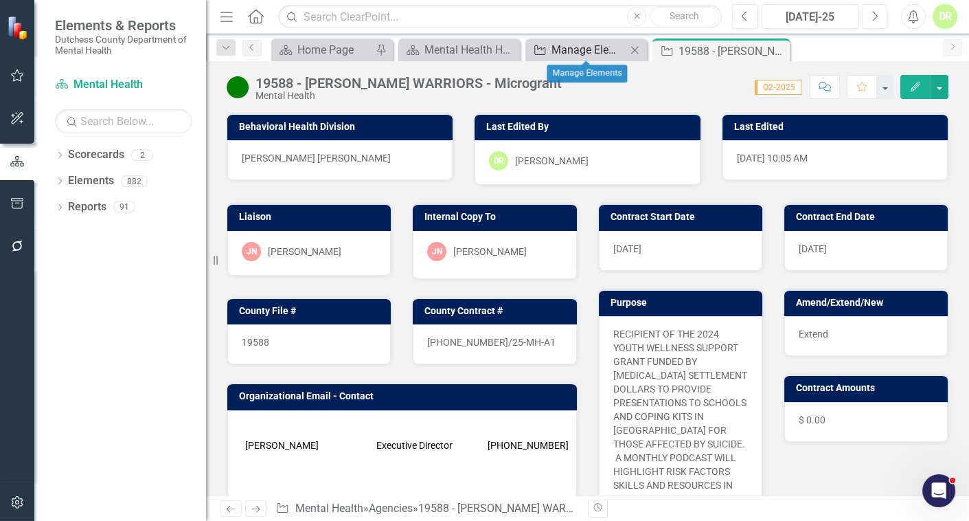
click at [589, 49] on div "Manage Elements" at bounding box center [589, 49] width 75 height 17
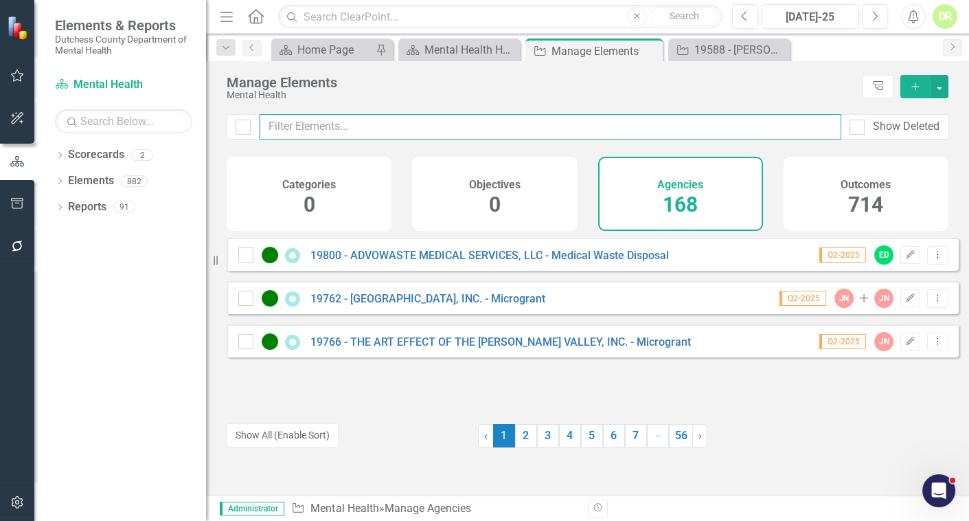
click at [327, 127] on input "text" at bounding box center [551, 126] width 582 height 25
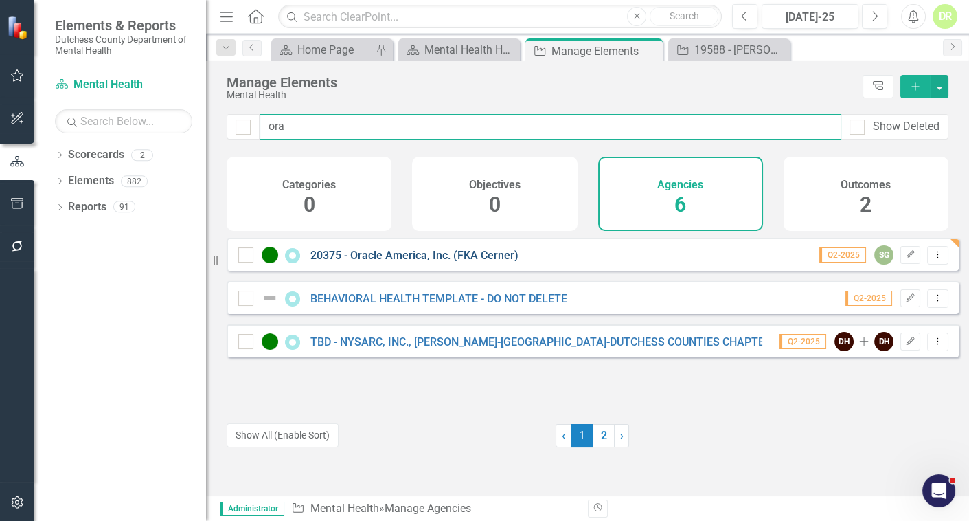
type input "ora"
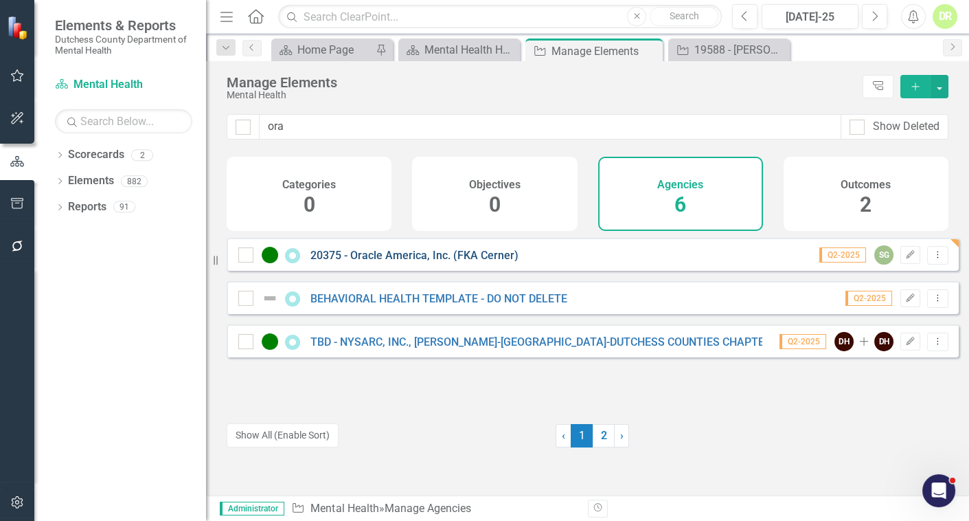
click at [386, 262] on link "20375 - Oracle America, Inc. (FKA Cerner)" at bounding box center [415, 255] width 208 height 13
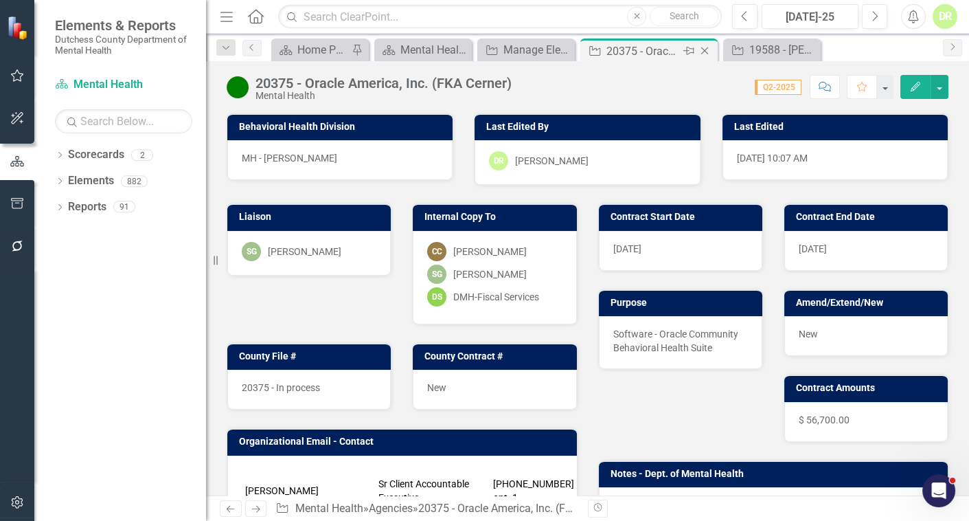
click at [705, 49] on icon "Close" at bounding box center [705, 50] width 14 height 11
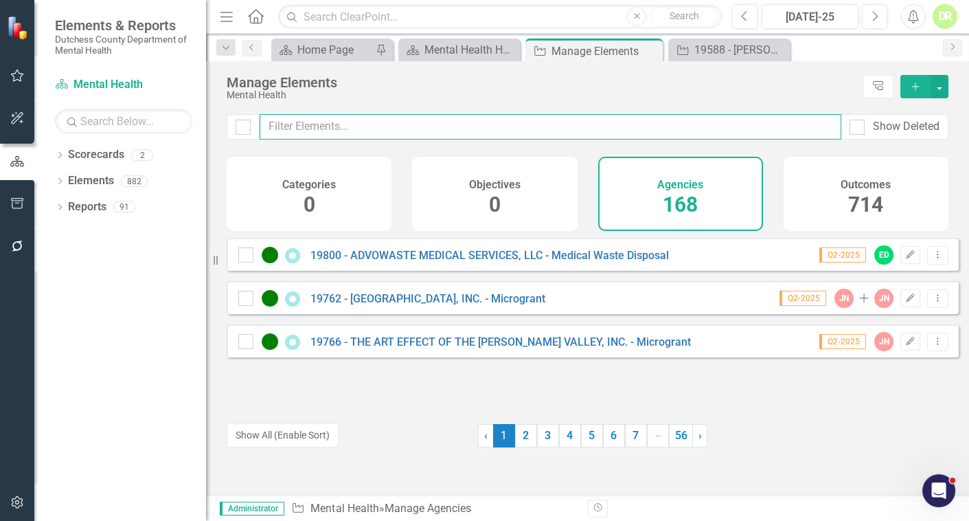
click at [274, 124] on input "text" at bounding box center [551, 126] width 582 height 25
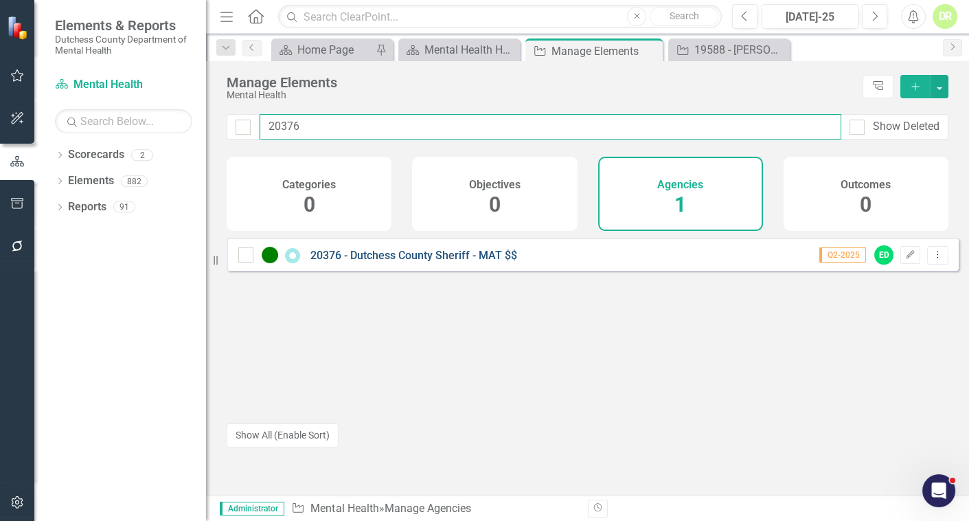
type input "20376"
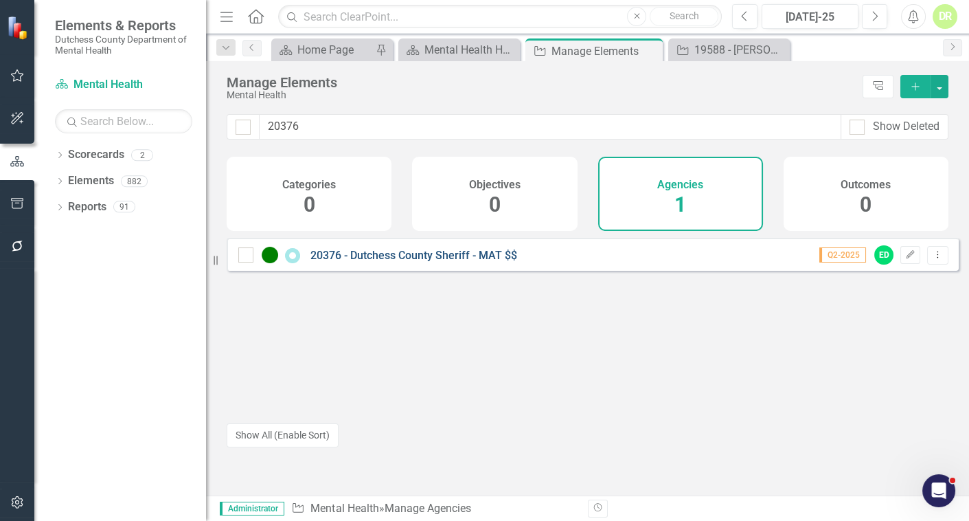
click at [394, 260] on link "20376 - Dutchess County Sheriff - MAT $$" at bounding box center [414, 255] width 207 height 13
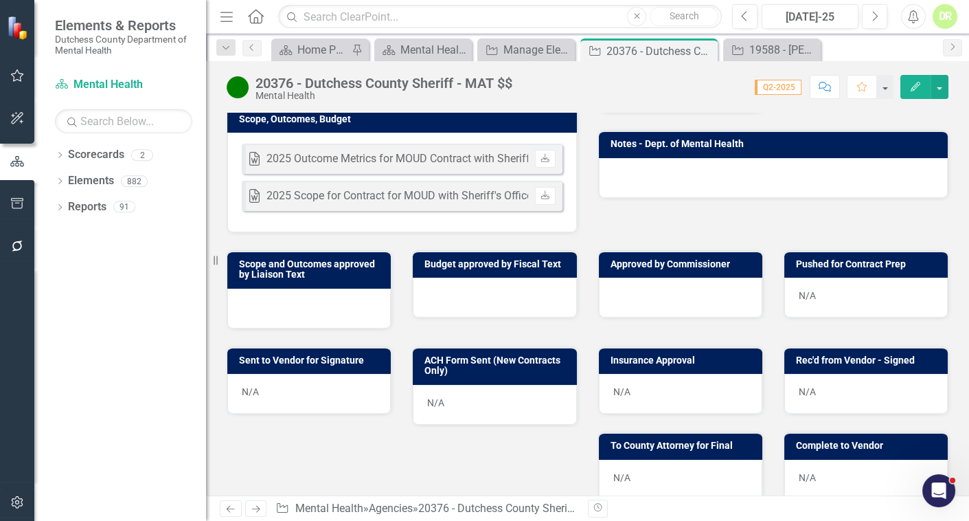
scroll to position [437, 0]
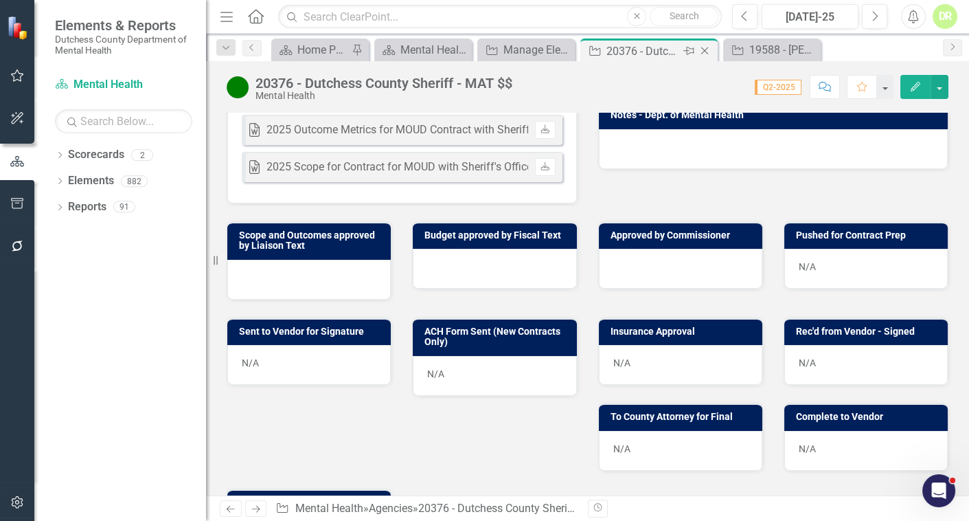
click at [704, 49] on icon "Close" at bounding box center [705, 50] width 14 height 11
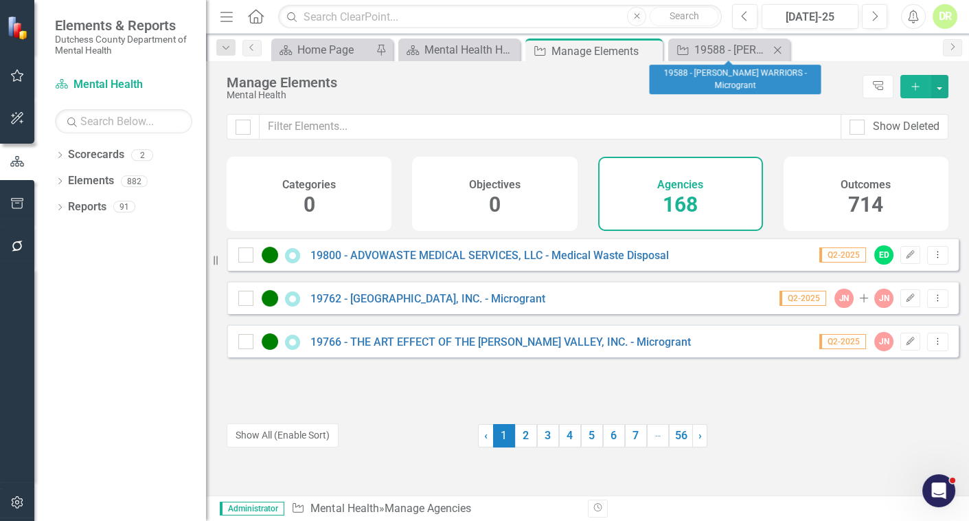
click at [778, 48] on icon "Close" at bounding box center [778, 50] width 14 height 11
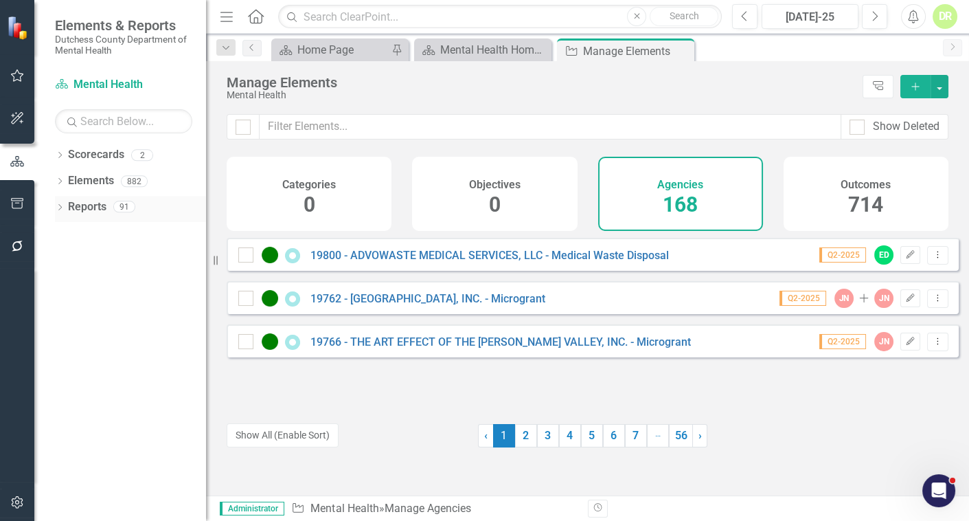
click at [89, 204] on link "Reports" at bounding box center [87, 207] width 38 height 16
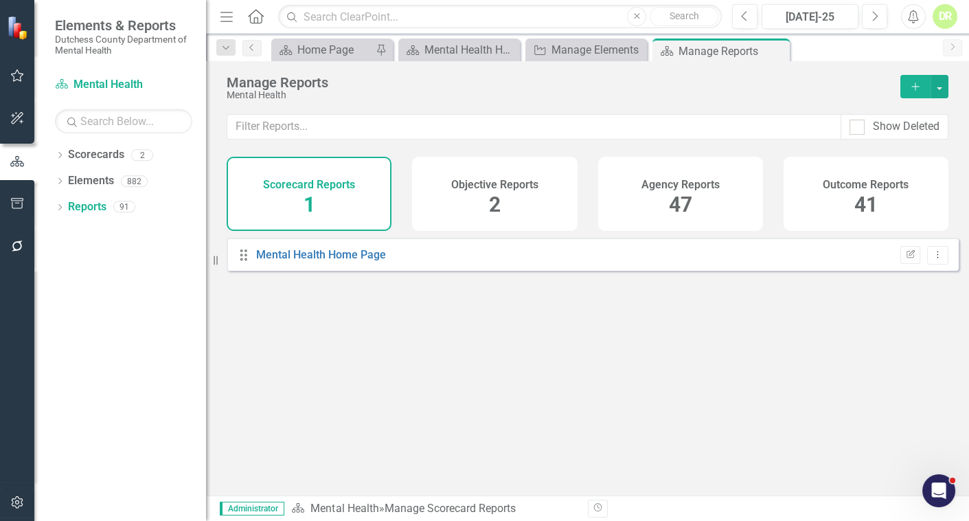
drag, startPoint x: 665, startPoint y: 183, endPoint x: 214, endPoint y: 433, distance: 515.4
click at [665, 184] on h4 "Agency Reports" at bounding box center [681, 185] width 78 height 12
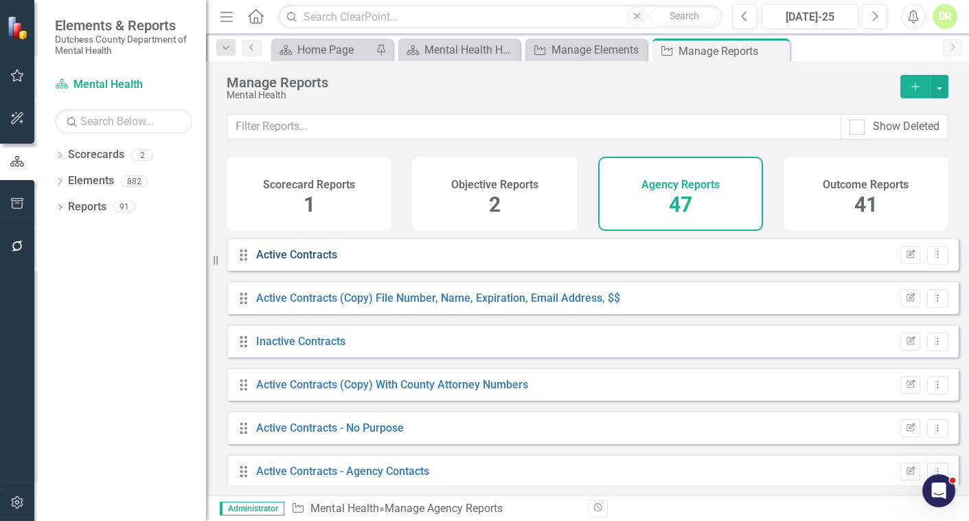
click at [306, 261] on link "Active Contracts" at bounding box center [296, 254] width 81 height 13
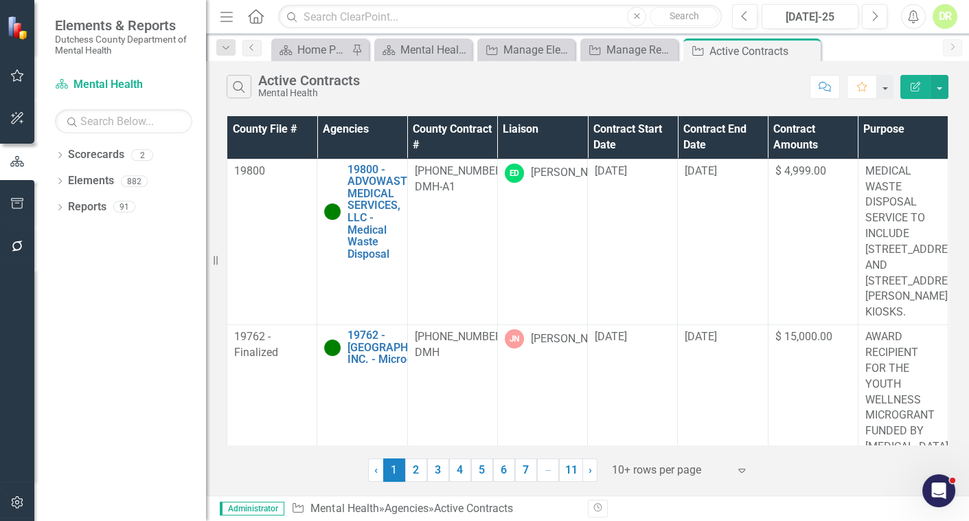
click at [653, 471] on div at bounding box center [670, 470] width 117 height 19
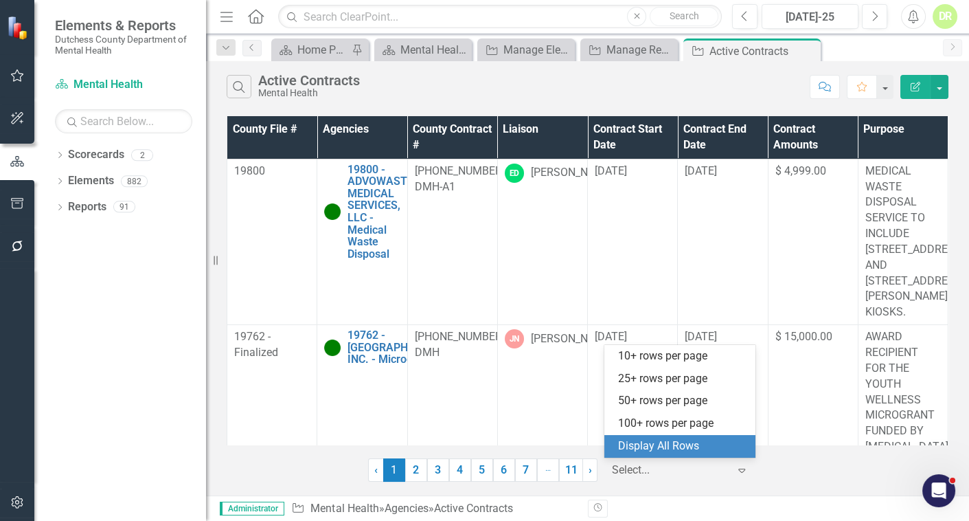
click at [652, 448] on div "Display All Rows" at bounding box center [682, 446] width 129 height 16
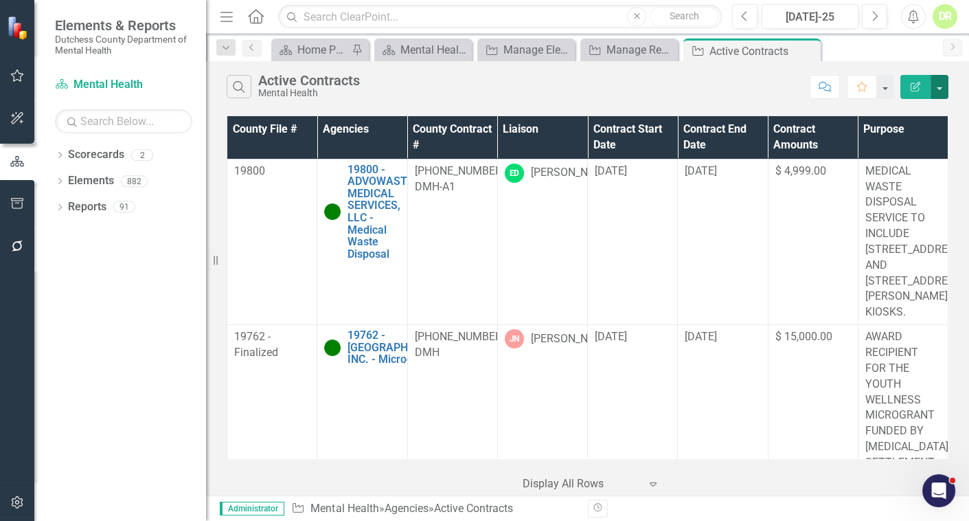
click at [935, 85] on button "button" at bounding box center [940, 87] width 18 height 24
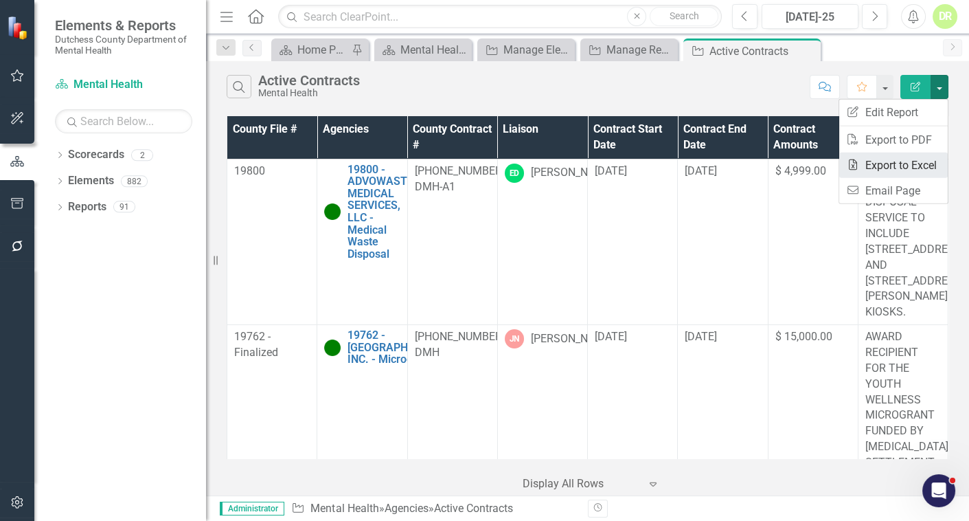
click at [886, 165] on link "Excel Export to Excel" at bounding box center [894, 165] width 109 height 25
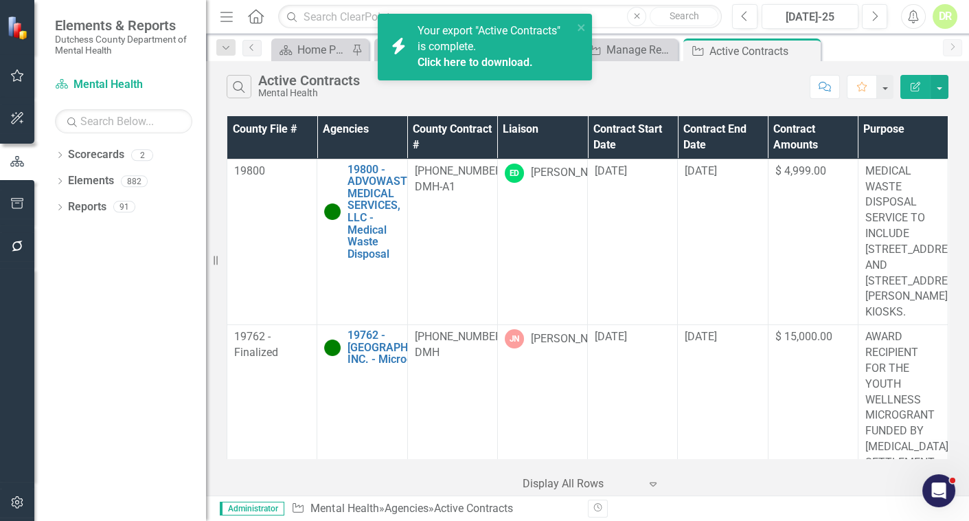
click at [452, 40] on span "Your export "Active Contracts" is complete. Click here to download." at bounding box center [494, 47] width 152 height 47
